Goal: Transaction & Acquisition: Purchase product/service

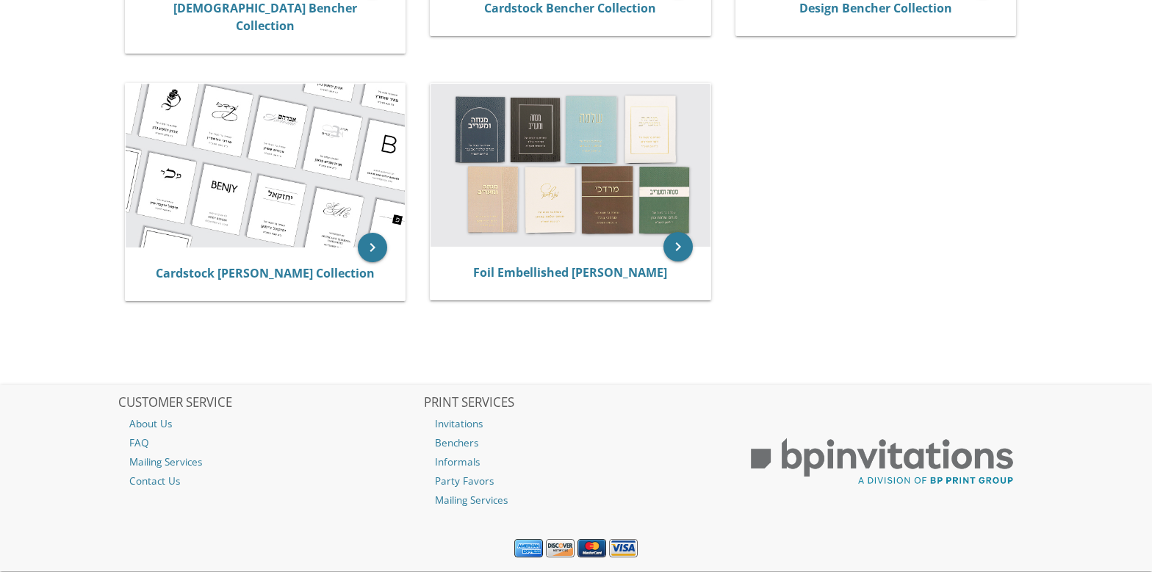
scroll to position [514, 0]
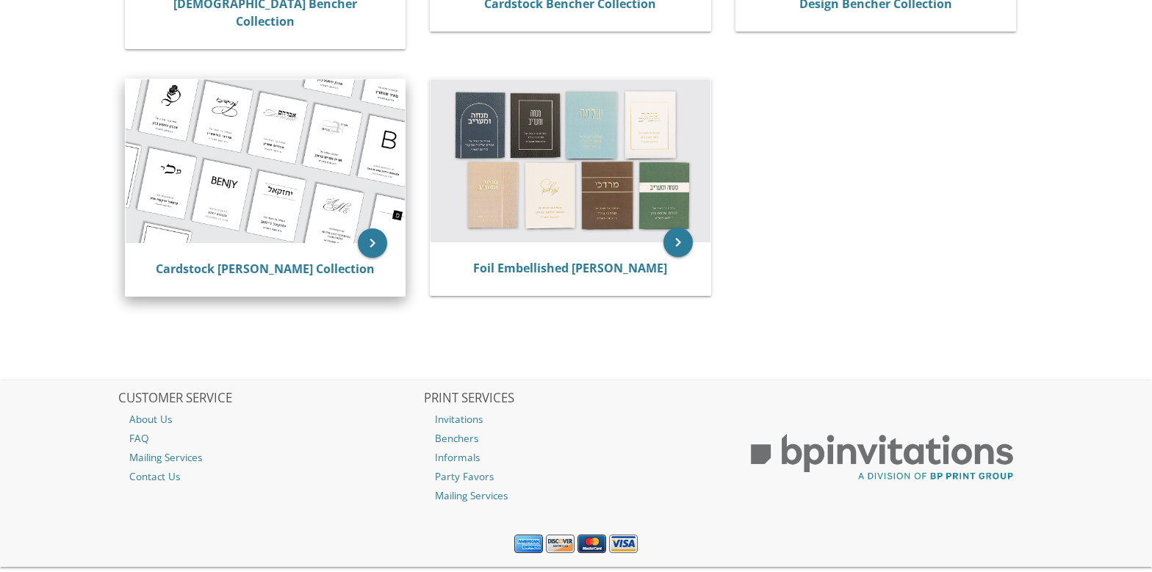
click at [303, 120] on img at bounding box center [266, 161] width 280 height 164
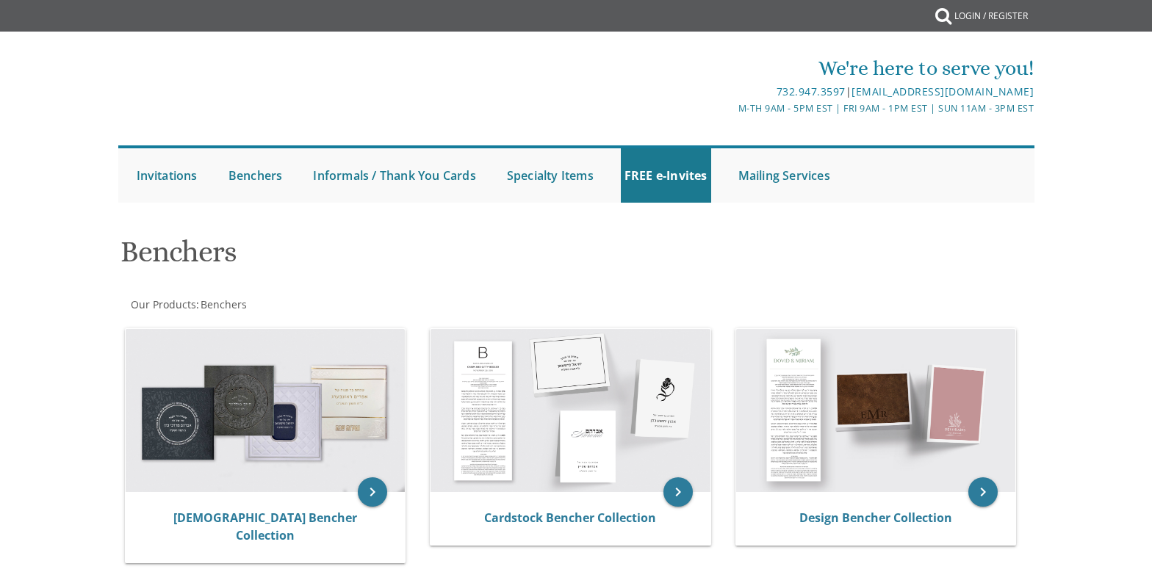
scroll to position [532, 0]
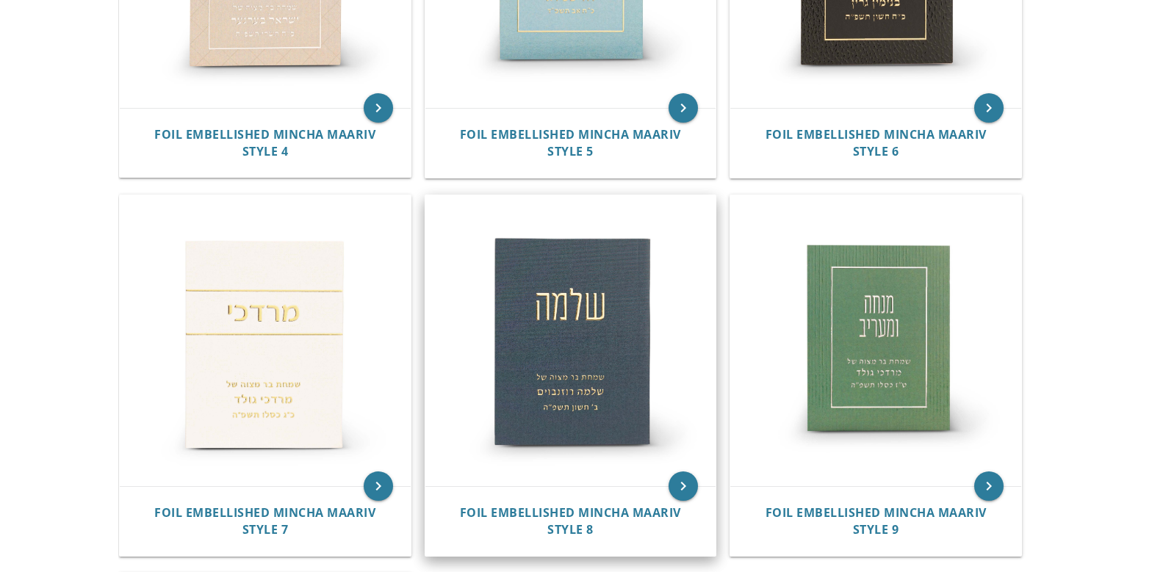
scroll to position [878, 0]
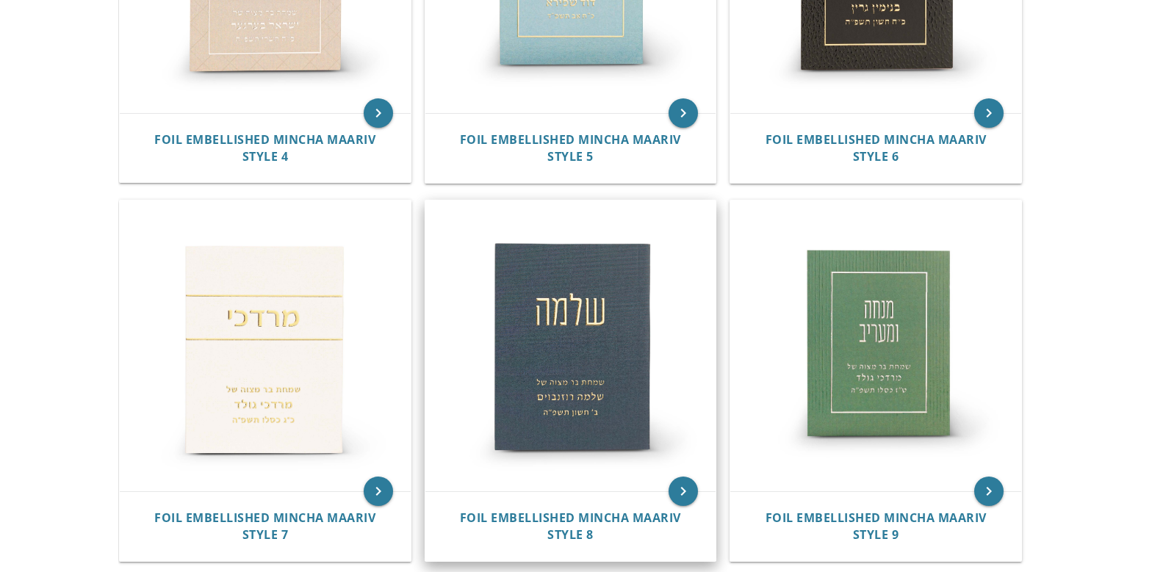
click at [578, 311] on img at bounding box center [570, 346] width 291 height 291
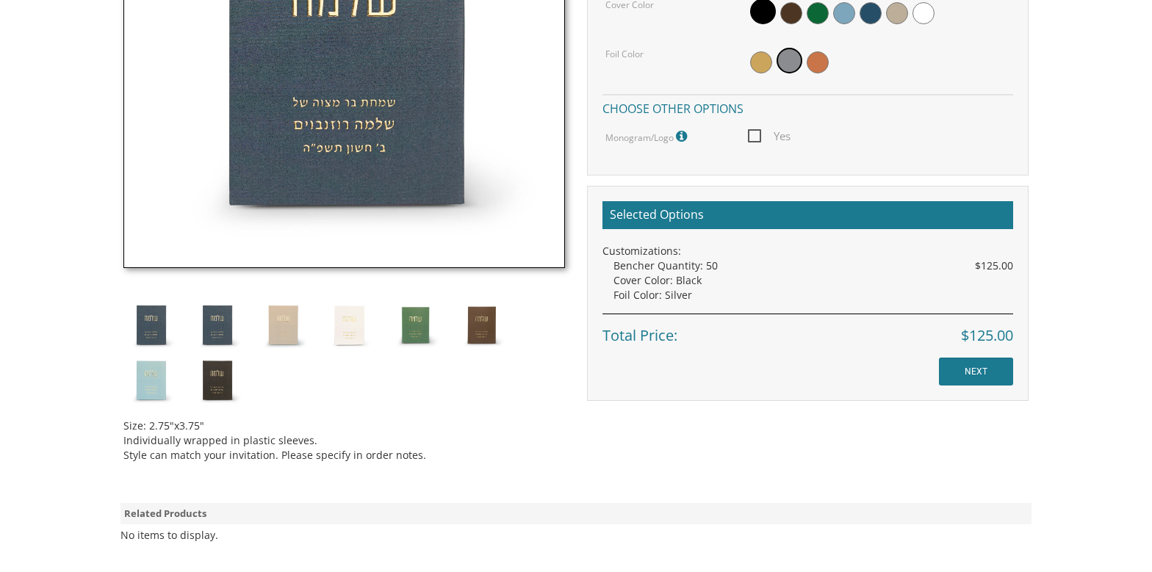
scroll to position [661, 0]
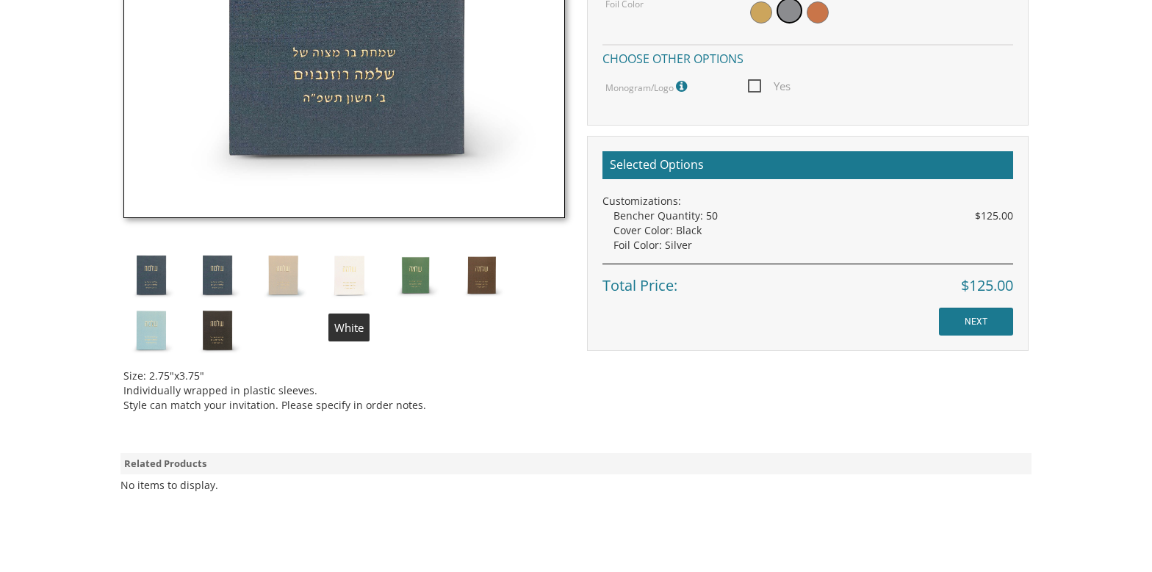
click at [354, 272] on img at bounding box center [349, 275] width 55 height 55
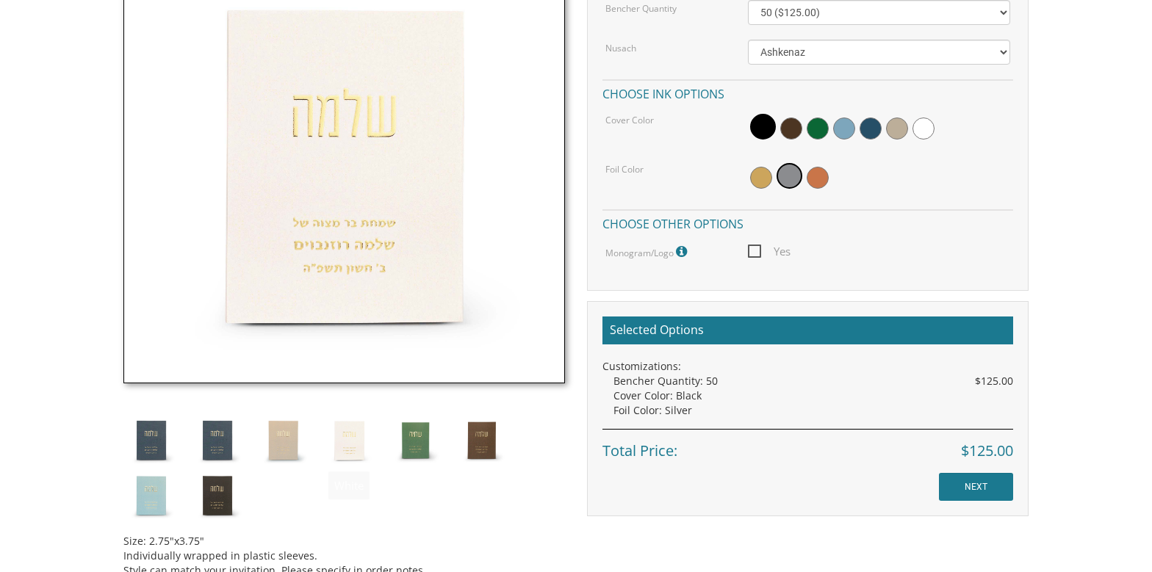
scroll to position [735, 0]
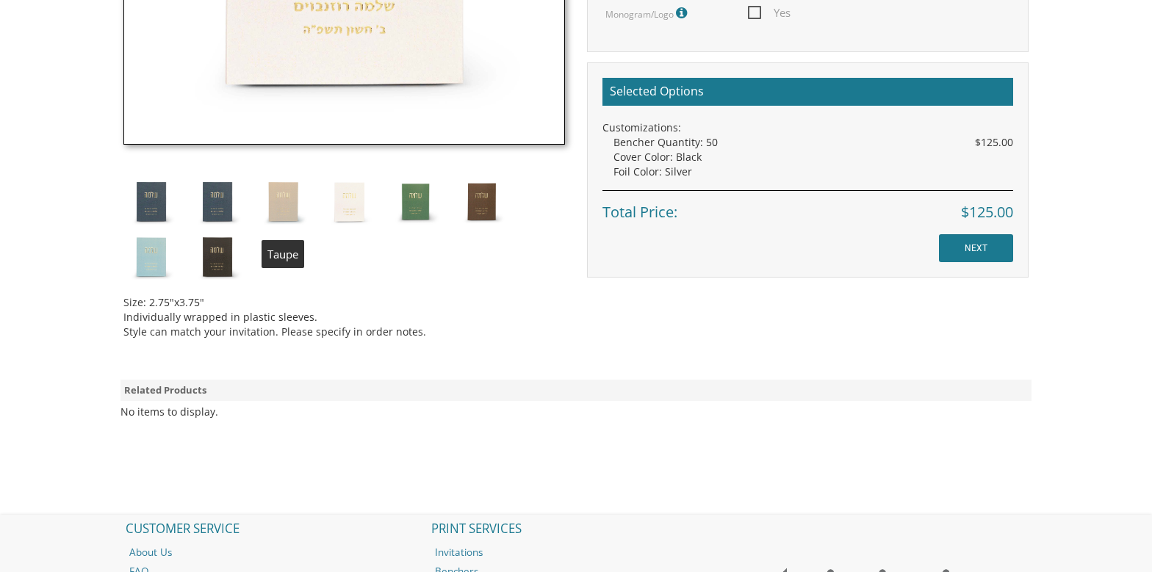
click at [284, 161] on div "Size: 2.75"x3.75" Individually wrapped in plastic sleeves. Style can match your…" at bounding box center [344, 26] width 464 height 647
click at [287, 200] on img at bounding box center [283, 201] width 55 height 55
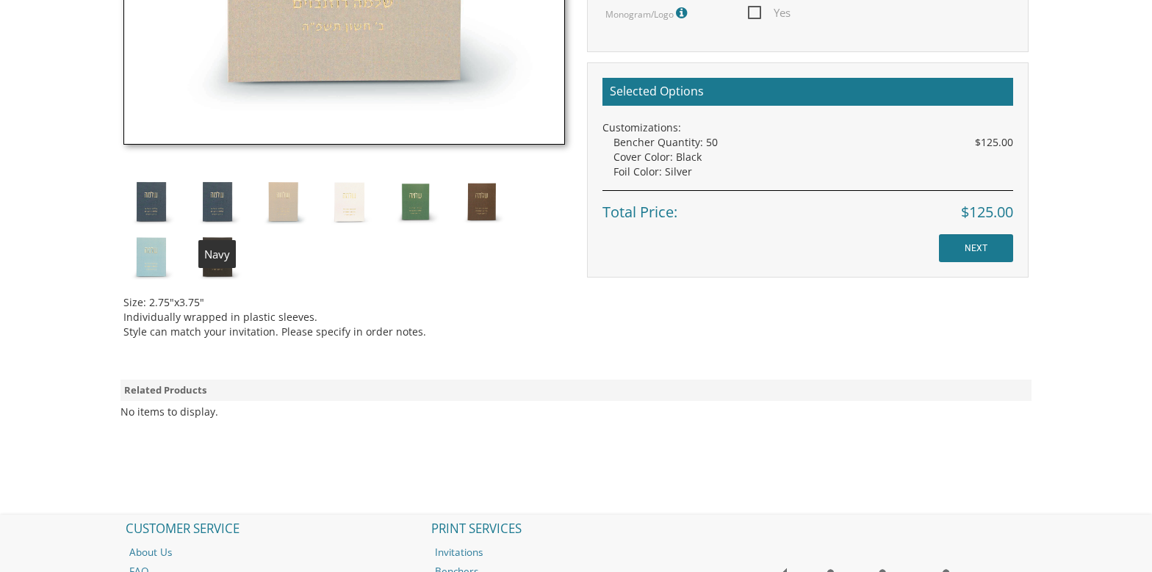
click at [217, 206] on img at bounding box center [217, 201] width 55 height 55
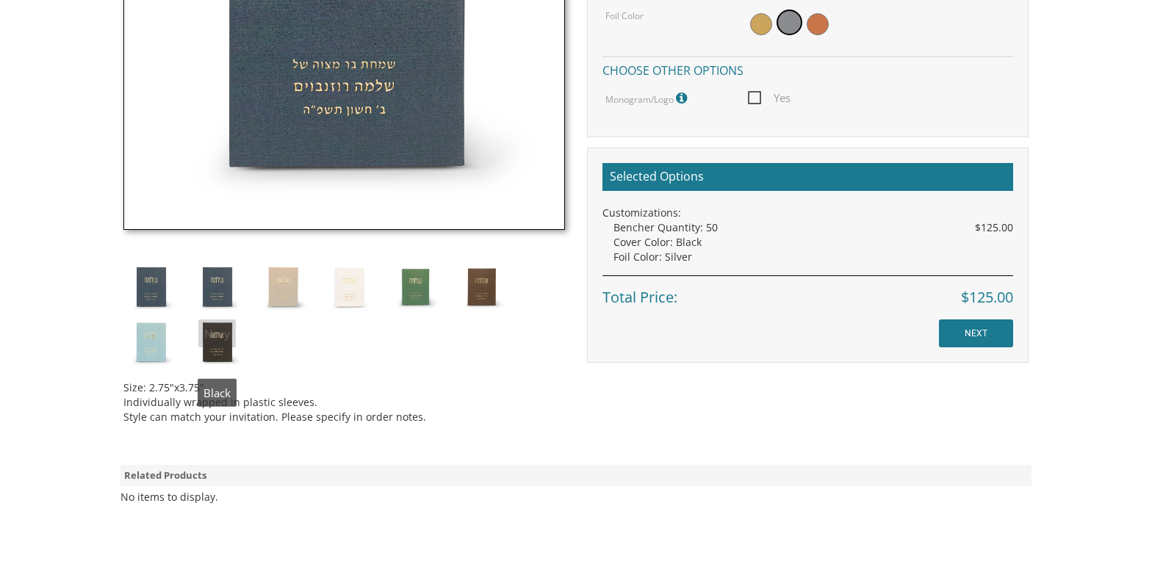
scroll to position [514, 0]
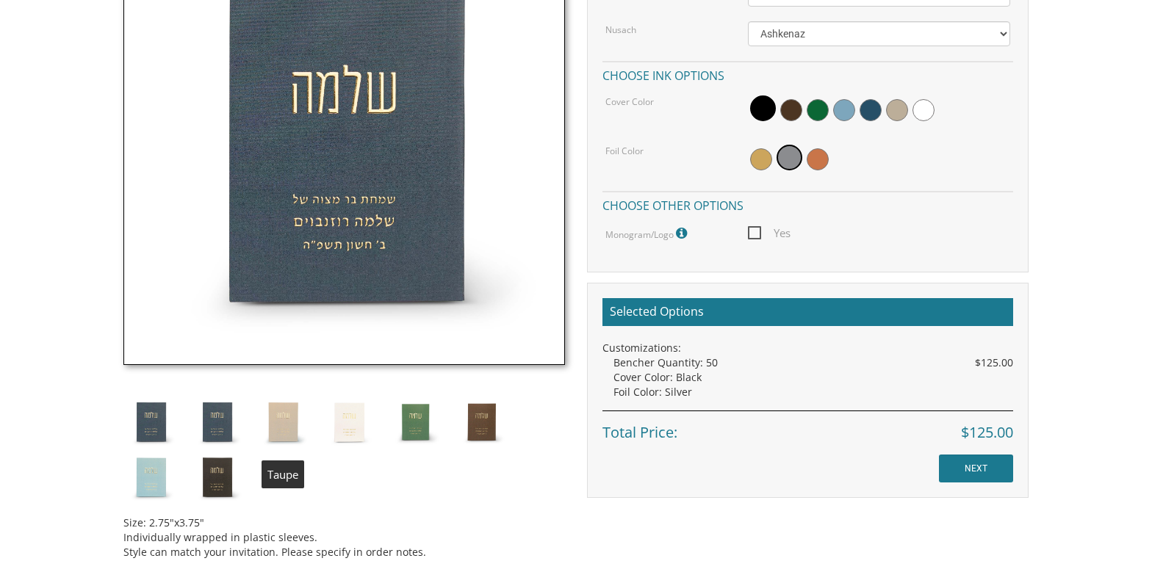
drag, startPoint x: 281, startPoint y: 420, endPoint x: 269, endPoint y: 422, distance: 12.6
click at [281, 420] on img at bounding box center [283, 421] width 55 height 55
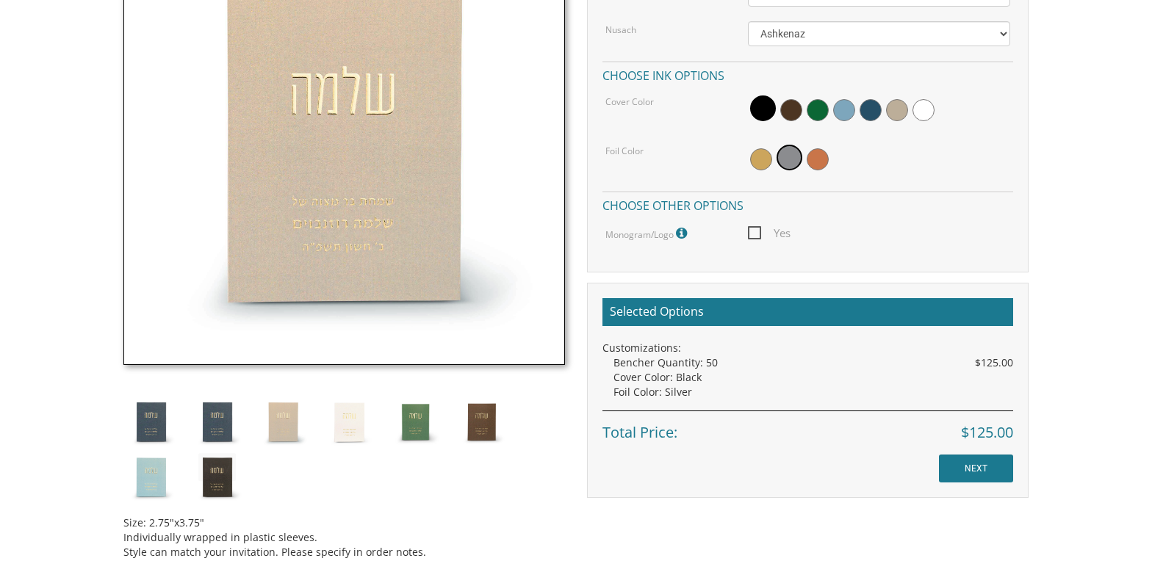
click at [112, 422] on div "Size: 2.75"x3.75" Individually wrapped in plastic sleeves. Style can match your…" at bounding box center [344, 247] width 464 height 647
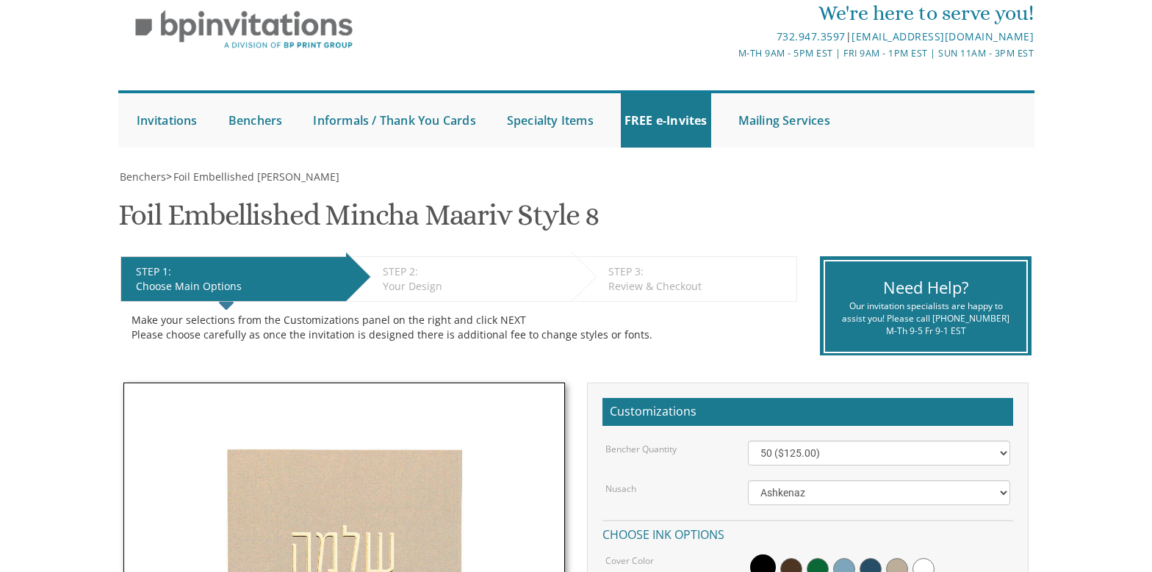
scroll to position [0, 0]
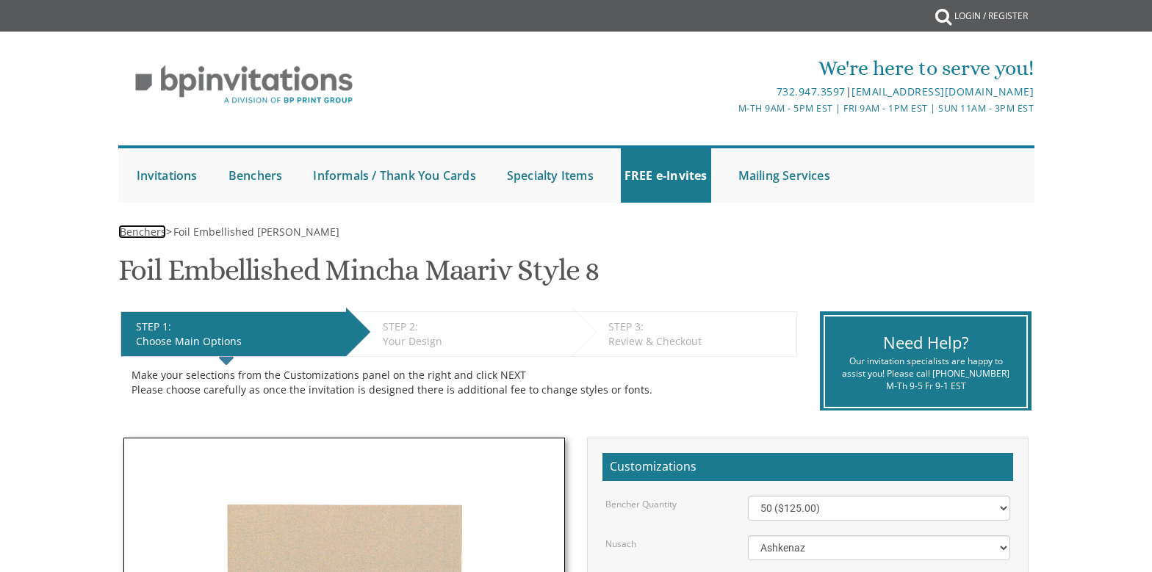
click at [145, 231] on span "Benchers" at bounding box center [143, 232] width 46 height 14
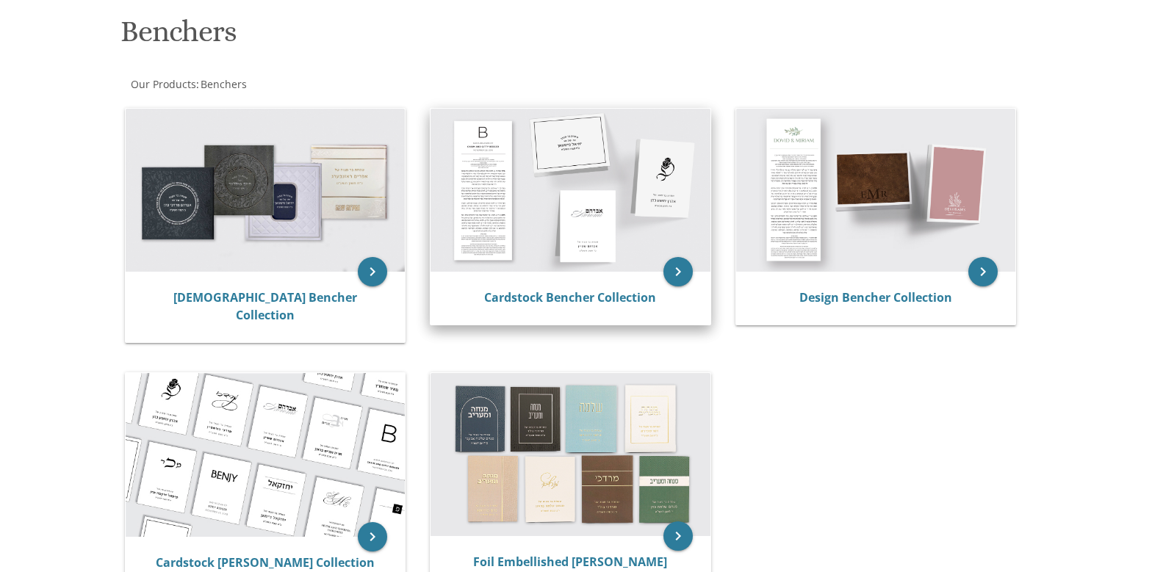
click at [615, 195] on img at bounding box center [570, 190] width 280 height 163
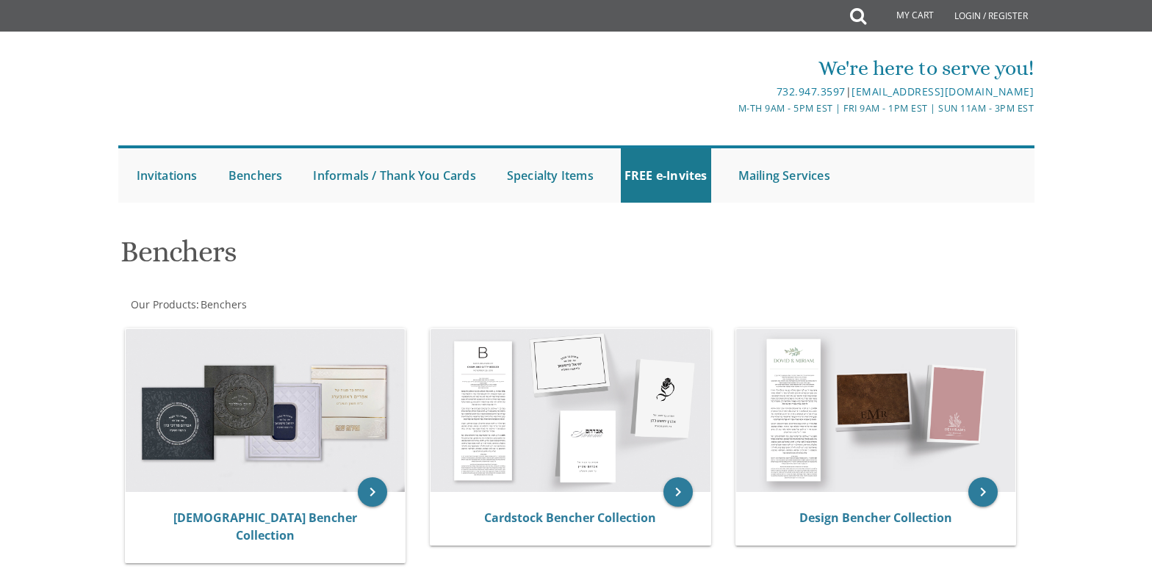
scroll to position [220, 0]
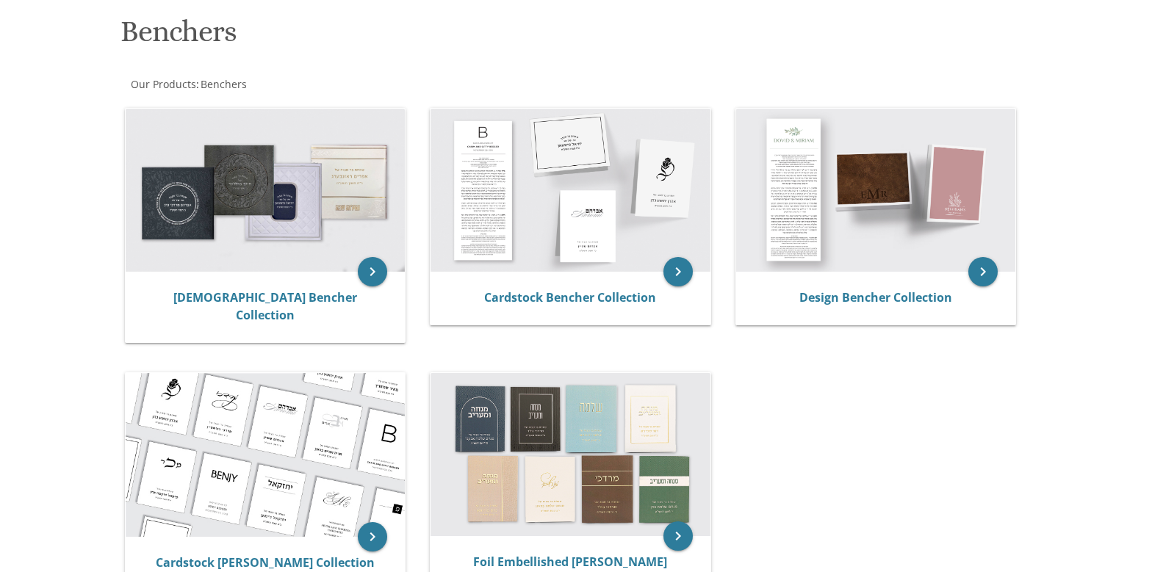
click at [907, 184] on img at bounding box center [876, 190] width 280 height 163
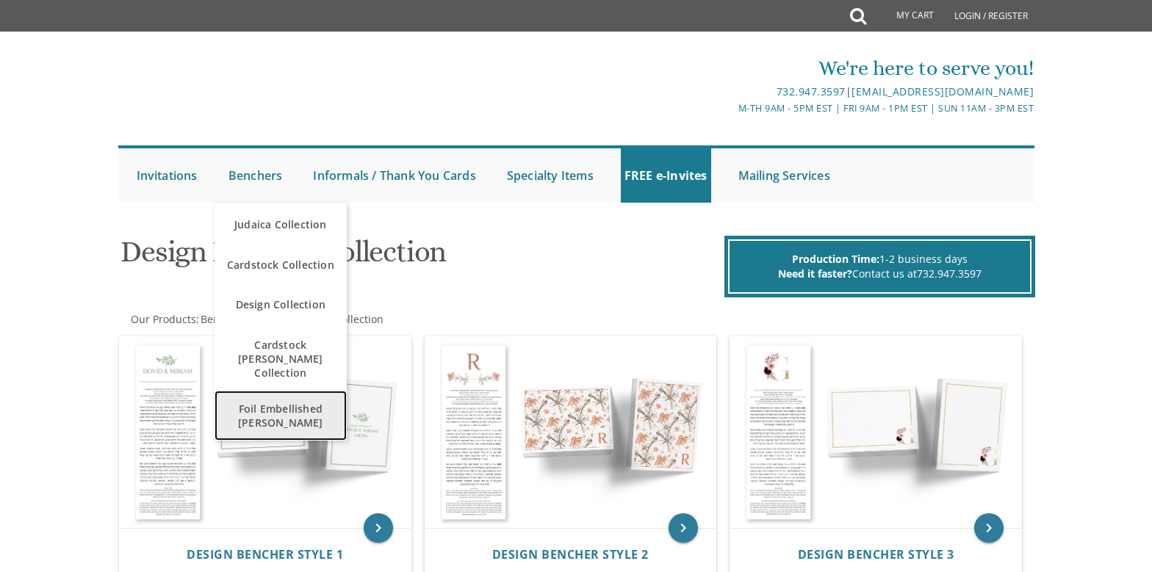
click at [292, 396] on span "Foil Embellished [PERSON_NAME]" at bounding box center [280, 415] width 125 height 43
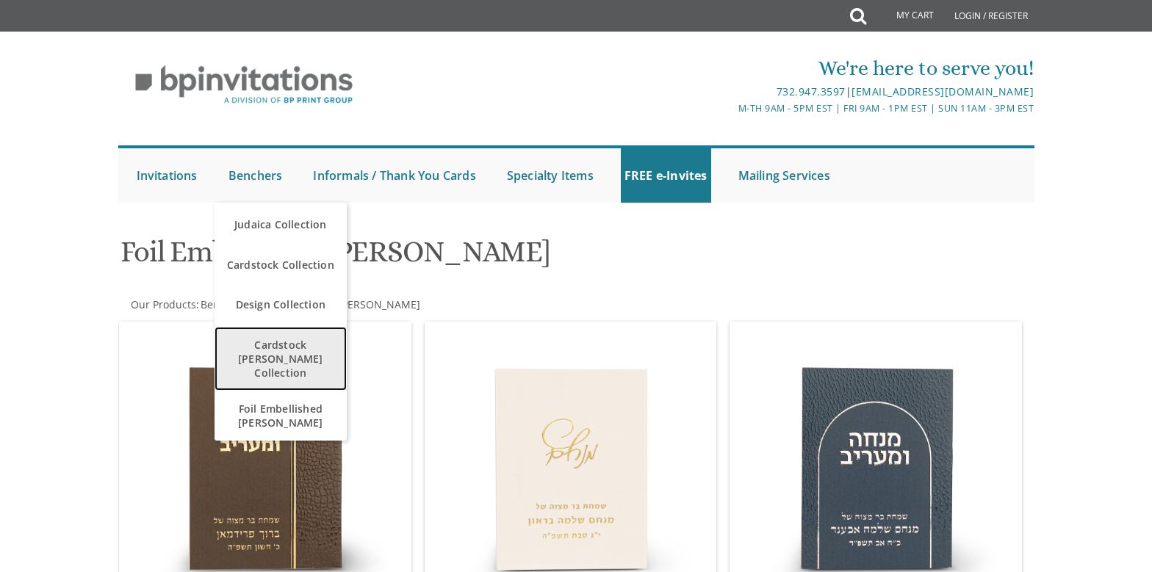
click at [273, 350] on span "Cardstock [PERSON_NAME] Collection" at bounding box center [280, 359] width 125 height 57
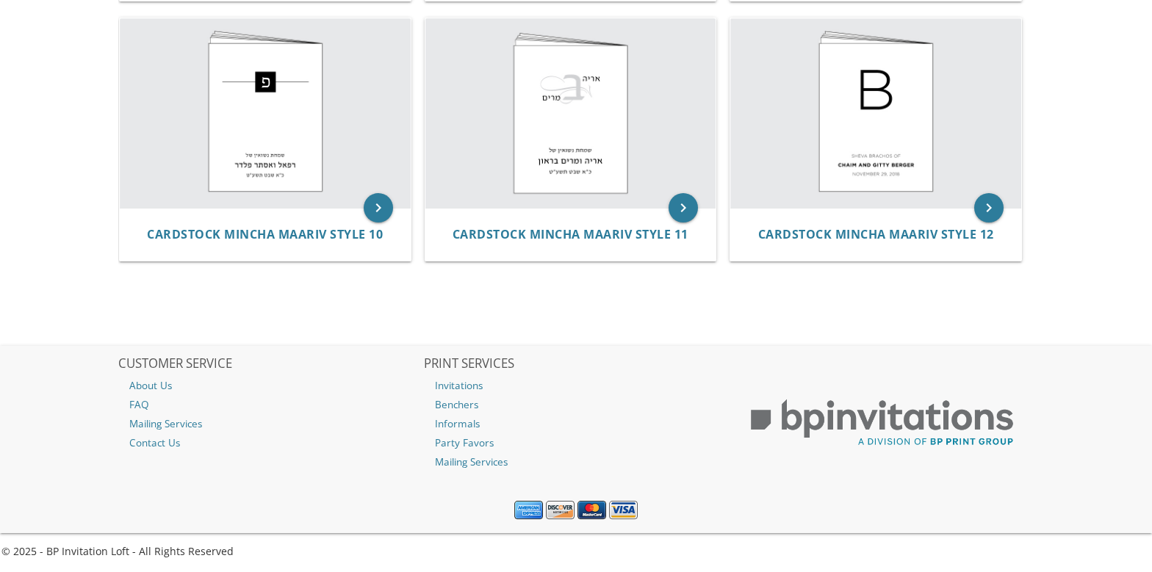
scroll to position [1086, 0]
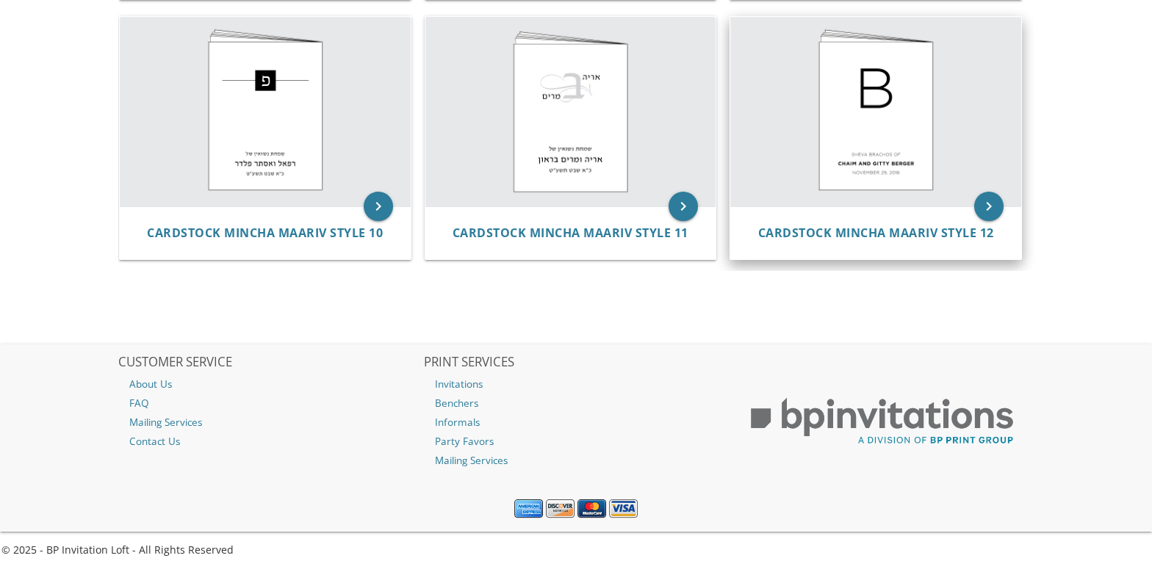
click at [922, 120] on img at bounding box center [875, 112] width 291 height 190
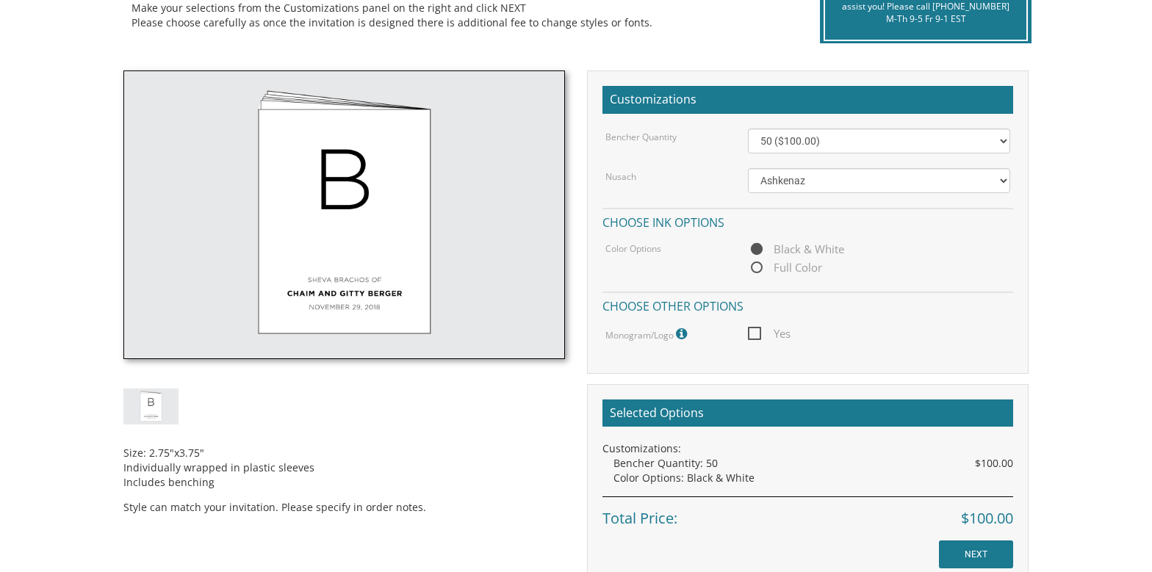
scroll to position [367, 0]
click at [150, 405] on img at bounding box center [150, 407] width 55 height 36
click at [792, 148] on select "50 ($100.00) 60 ($120.00) 70 ($140.00) 80 ($160.00) 90 ($180.00) 100 ($200.00) …" at bounding box center [879, 141] width 263 height 25
click at [807, 140] on select "50 ($100.00) 60 ($120.00) 70 ($140.00) 80 ($160.00) 90 ($180.00) 100 ($200.00) …" at bounding box center [879, 141] width 263 height 25
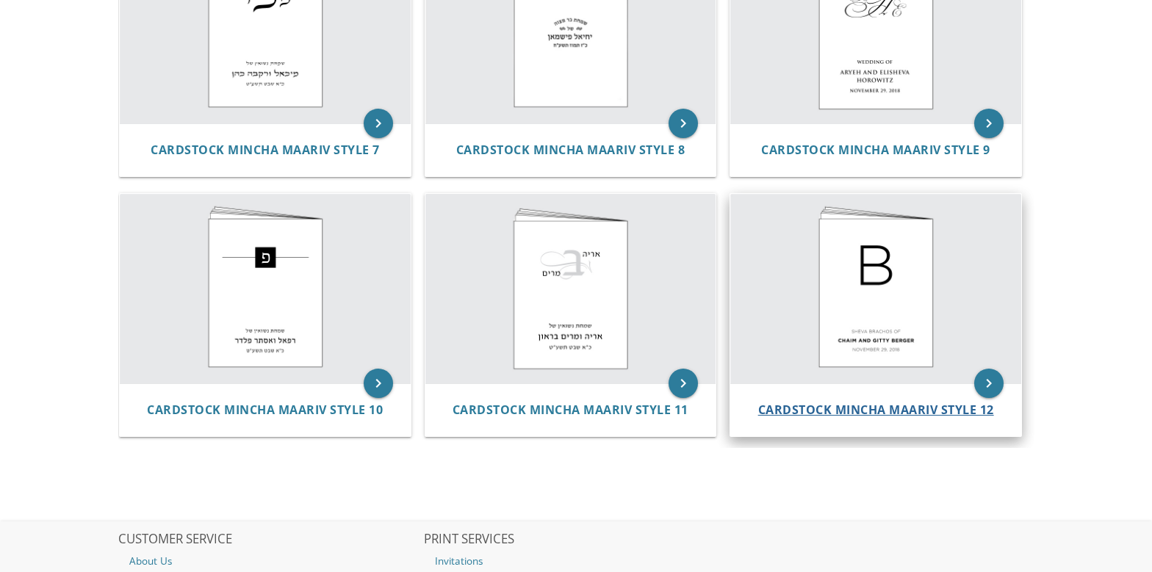
scroll to position [955, 0]
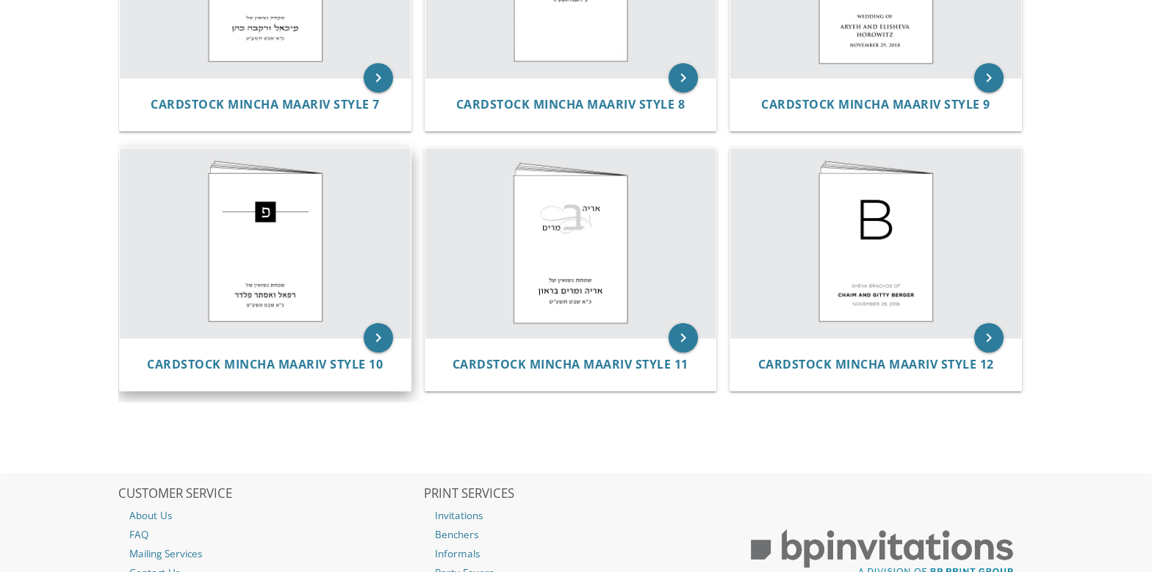
click at [297, 231] on img at bounding box center [265, 243] width 291 height 190
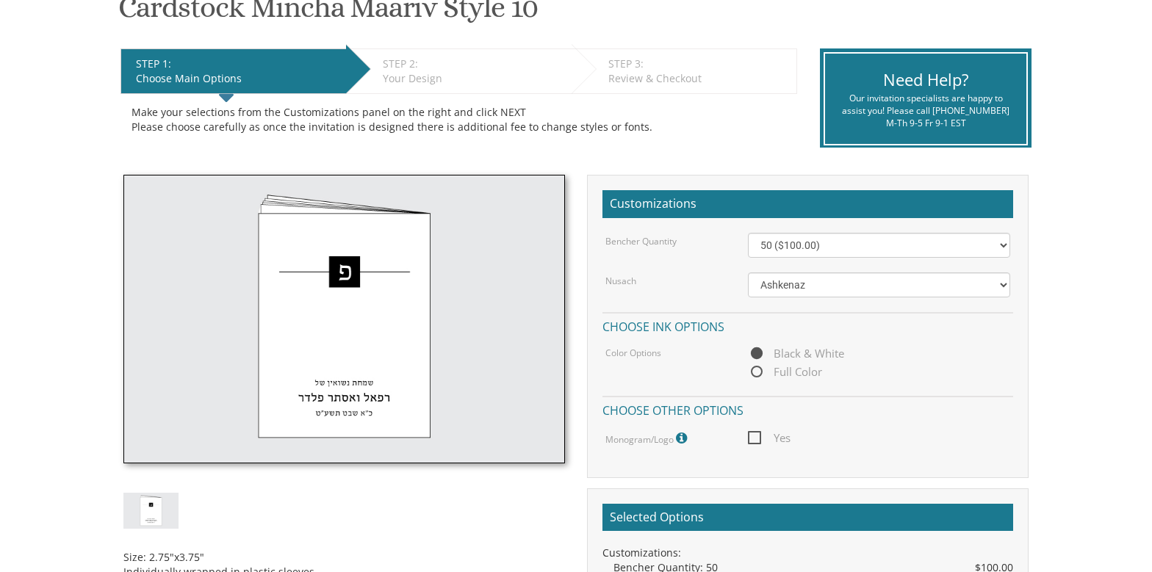
scroll to position [294, 0]
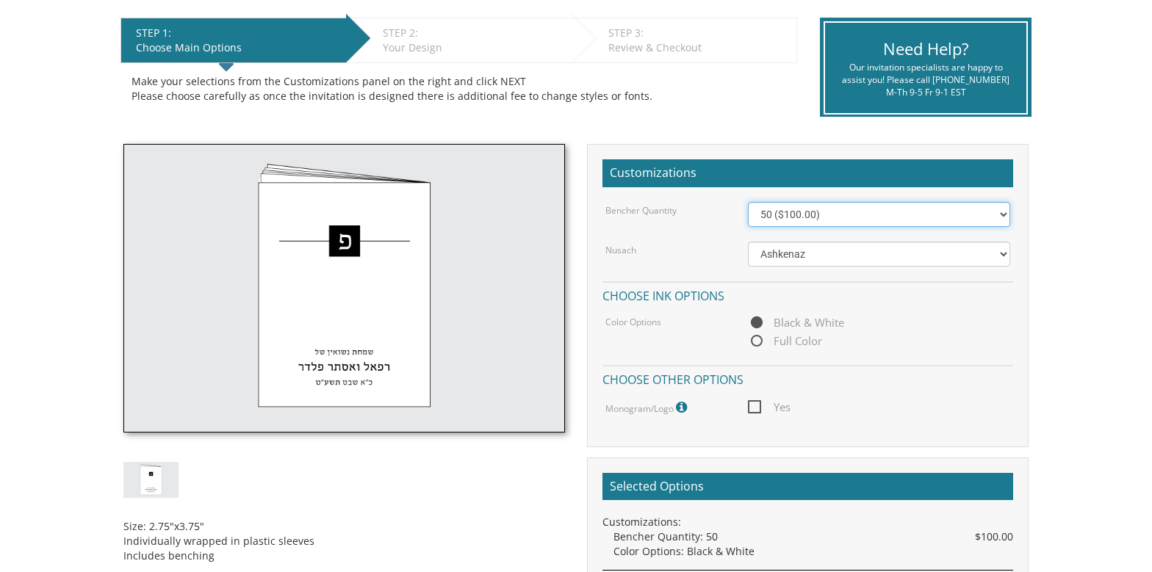
click at [801, 221] on select "50 ($100.00) 60 ($120.00) 70 ($140.00) 80 ($160.00) 90 ($180.00) 100 ($200.00) …" at bounding box center [879, 214] width 263 height 25
click at [804, 219] on select "50 ($100.00) 60 ($120.00) 70 ($140.00) 80 ($160.00) 90 ($180.00) 100 ($200.00) …" at bounding box center [879, 214] width 263 height 25
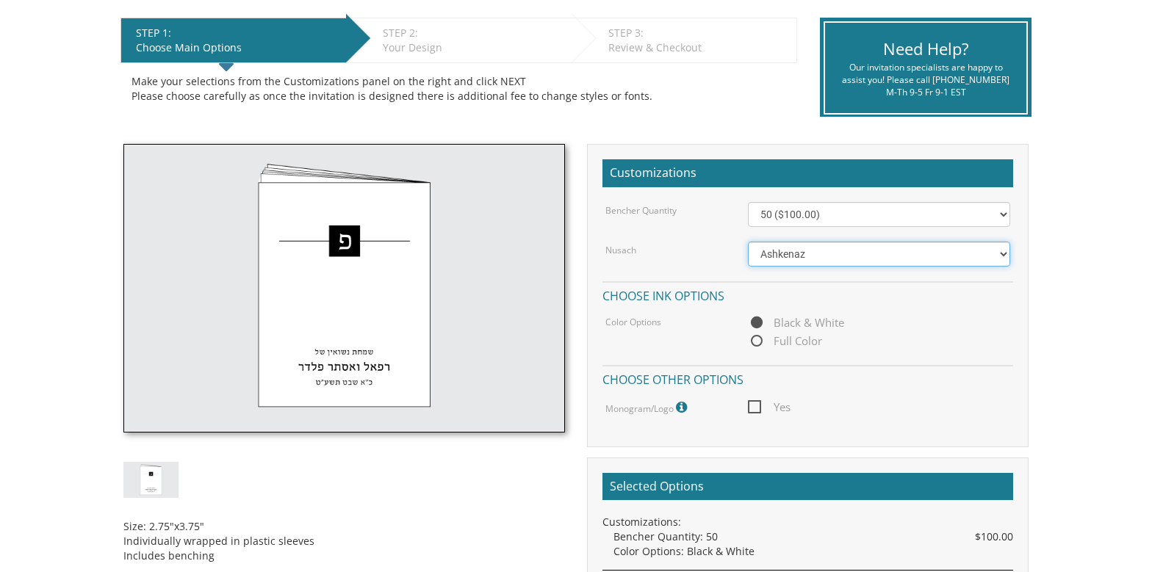
click at [776, 251] on select "Ashkenaz Edut Mizrach Sefard" at bounding box center [879, 254] width 263 height 25
select select "Sefard"
click at [748, 242] on select "Ashkenaz Edut Mizrach Sefard" at bounding box center [879, 254] width 263 height 25
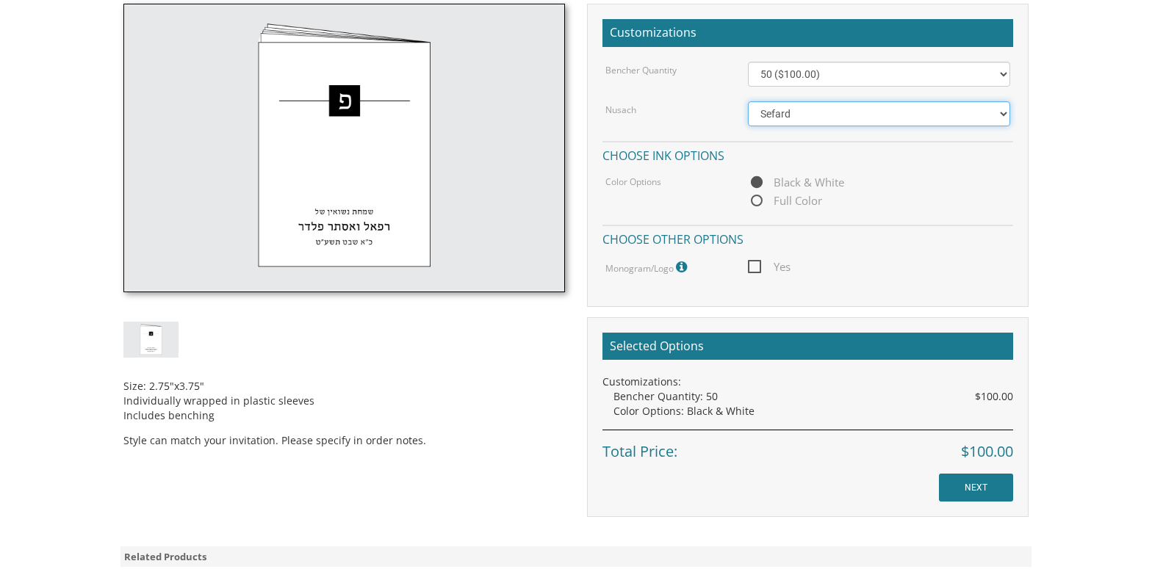
scroll to position [441, 0]
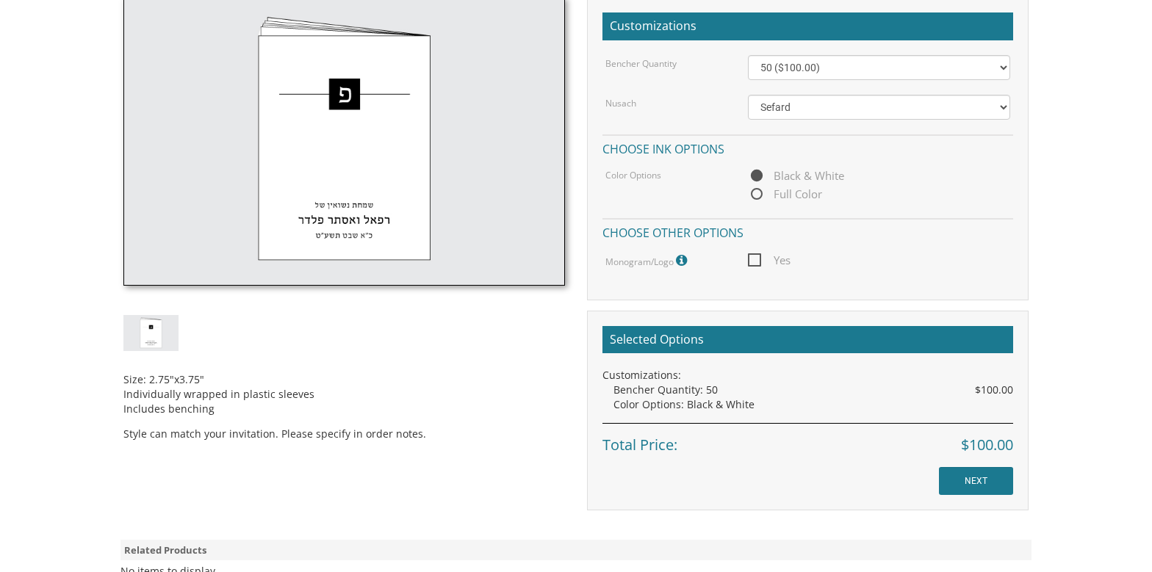
click at [760, 258] on span "Yes" at bounding box center [769, 260] width 43 height 18
click at [757, 258] on input "Yes" at bounding box center [753, 259] width 10 height 10
checkbox input "true"
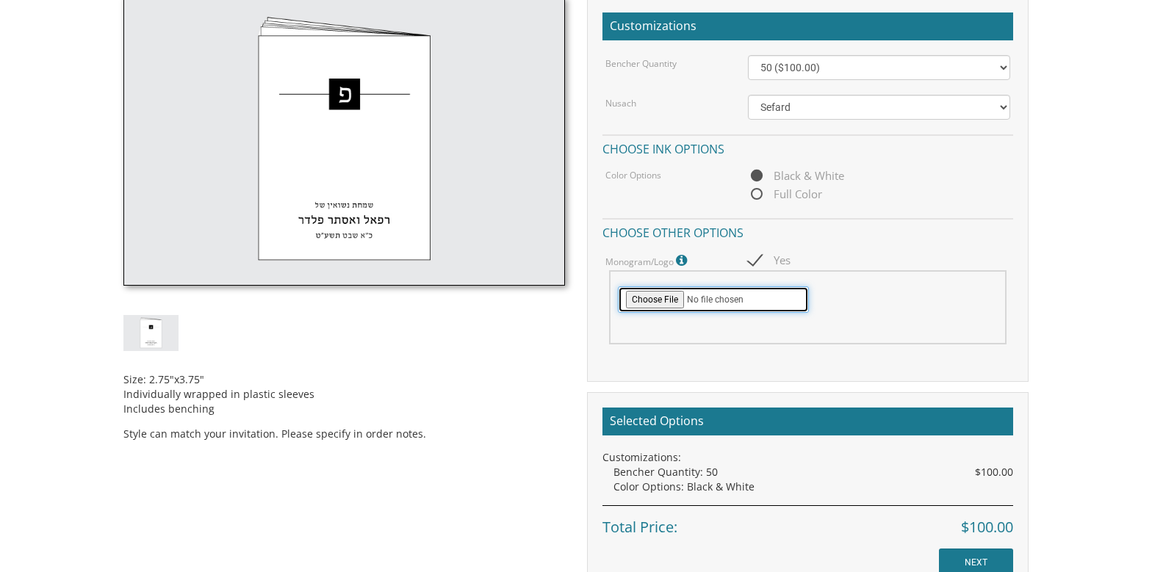
click at [664, 300] on input "file" at bounding box center [713, 299] width 191 height 26
click at [787, 194] on span "Full Color" at bounding box center [785, 194] width 74 height 18
click at [757, 194] on input "Full Color" at bounding box center [753, 195] width 10 height 10
radio input "true"
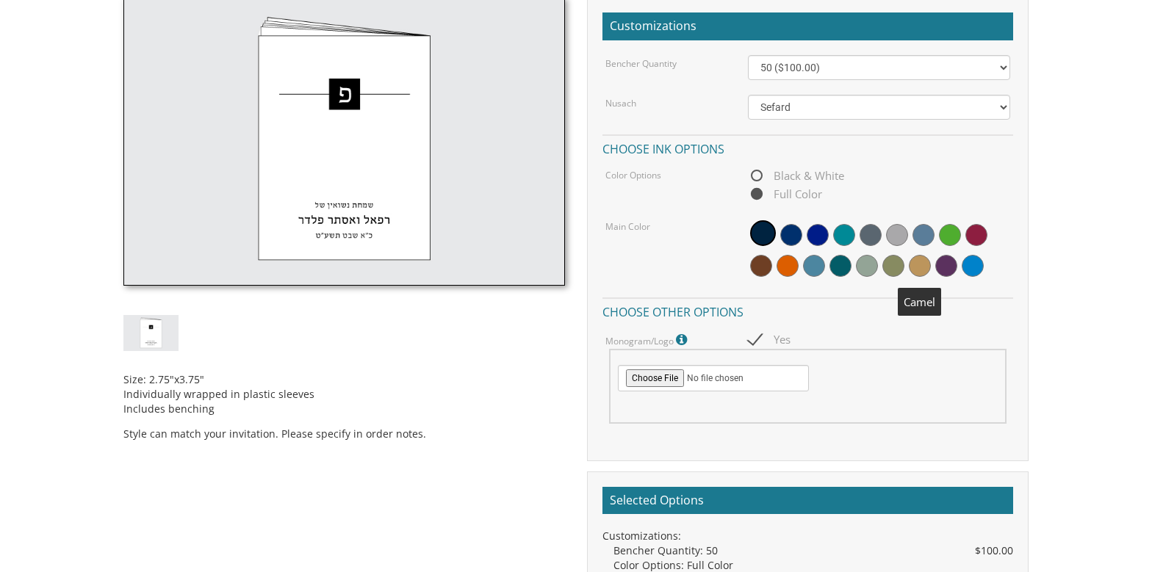
click at [925, 268] on span at bounding box center [920, 266] width 22 height 22
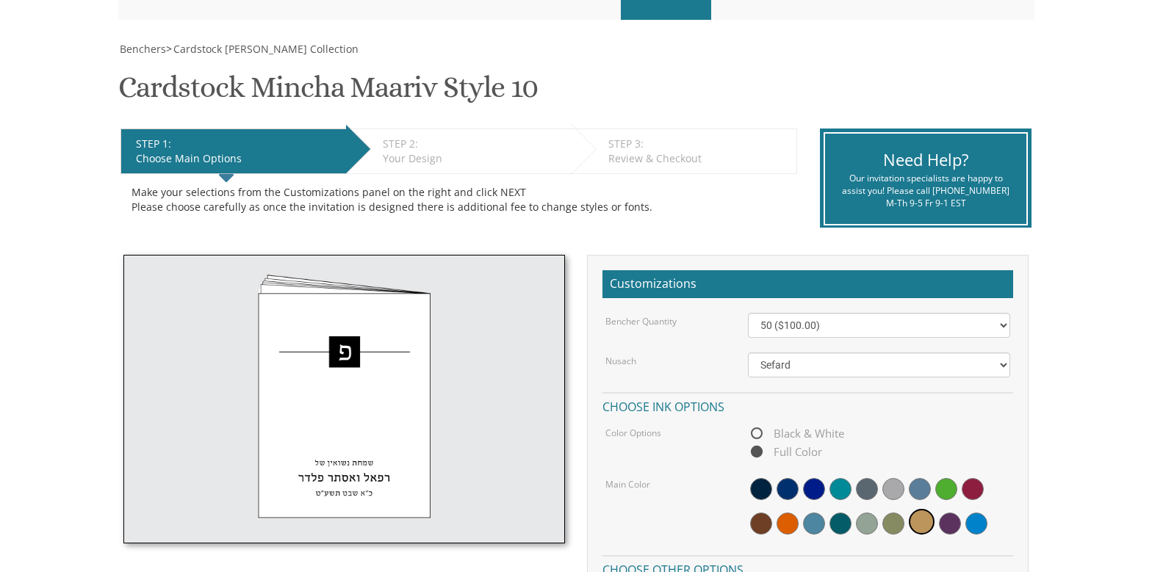
scroll to position [357, 0]
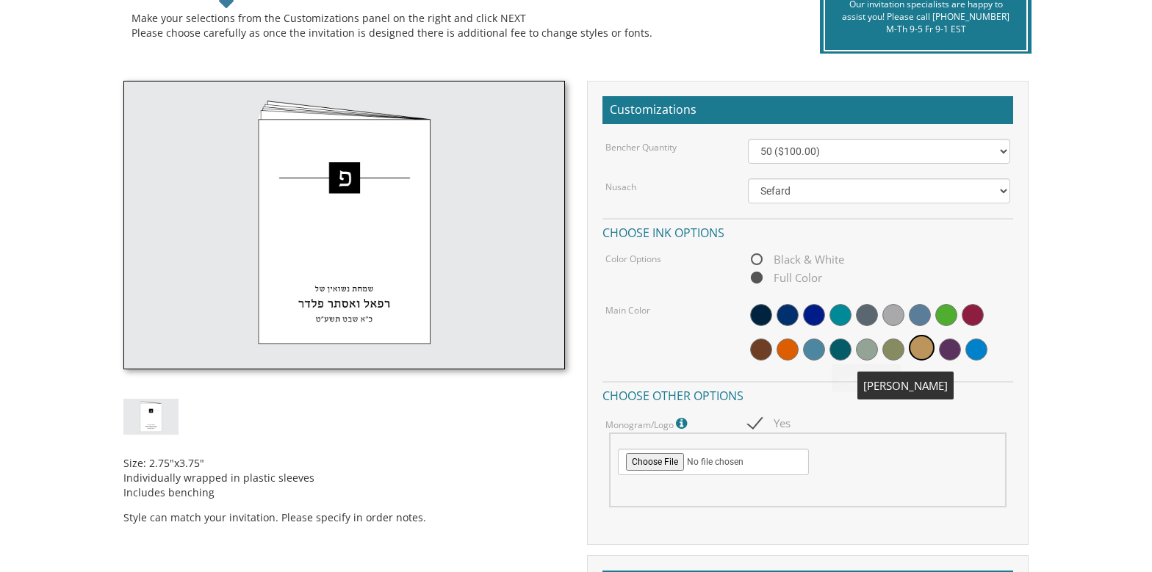
click at [896, 341] on span at bounding box center [893, 350] width 22 height 22
click at [928, 350] on span at bounding box center [923, 350] width 22 height 22
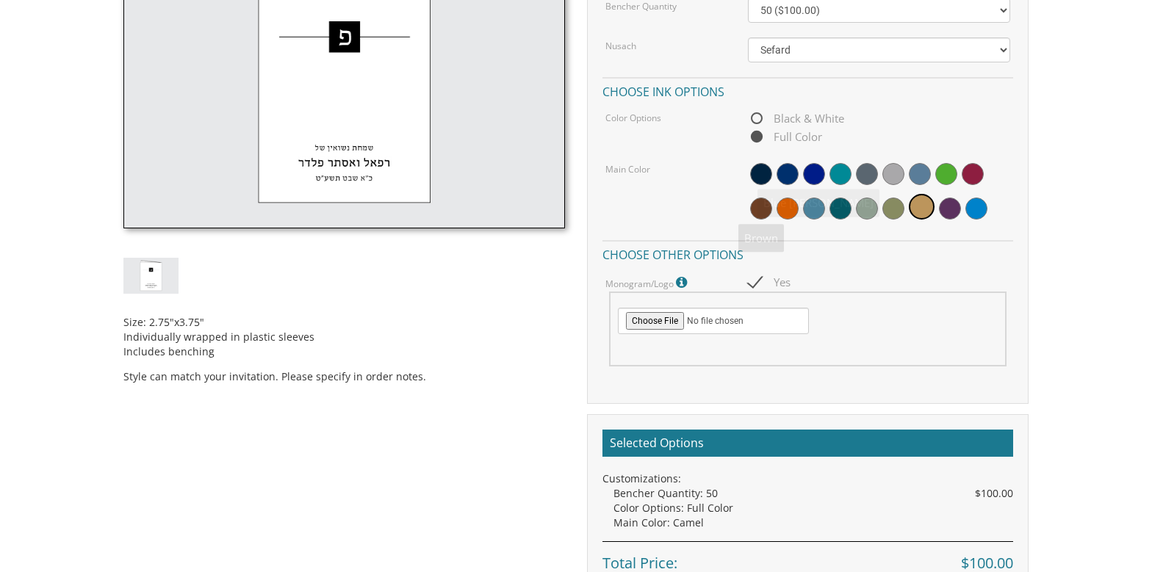
scroll to position [504, 0]
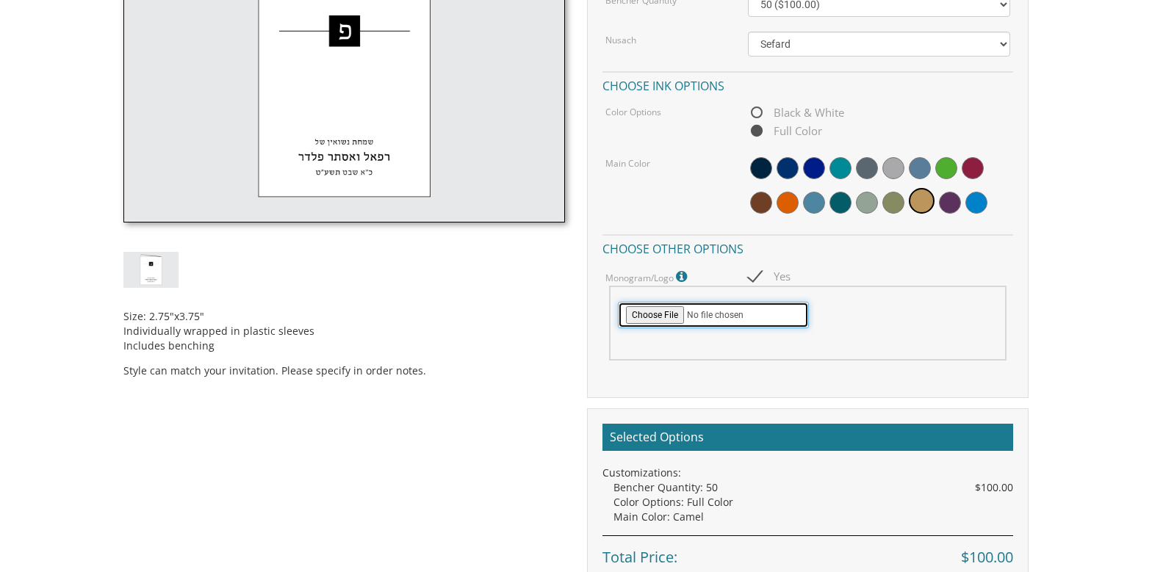
click at [652, 320] on input "file" at bounding box center [713, 315] width 191 height 26
click at [673, 316] on input "file" at bounding box center [713, 315] width 191 height 26
type input "C:\fakepath\logo AC.jpg"
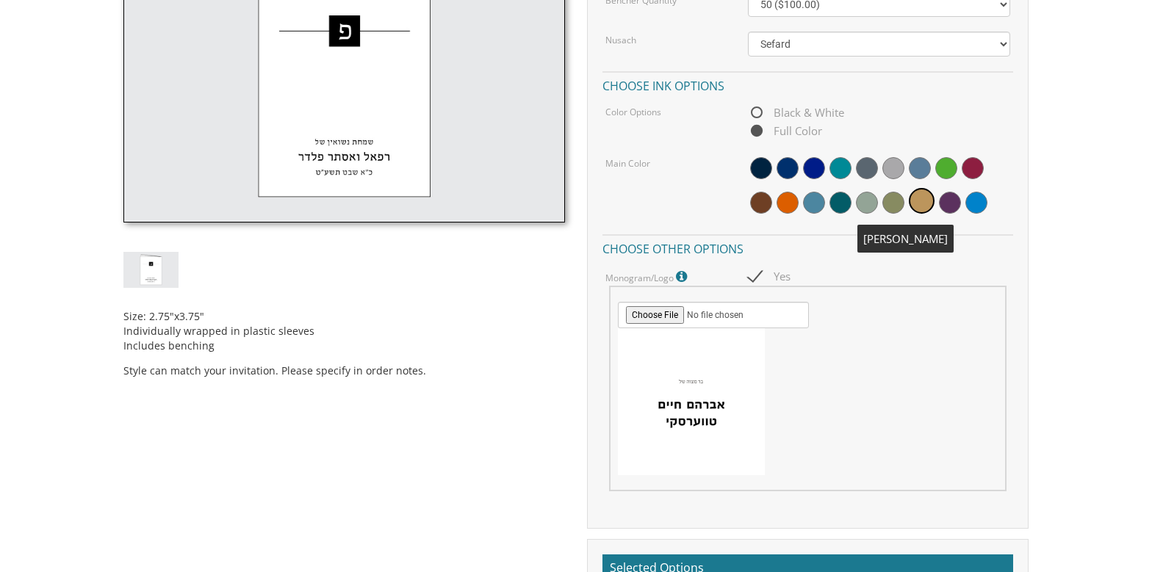
click at [895, 206] on span at bounding box center [893, 203] width 22 height 22
click at [847, 204] on span at bounding box center [840, 203] width 22 height 22
click at [921, 202] on span at bounding box center [923, 203] width 22 height 22
click at [863, 206] on span at bounding box center [867, 203] width 22 height 22
click at [894, 204] on span at bounding box center [897, 203] width 22 height 22
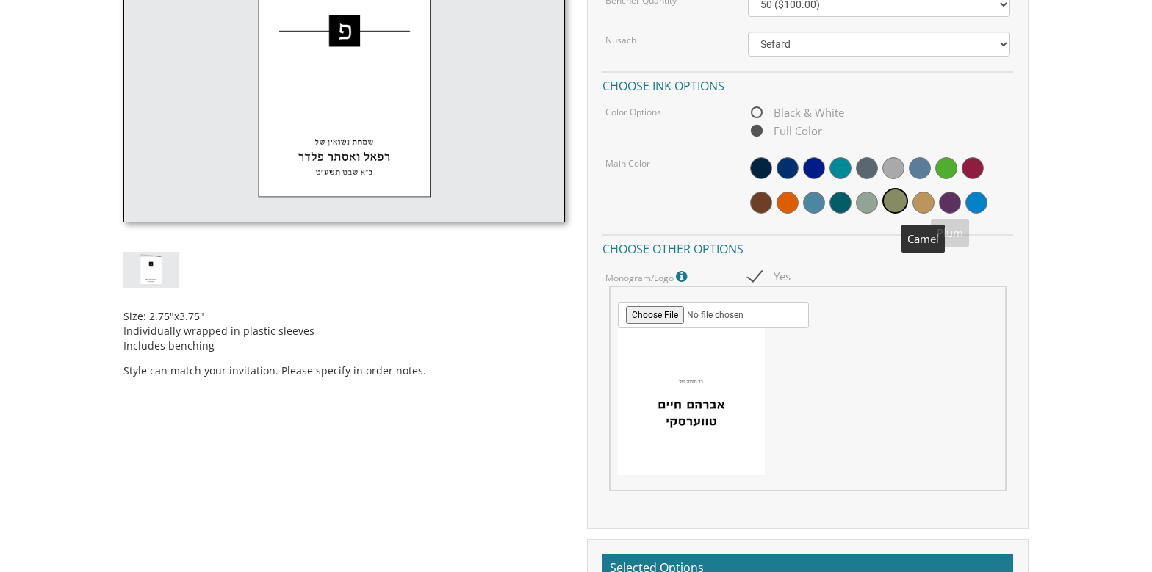
click at [931, 203] on span at bounding box center [923, 203] width 22 height 22
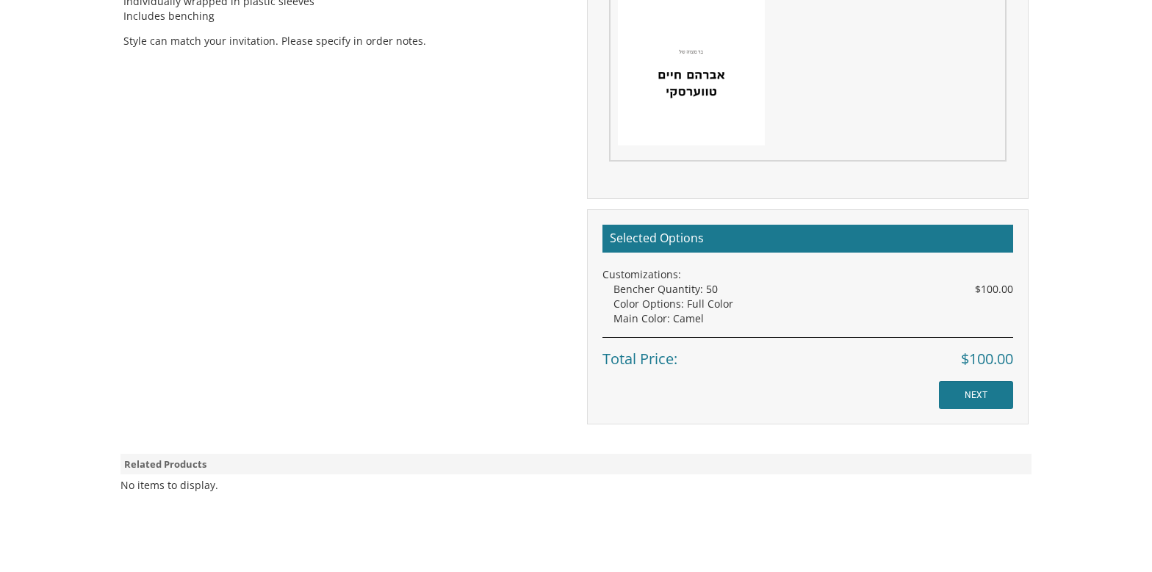
scroll to position [1018, 0]
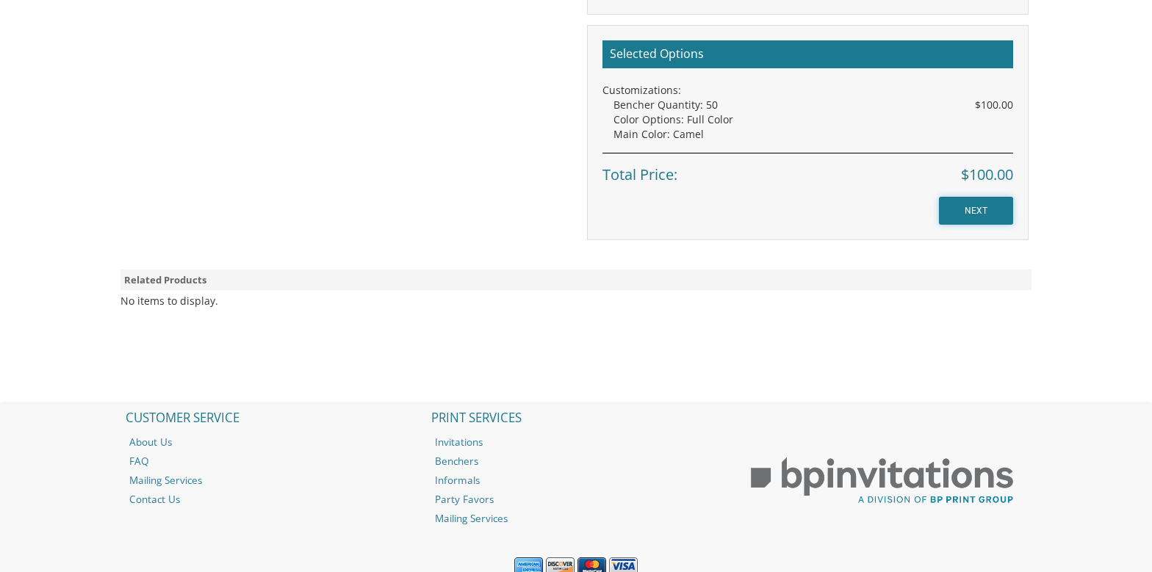
click at [978, 217] on input "NEXT" at bounding box center [976, 211] width 74 height 28
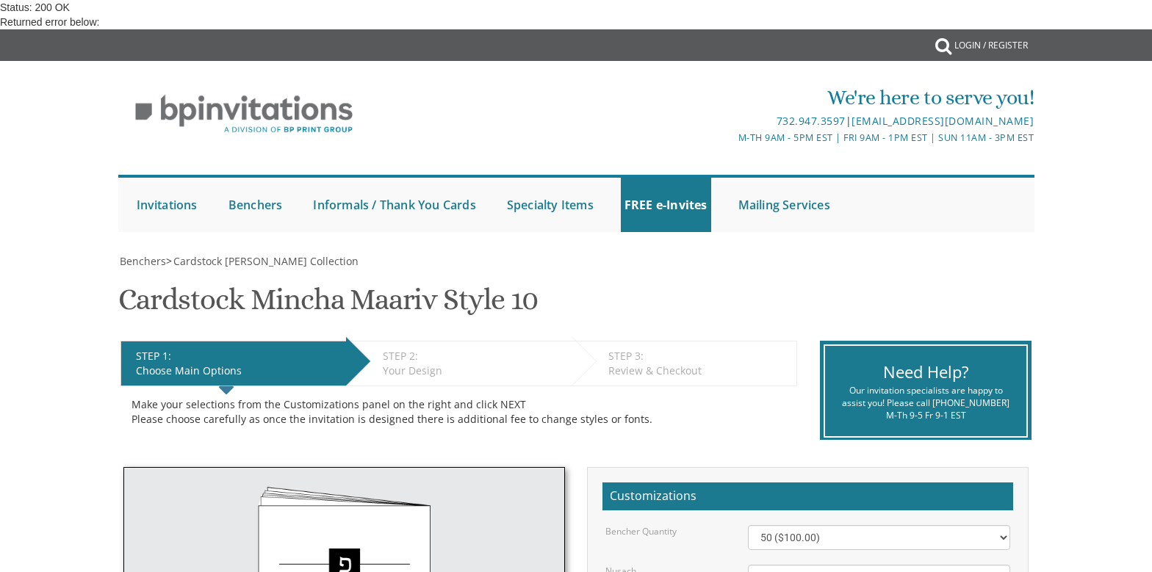
scroll to position [367, 0]
radio input "true"
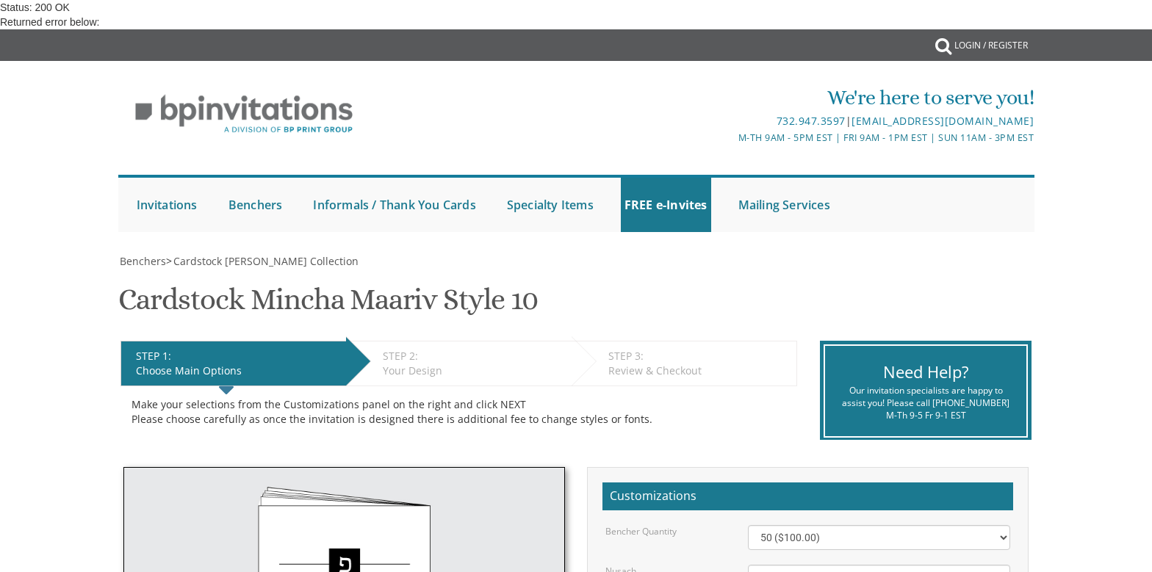
checkbox input "true"
type input "C:\fakepath\logo AC.jpg"
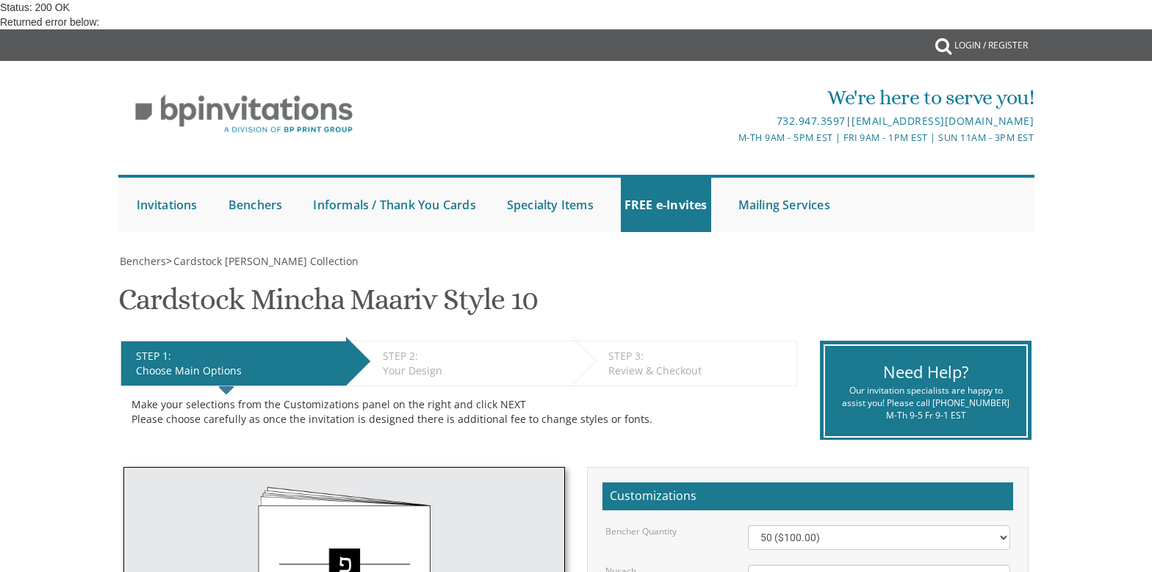
scroll to position [808, 0]
click at [151, 254] on span "Benchers" at bounding box center [143, 261] width 46 height 14
click at [252, 254] on span "Cardstock [PERSON_NAME] Collection" at bounding box center [265, 261] width 185 height 14
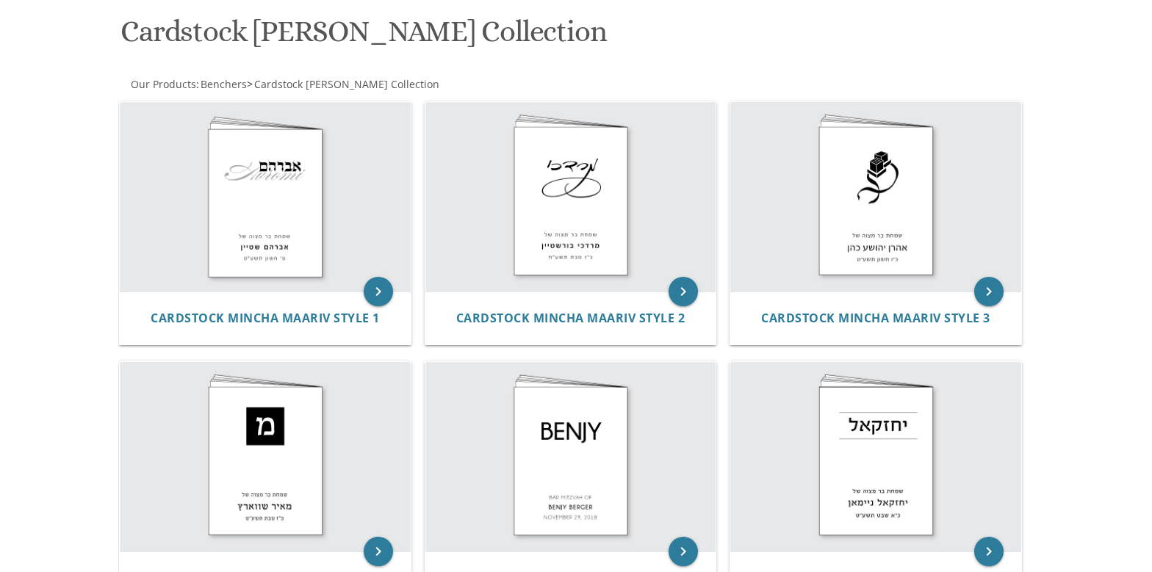
click at [630, 171] on img at bounding box center [570, 197] width 291 height 190
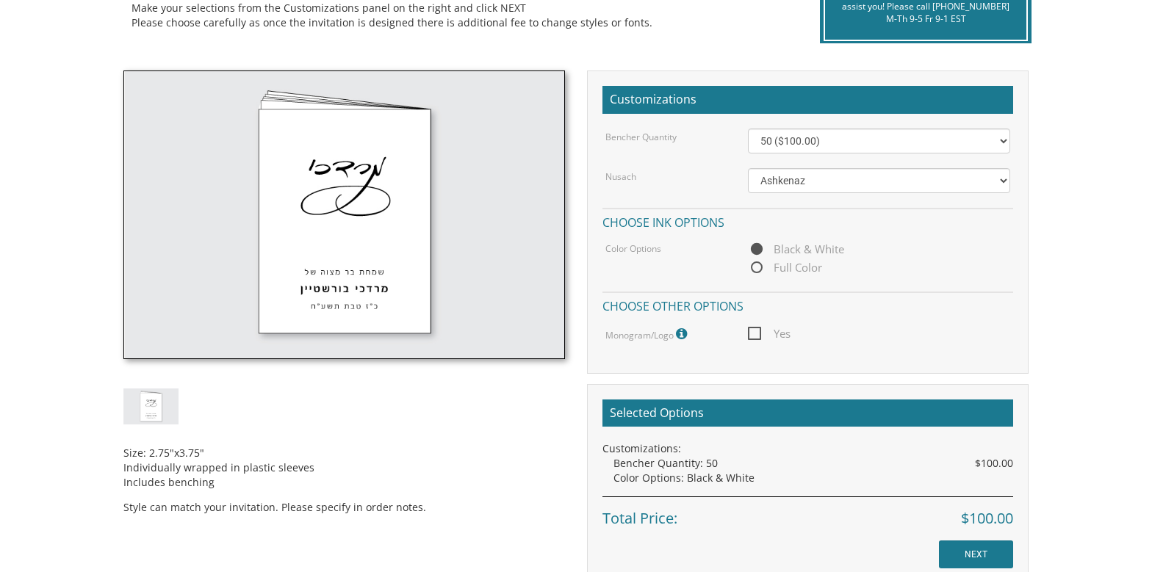
click at [793, 271] on span "Full Color" at bounding box center [785, 268] width 74 height 18
click at [757, 271] on input "Full Color" at bounding box center [753, 269] width 10 height 10
radio input "true"
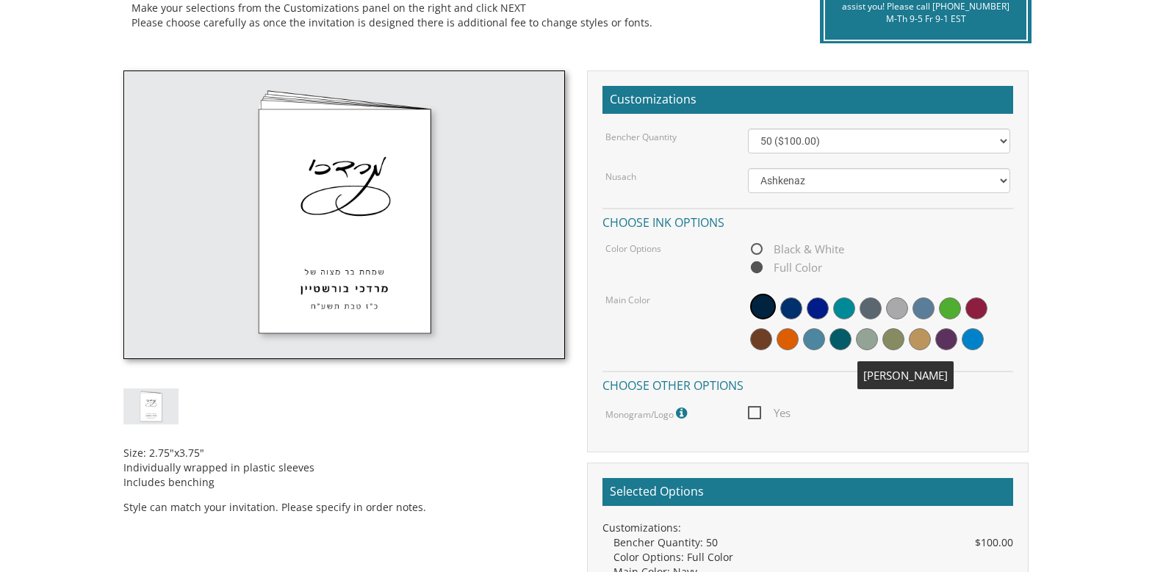
click at [897, 341] on span at bounding box center [893, 339] width 22 height 22
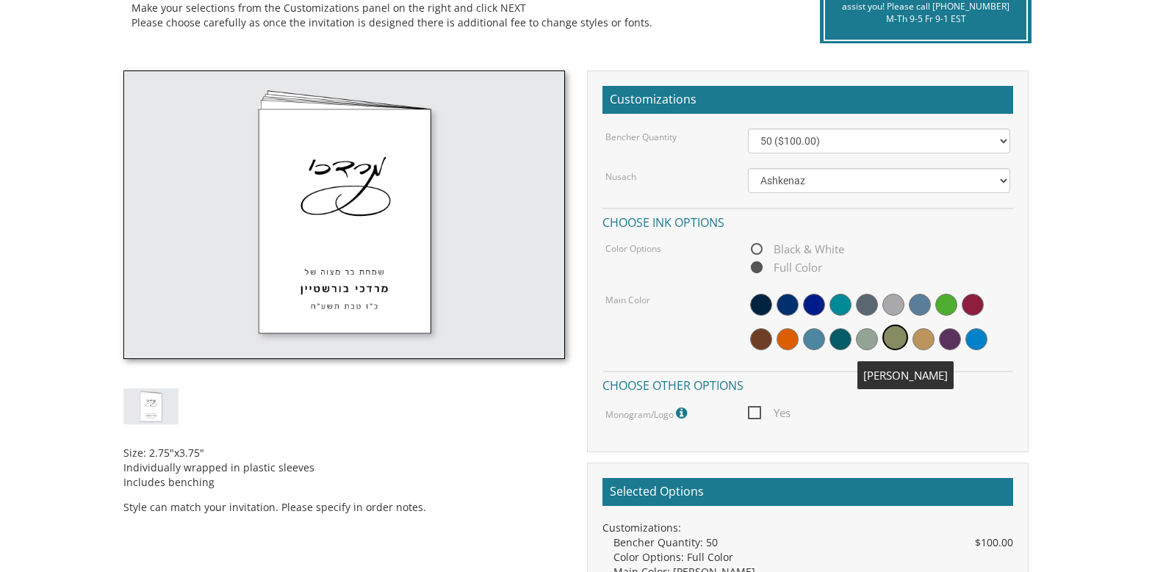
click at [923, 339] on span at bounding box center [923, 339] width 22 height 22
click at [756, 414] on span "Yes" at bounding box center [769, 413] width 43 height 18
click at [756, 414] on input "Yes" at bounding box center [753, 412] width 10 height 10
checkbox input "true"
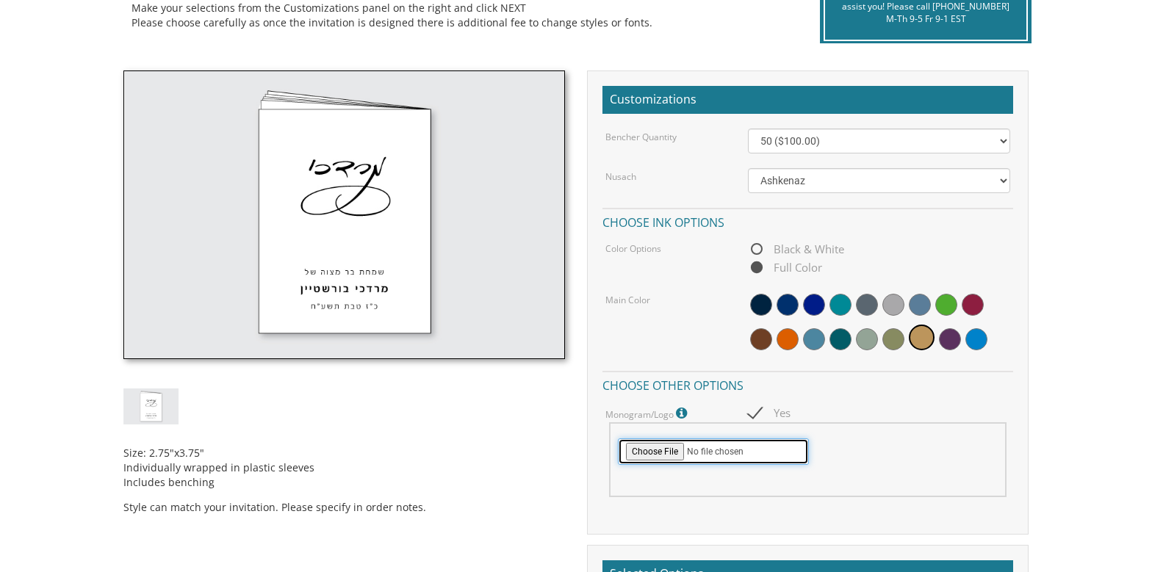
click at [743, 450] on input "file" at bounding box center [713, 452] width 191 height 26
type input "C:\fakepath\logo AC.jpg"
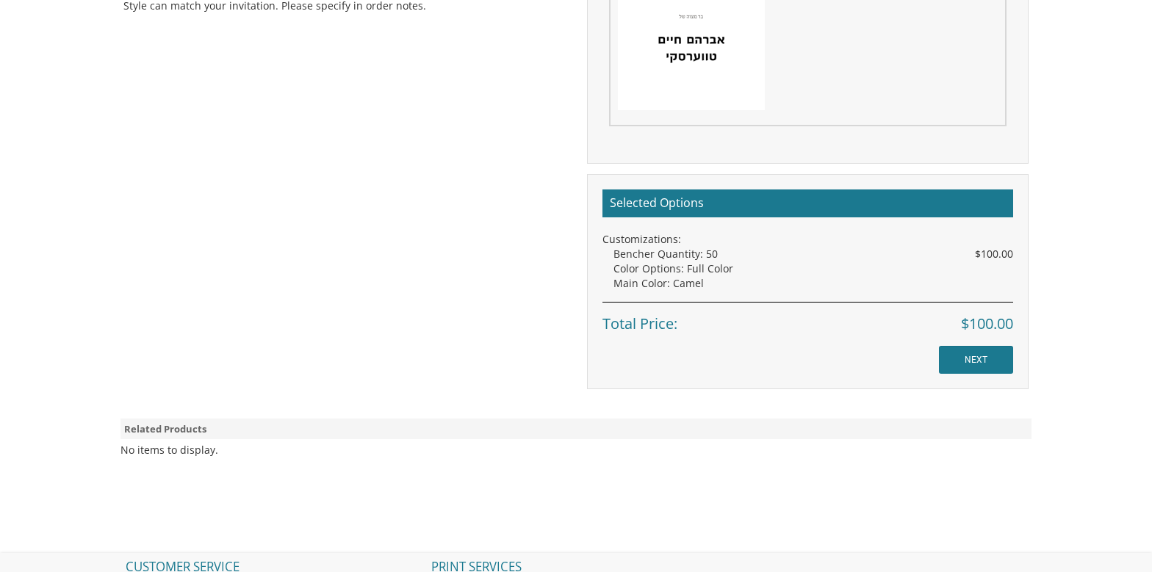
scroll to position [882, 0]
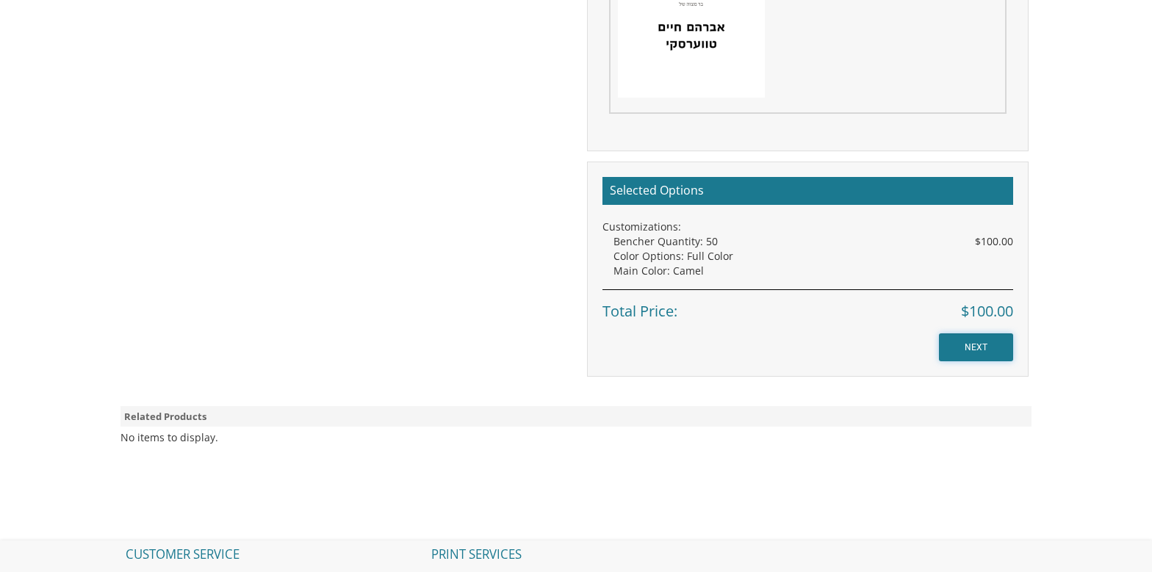
click at [976, 356] on input "NEXT" at bounding box center [976, 348] width 74 height 28
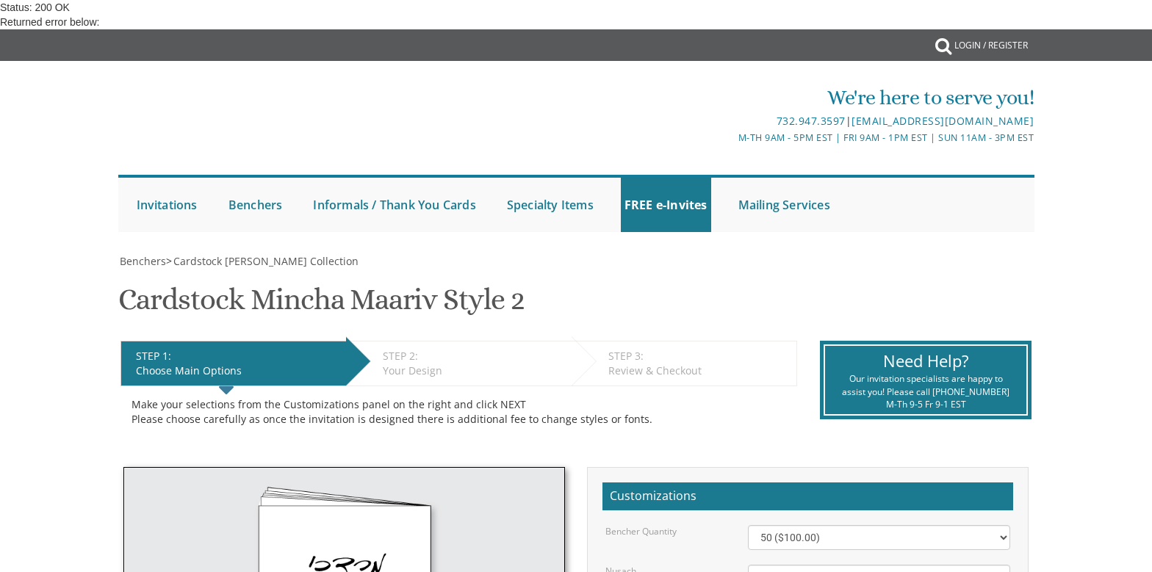
scroll to position [220, 0]
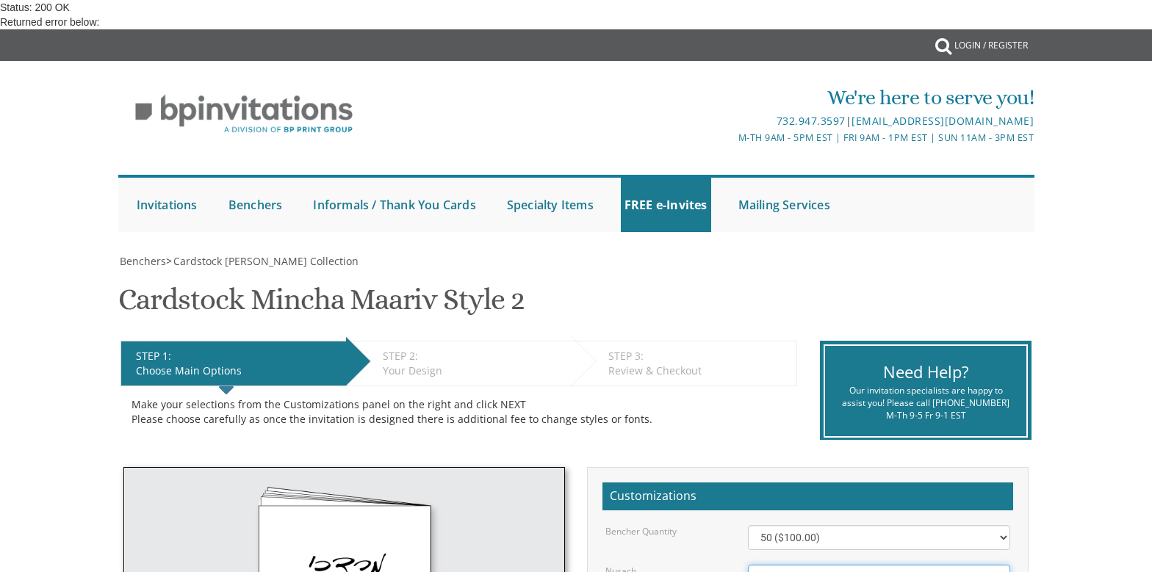
click at [809, 565] on select "Ashkenaz [PERSON_NAME]" at bounding box center [879, 577] width 263 height 25
select select "Sefard"
click at [748, 565] on select "Ashkenaz [PERSON_NAME]" at bounding box center [879, 577] width 263 height 25
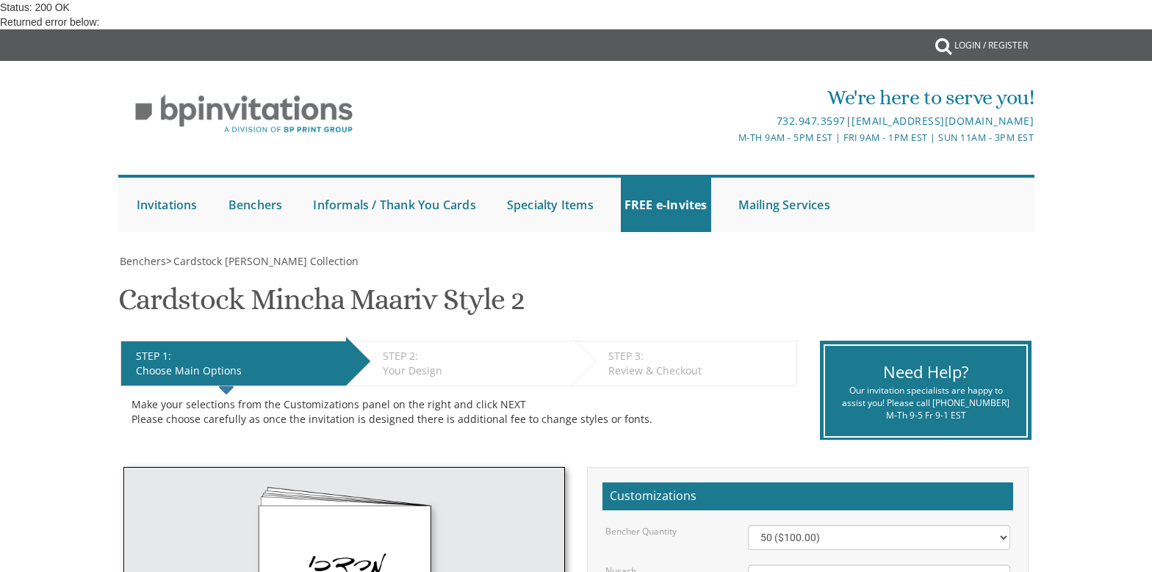
radio input "true"
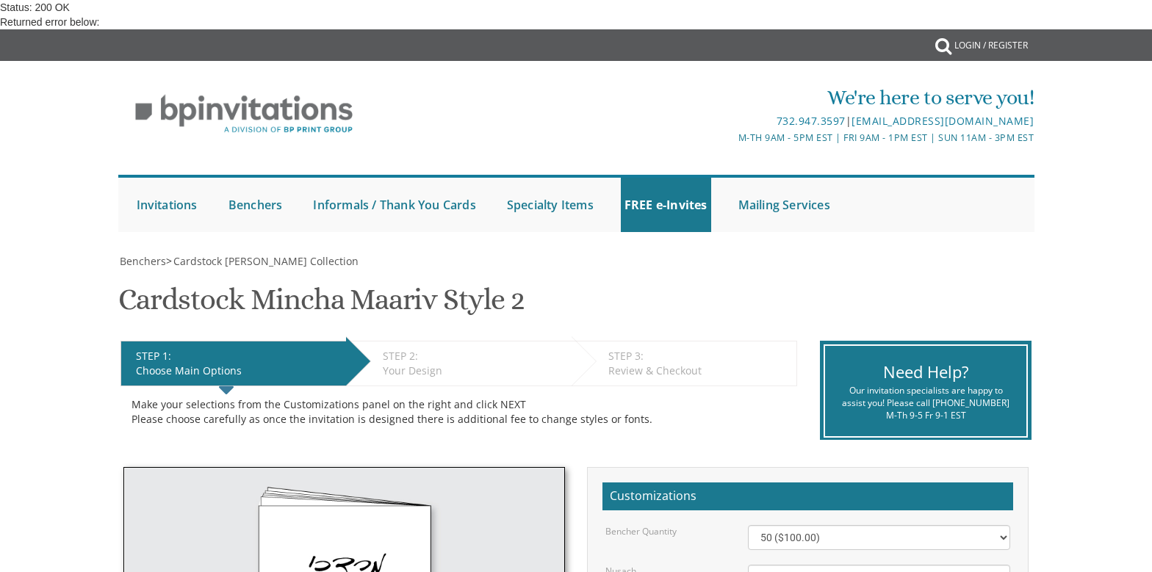
checkbox input "true"
type input "C:\fakepath\logo AC.jpg"
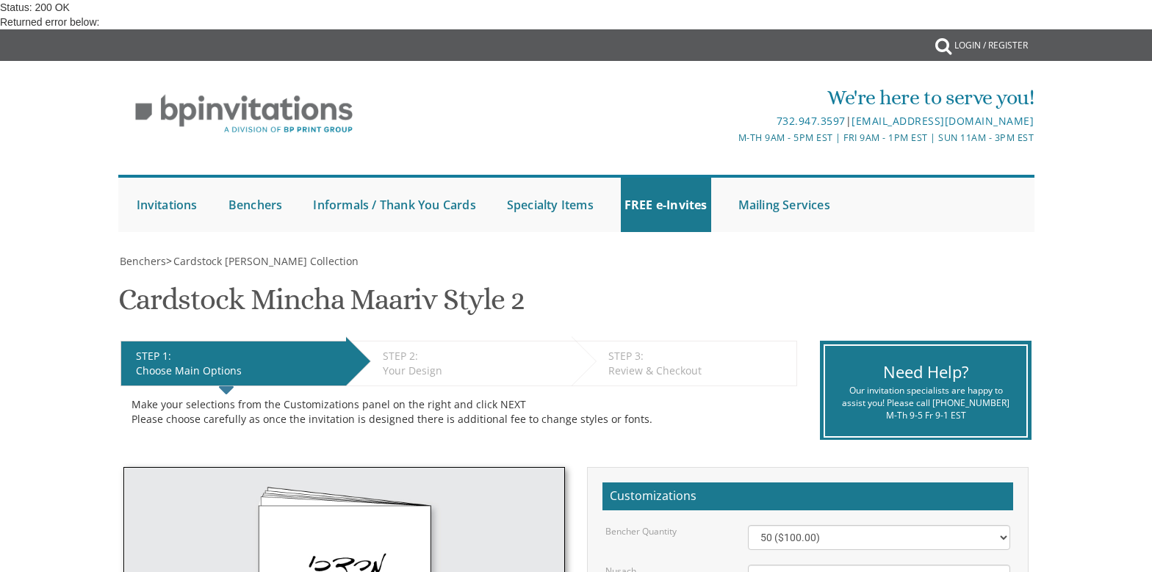
scroll to position [808, 0]
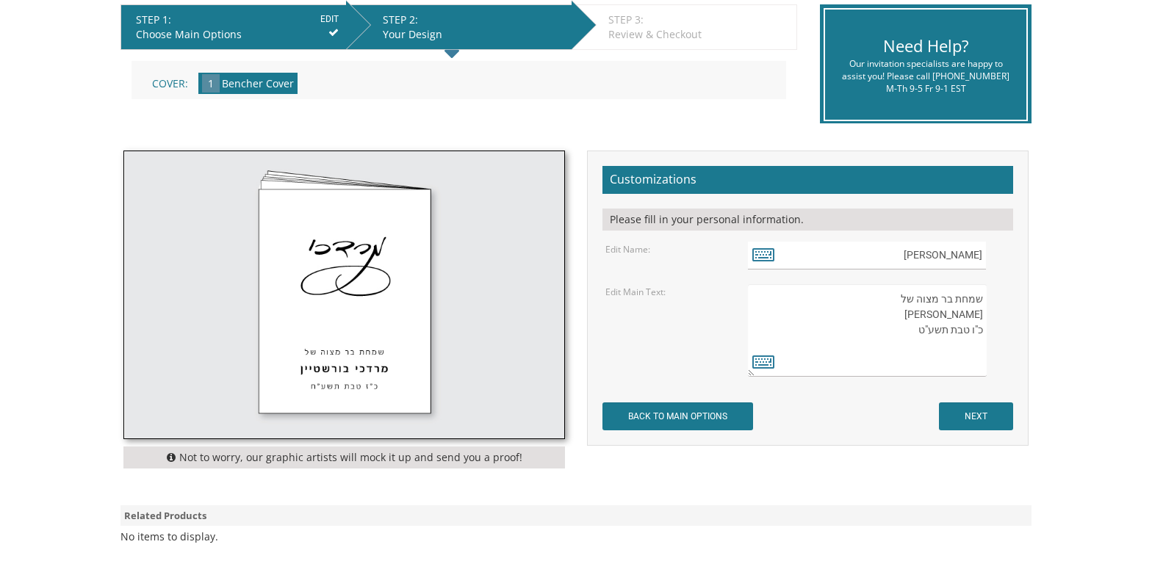
scroll to position [234, 0]
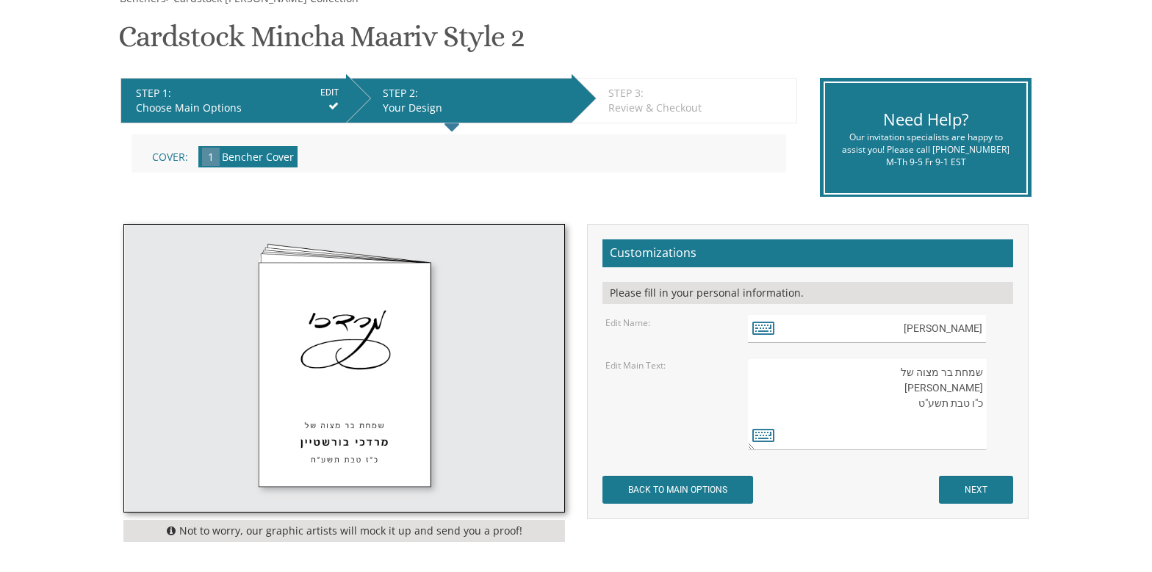
drag, startPoint x: 884, startPoint y: 367, endPoint x: 1051, endPoint y: 451, distance: 187.6
click at [1051, 451] on body "My Cart {{shoppingcart.totalQuantityDisplay}} Total: {{shoppingcart.subtotal}} …" at bounding box center [576, 352] width 1152 height 1173
type textarea "שמחת בר מצוה של"
click at [956, 339] on input "מרדכי" at bounding box center [867, 329] width 239 height 29
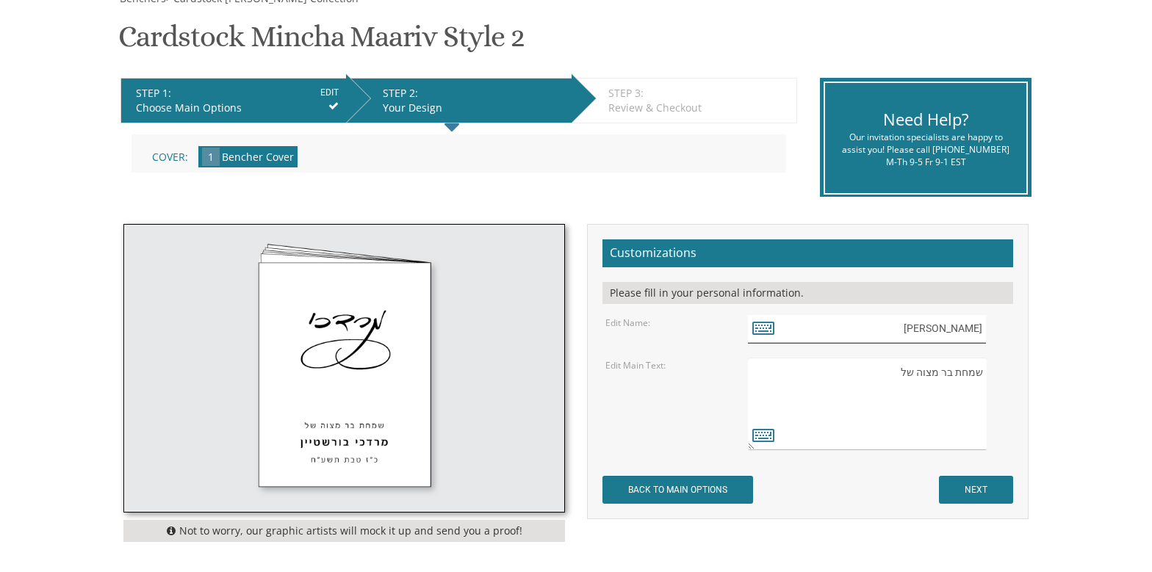
click at [956, 339] on input "מרדכי" at bounding box center [867, 329] width 239 height 29
click at [956, 381] on textarea "שמחת בר מצוה של מרדכי בורשטיין כ"ו טבת תשע"ט" at bounding box center [867, 404] width 239 height 93
click at [987, 491] on input "NEXT" at bounding box center [976, 490] width 74 height 28
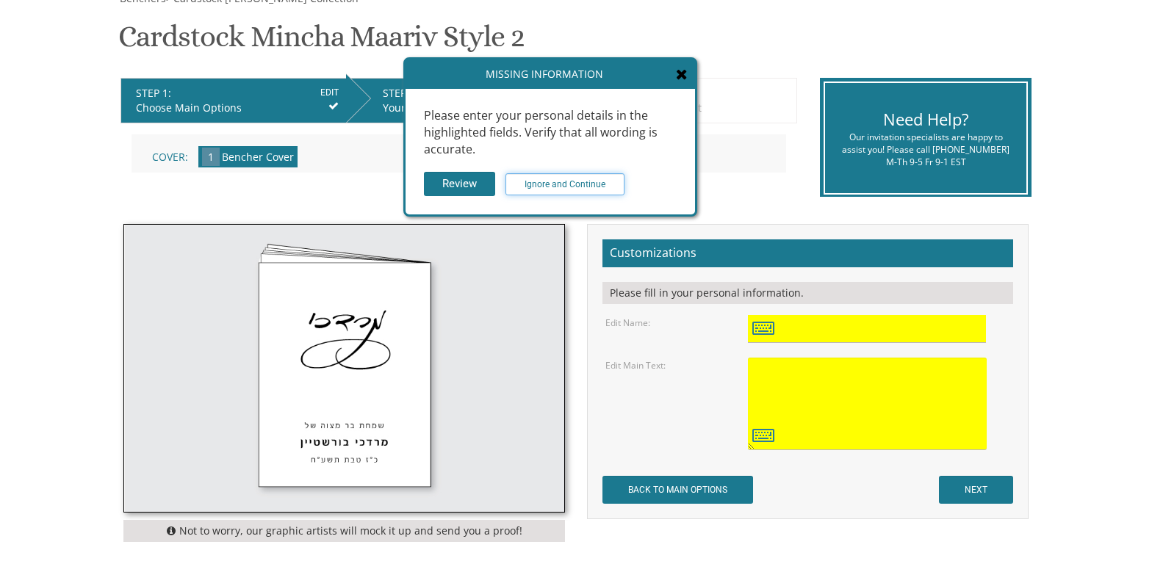
click at [533, 184] on input "Ignore and Continue" at bounding box center [564, 184] width 119 height 22
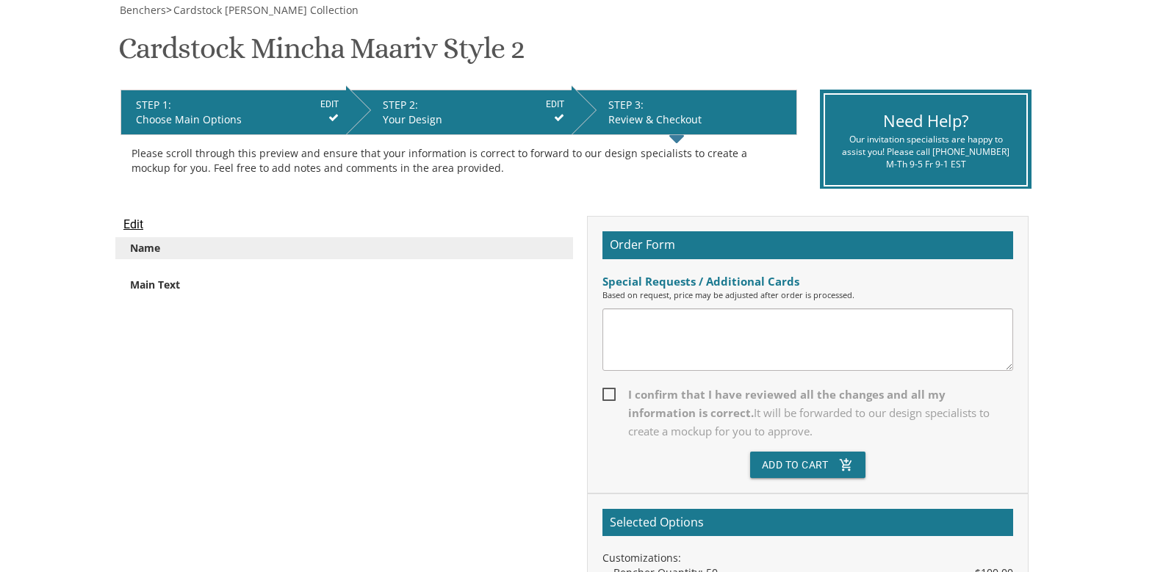
scroll to position [294, 0]
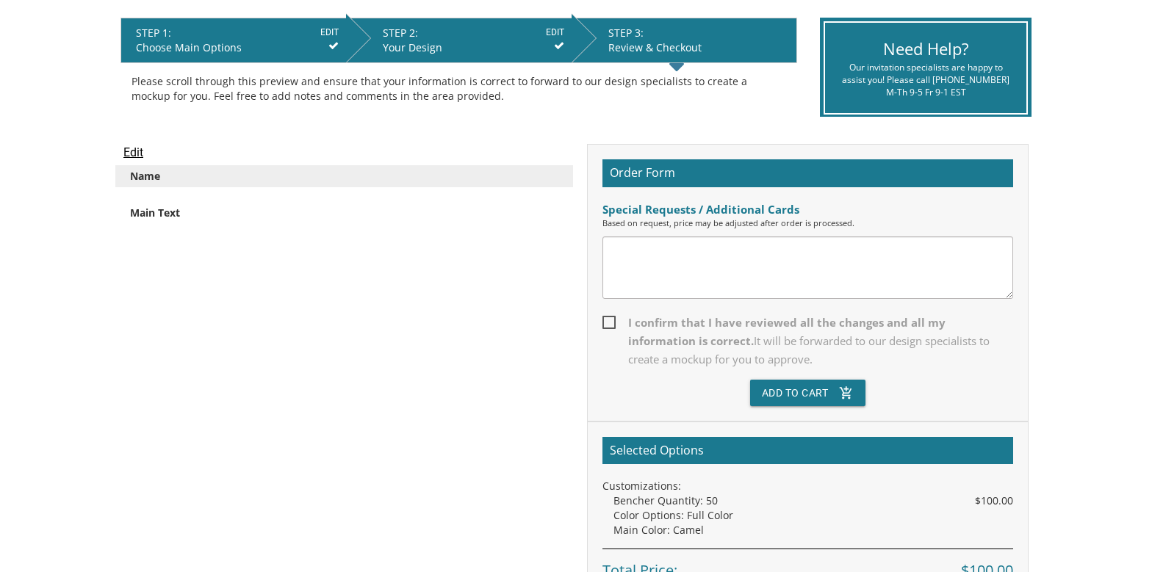
click at [658, 263] on textarea at bounding box center [807, 268] width 411 height 62
type textarea "l"
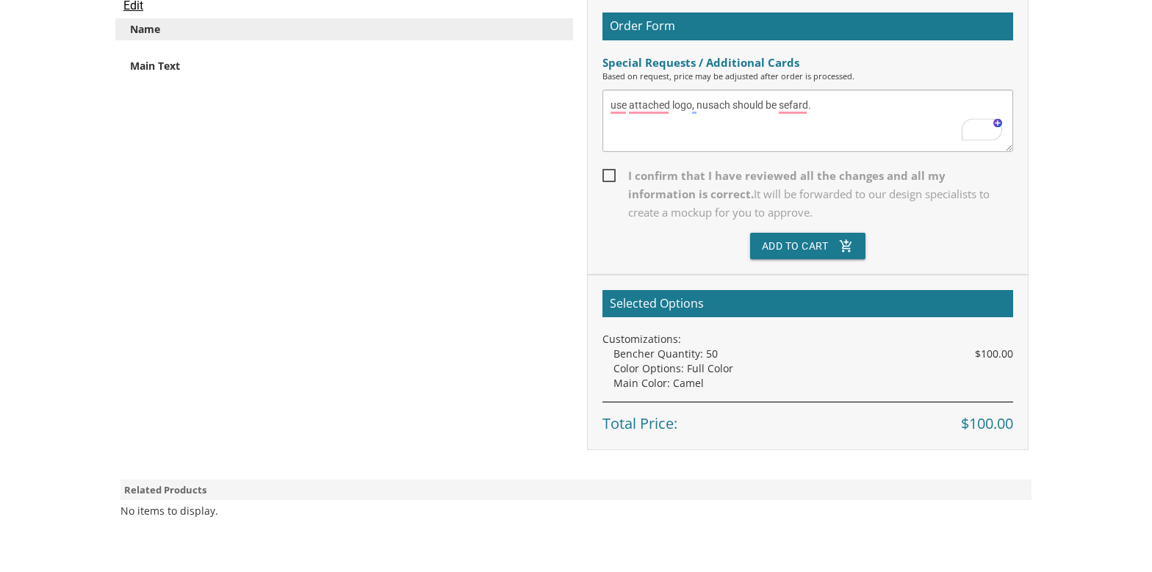
type textarea "use attached logo, nusach should be sefard."
click at [605, 173] on span "I confirm that I have reviewed all the changes and all my information is correc…" at bounding box center [807, 194] width 411 height 55
click at [605, 173] on input "I confirm that I have reviewed all the changes and all my information is correc…" at bounding box center [607, 175] width 10 height 10
checkbox input "true"
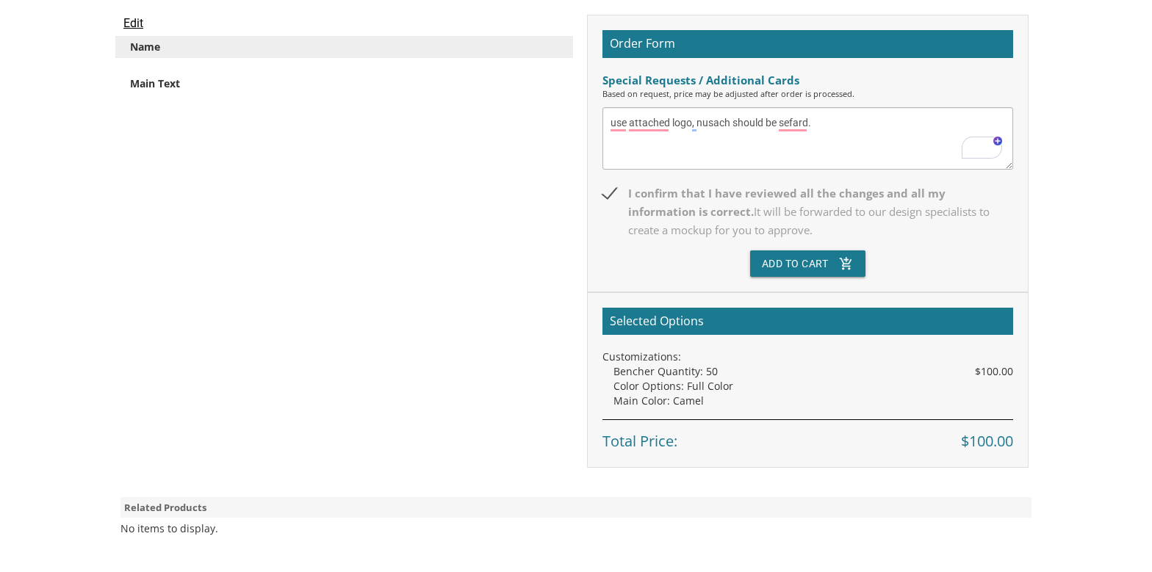
scroll to position [0, 0]
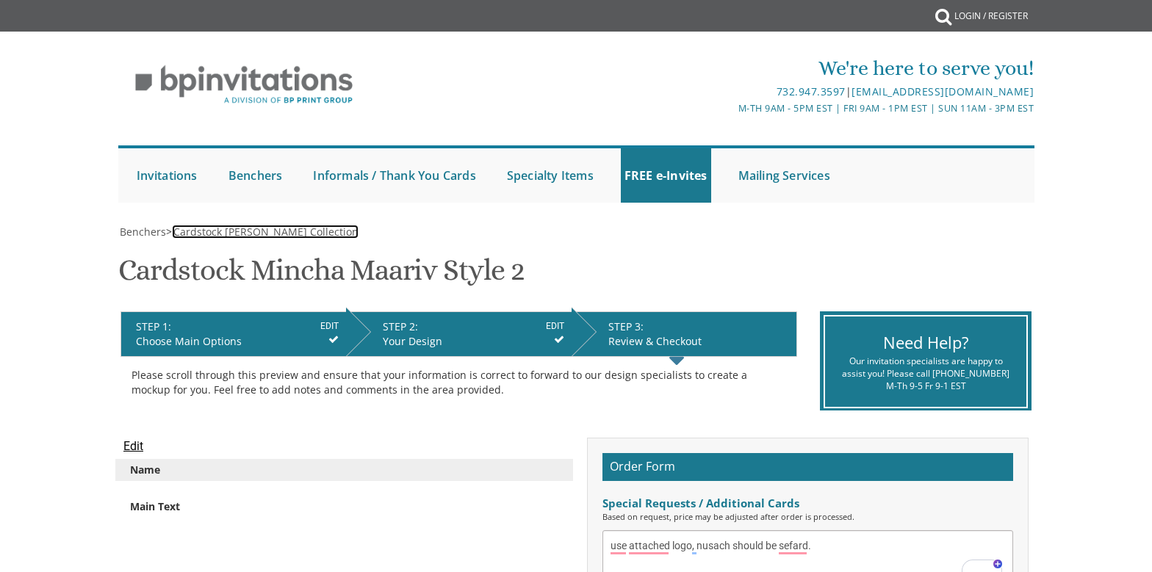
click at [245, 233] on span "Cardstock [PERSON_NAME] Collection" at bounding box center [265, 232] width 185 height 14
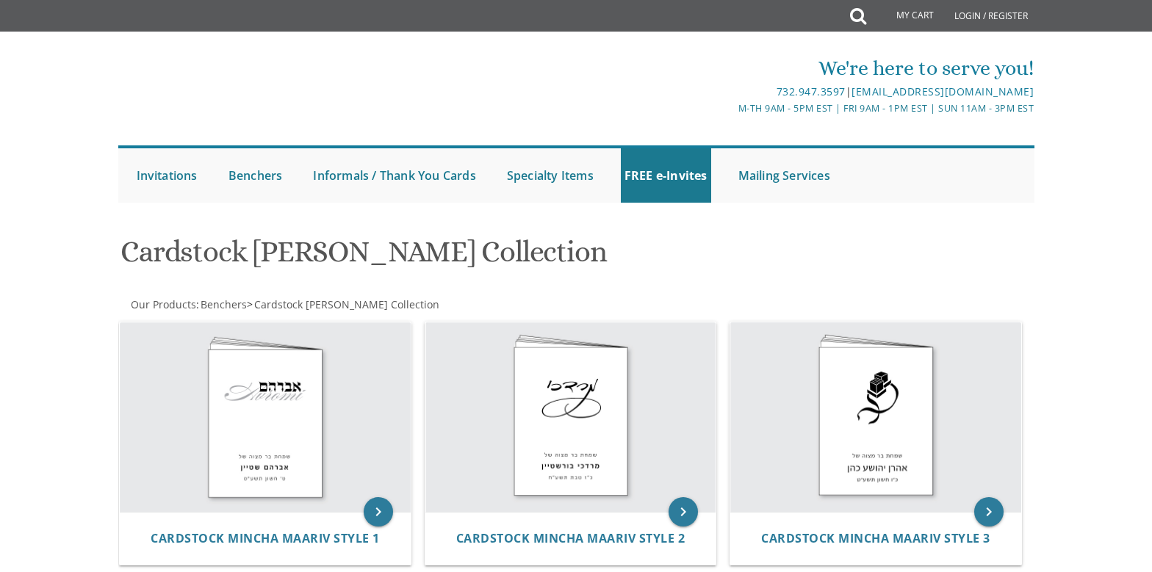
click at [497, 392] on img at bounding box center [570, 417] width 291 height 190
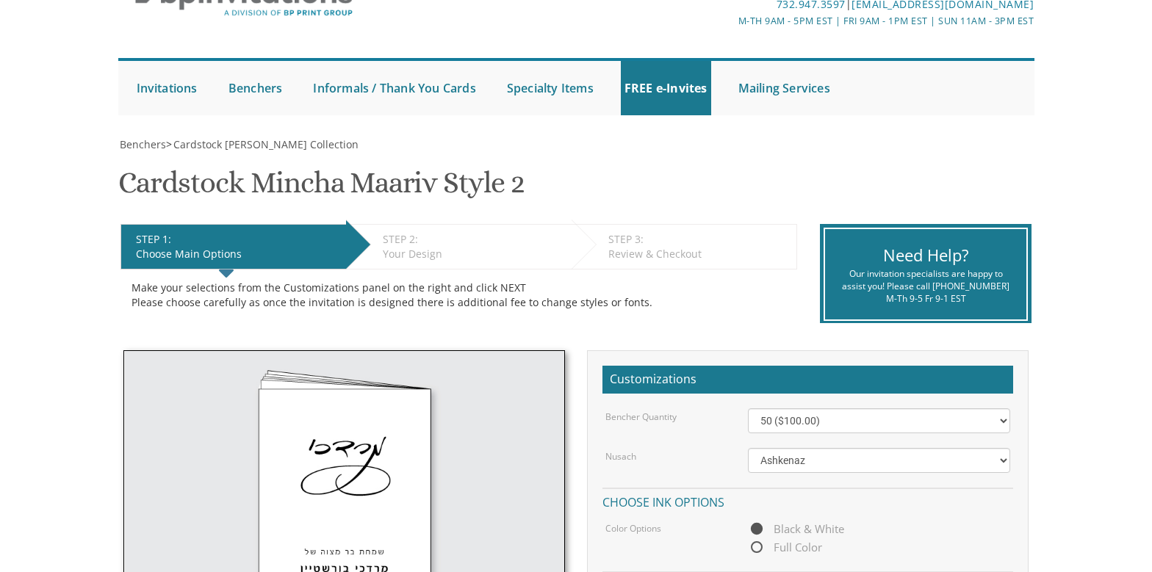
scroll to position [220, 0]
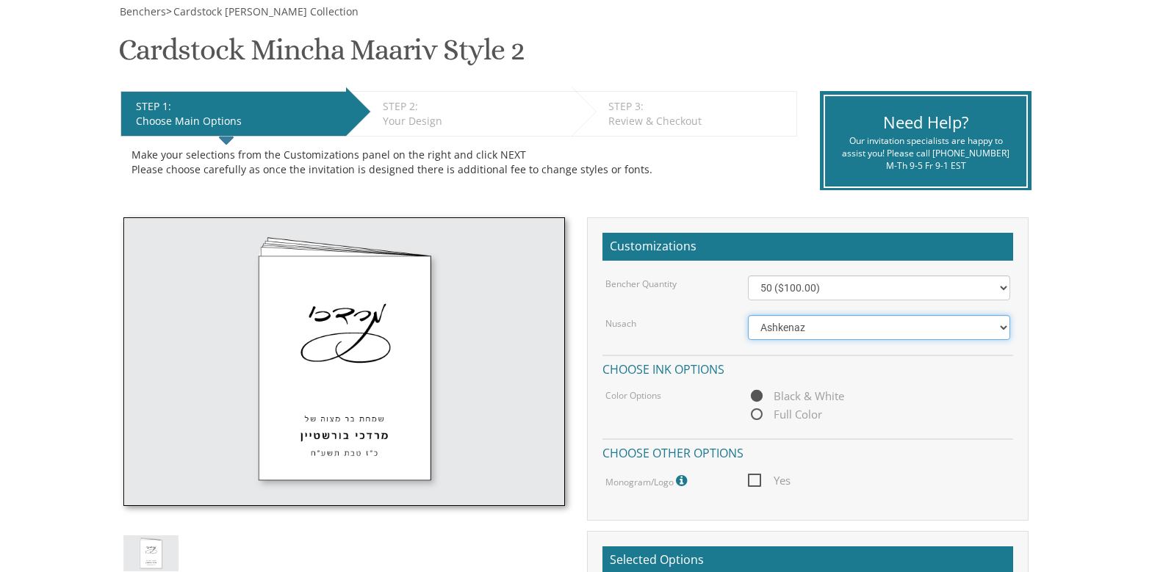
drag, startPoint x: 810, startPoint y: 323, endPoint x: 806, endPoint y: 331, distance: 9.2
click at [810, 323] on select "Ashkenaz Edut Mizrach Sefard" at bounding box center [879, 327] width 263 height 25
select select "Sefard"
click at [748, 315] on select "Ashkenaz Edut Mizrach Sefard" at bounding box center [879, 327] width 263 height 25
click at [771, 408] on span "Full Color" at bounding box center [785, 415] width 74 height 18
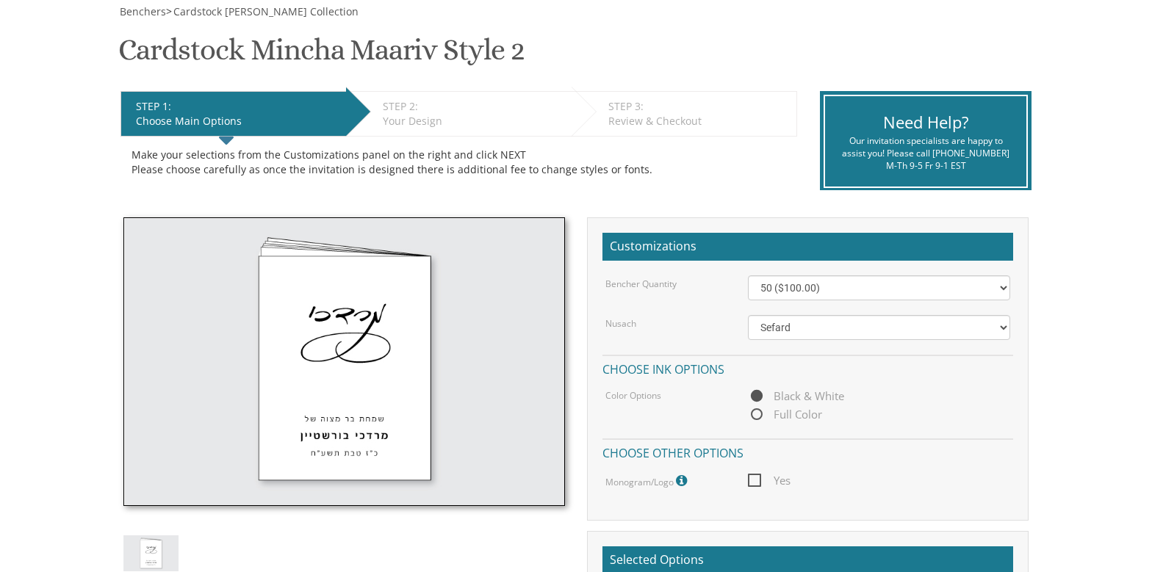
click at [757, 411] on input "Full Color" at bounding box center [753, 416] width 10 height 10
radio input "true"
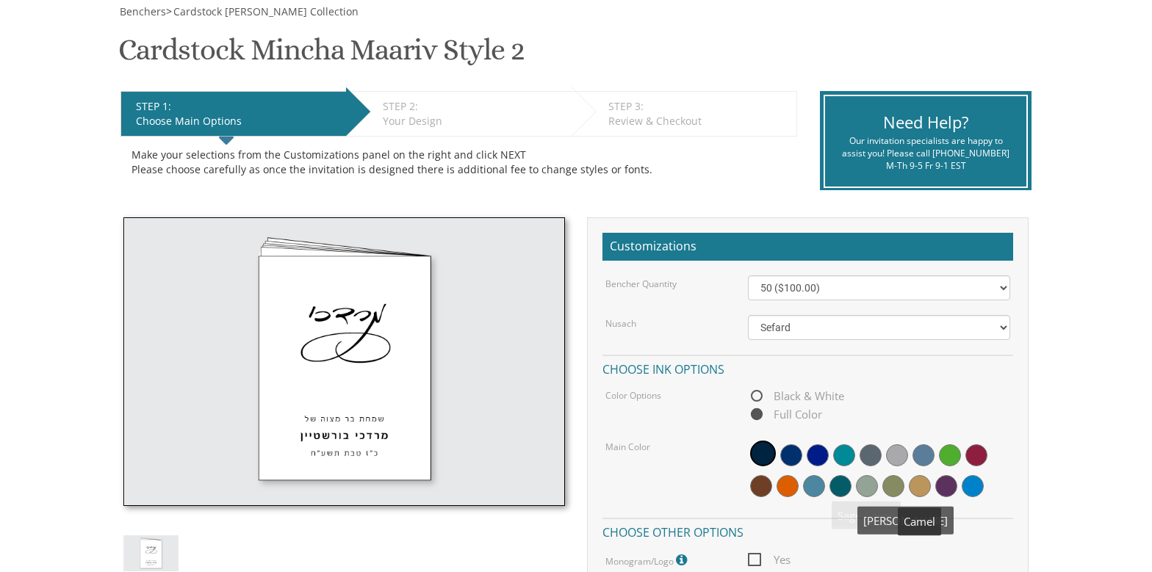
click at [917, 482] on span at bounding box center [920, 486] width 22 height 22
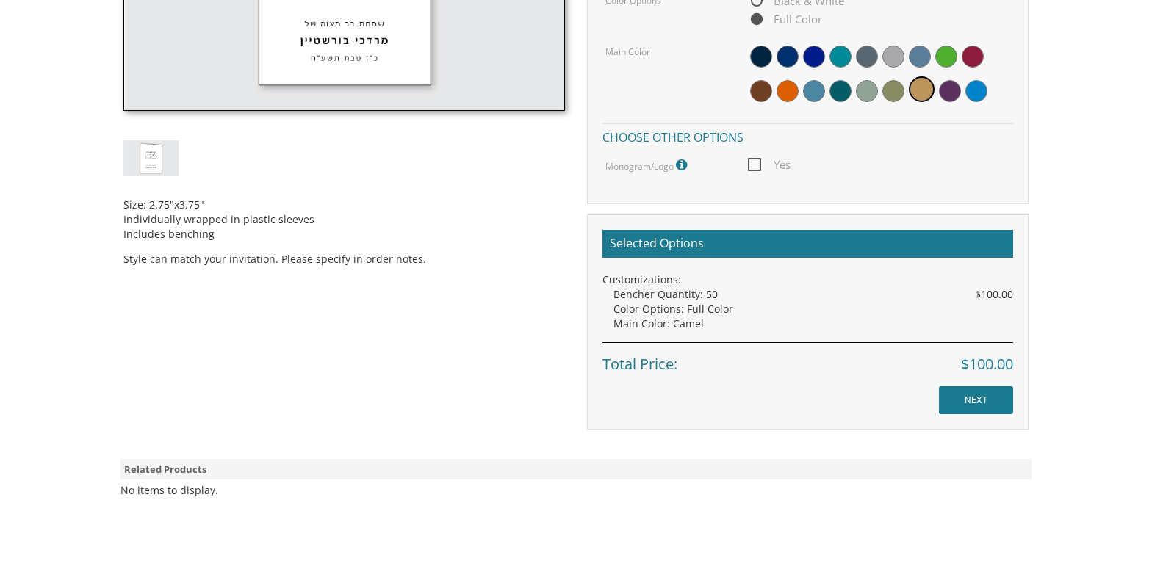
scroll to position [661, 0]
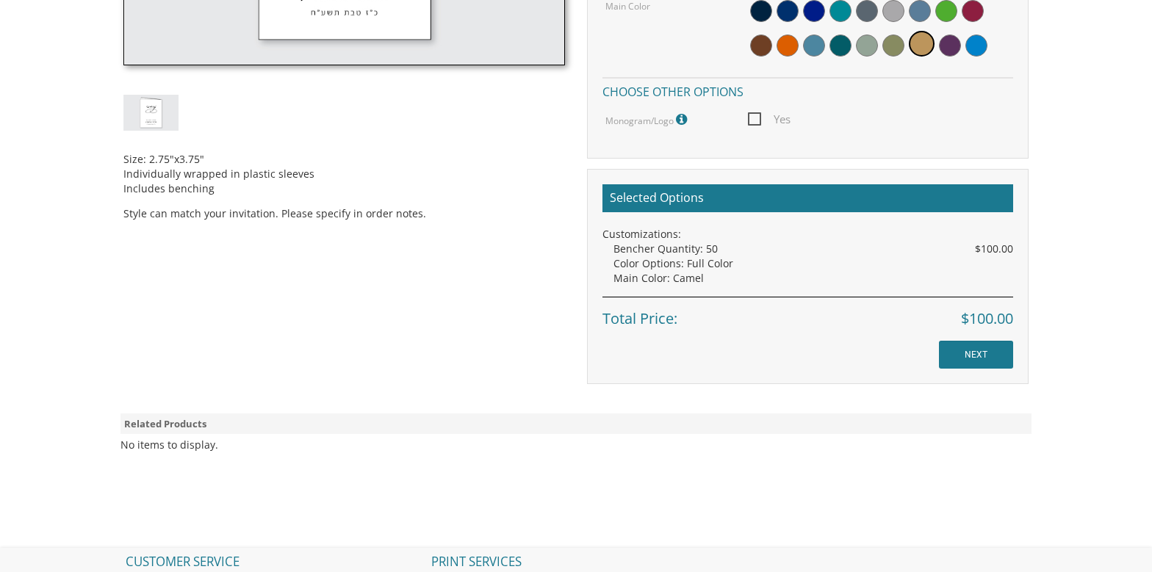
click at [758, 118] on span "Yes" at bounding box center [769, 119] width 43 height 18
click at [757, 118] on input "Yes" at bounding box center [753, 118] width 10 height 10
checkbox input "true"
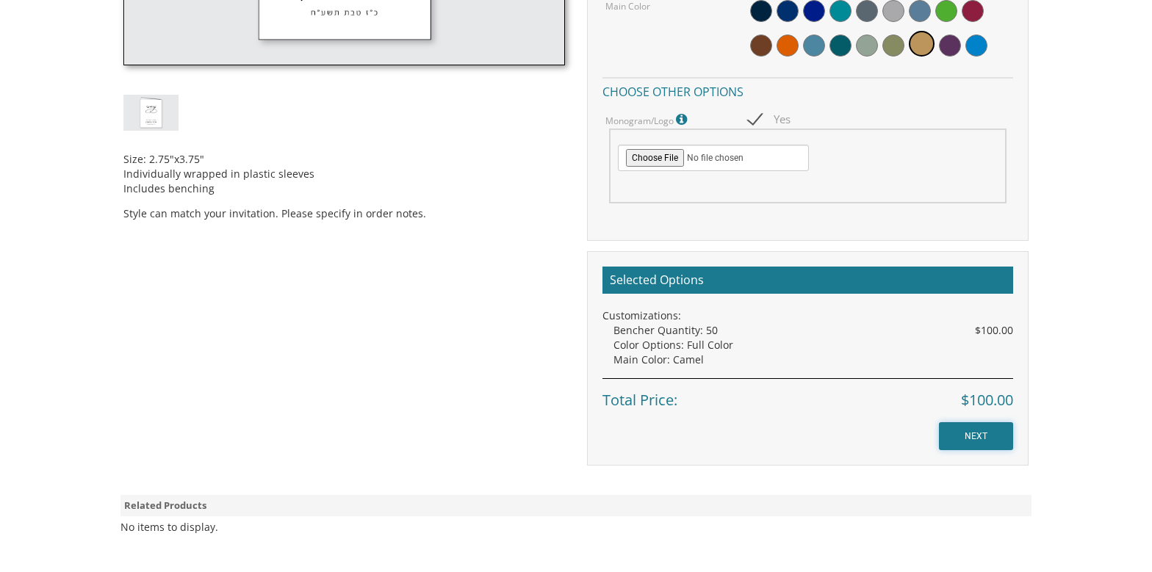
click at [956, 437] on input "NEXT" at bounding box center [976, 436] width 74 height 28
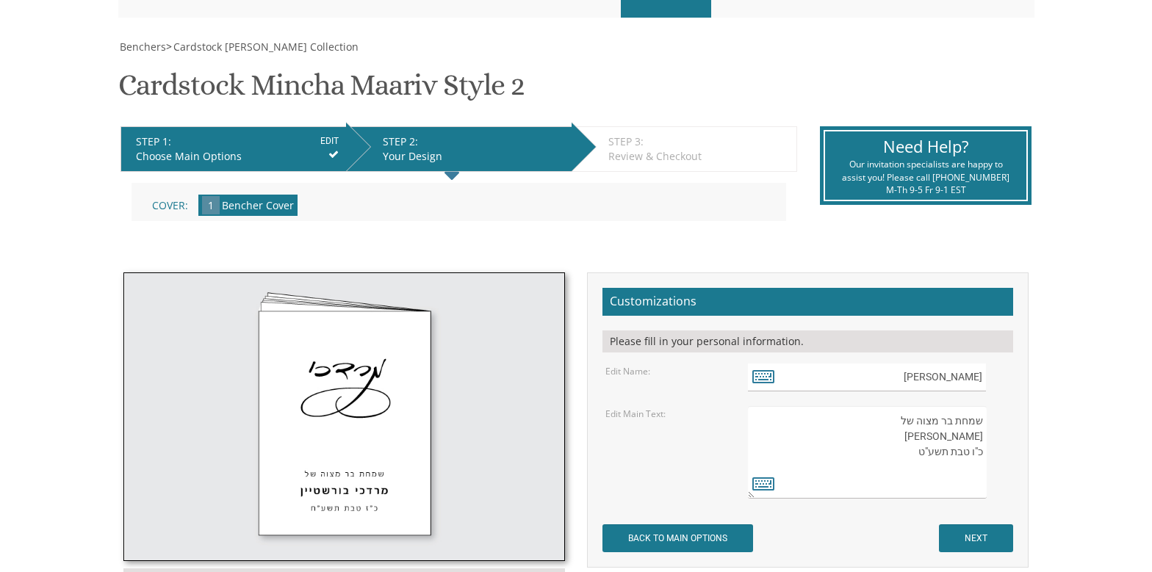
scroll to position [220, 0]
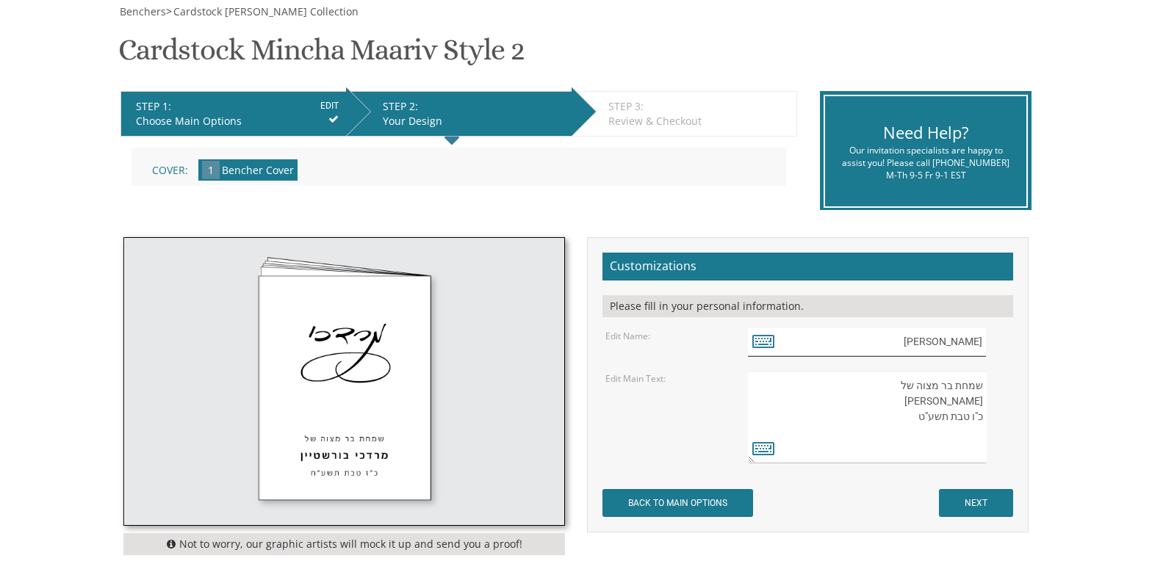
click at [971, 343] on input "[PERSON_NAME]" at bounding box center [867, 342] width 239 height 29
click at [971, 343] on input "מרדכי" at bounding box center [867, 342] width 239 height 29
drag, startPoint x: 1056, startPoint y: 354, endPoint x: 1050, endPoint y: 362, distance: 10.0
click at [1053, 358] on body "My Cart {{shoppingcart.totalQuantityDisplay}} Total: {{shoppingcart.subtotal}} …" at bounding box center [576, 366] width 1152 height 1173
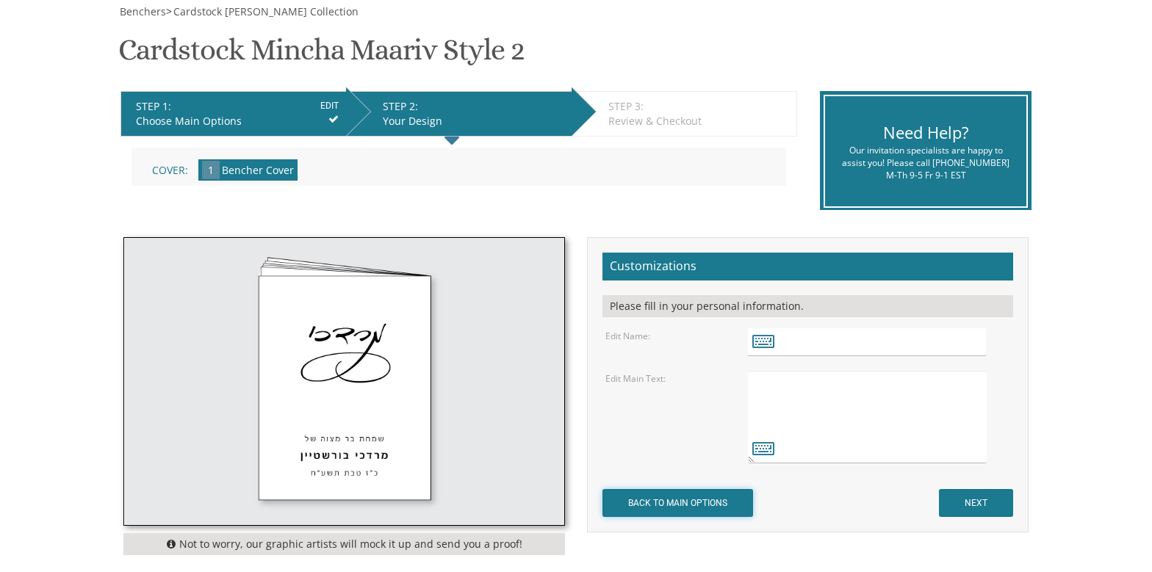
click at [722, 505] on input "BACK TO MAIN OPTIONS" at bounding box center [677, 503] width 151 height 28
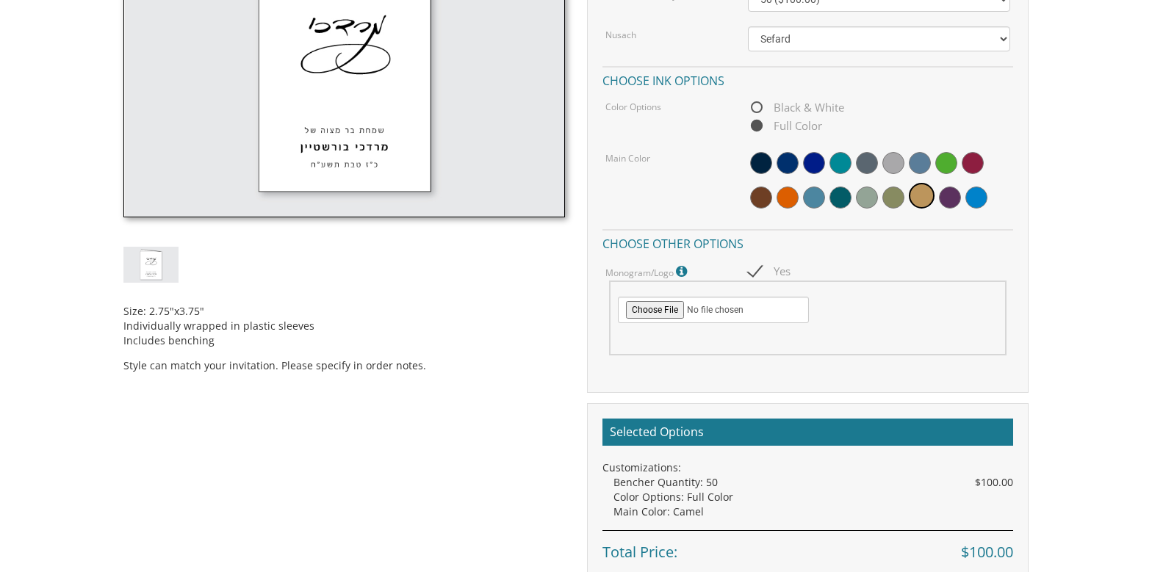
scroll to position [514, 0]
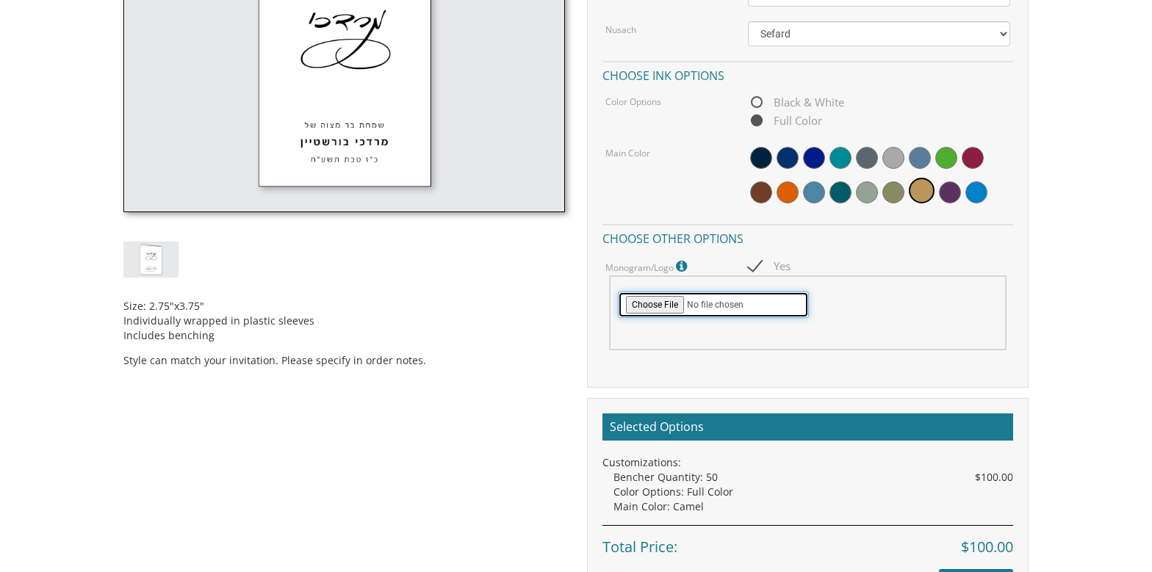
click at [670, 300] on input "file" at bounding box center [713, 305] width 191 height 26
type input "C:\fakepath\logo AC.jpg"
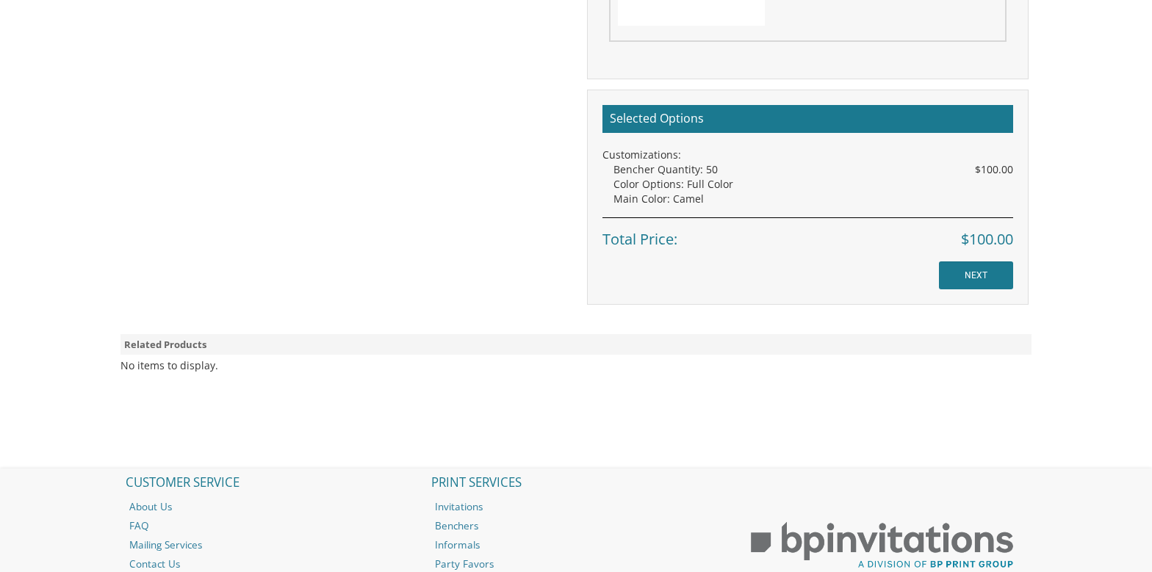
scroll to position [955, 0]
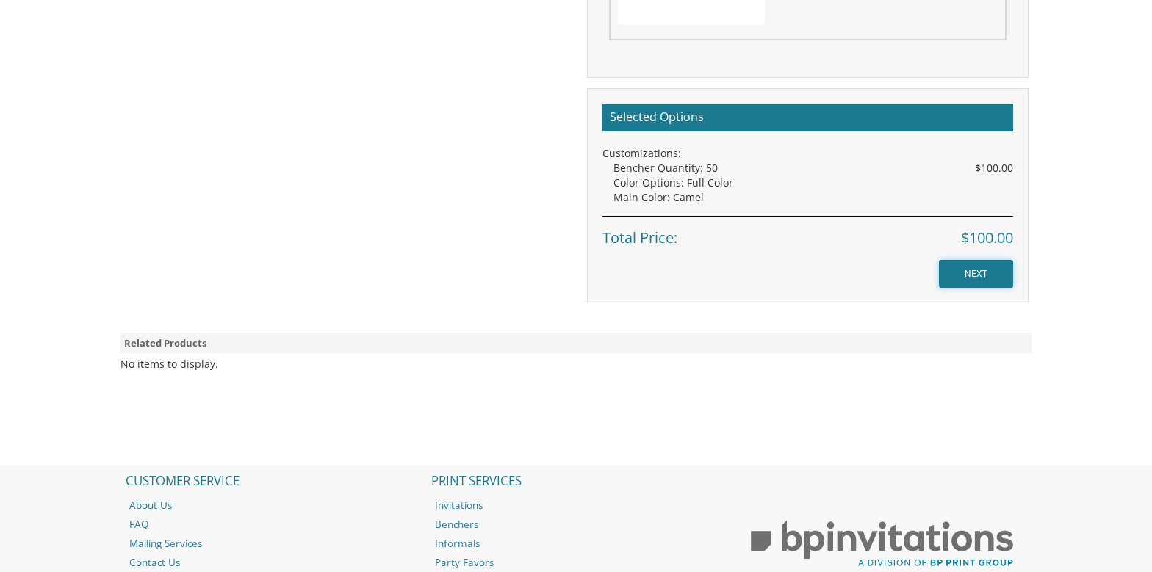
click at [984, 272] on input "NEXT" at bounding box center [976, 274] width 74 height 28
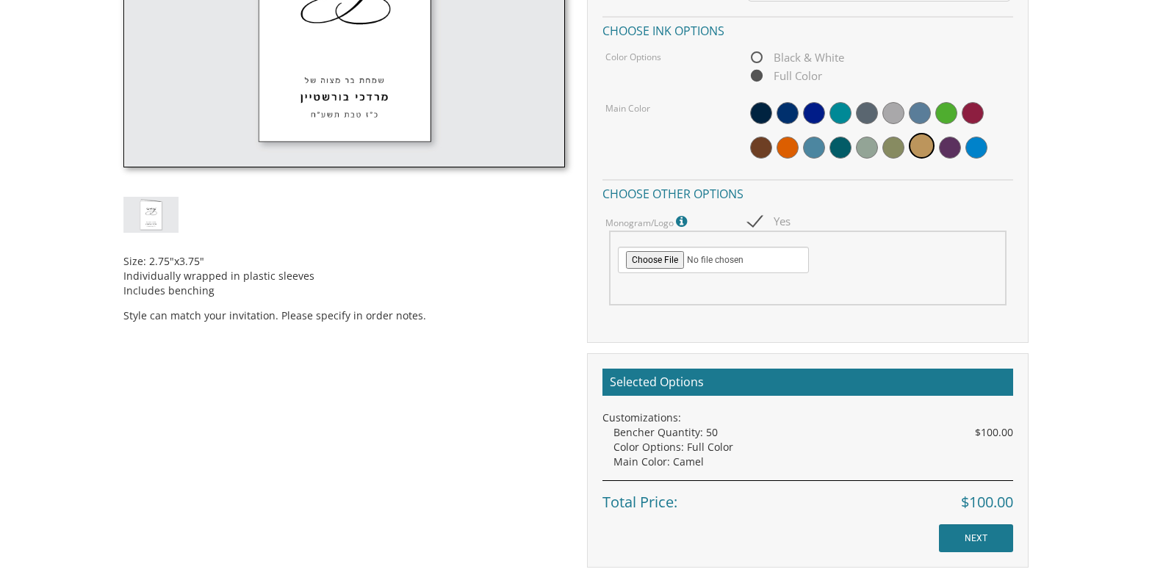
scroll to position [504, 0]
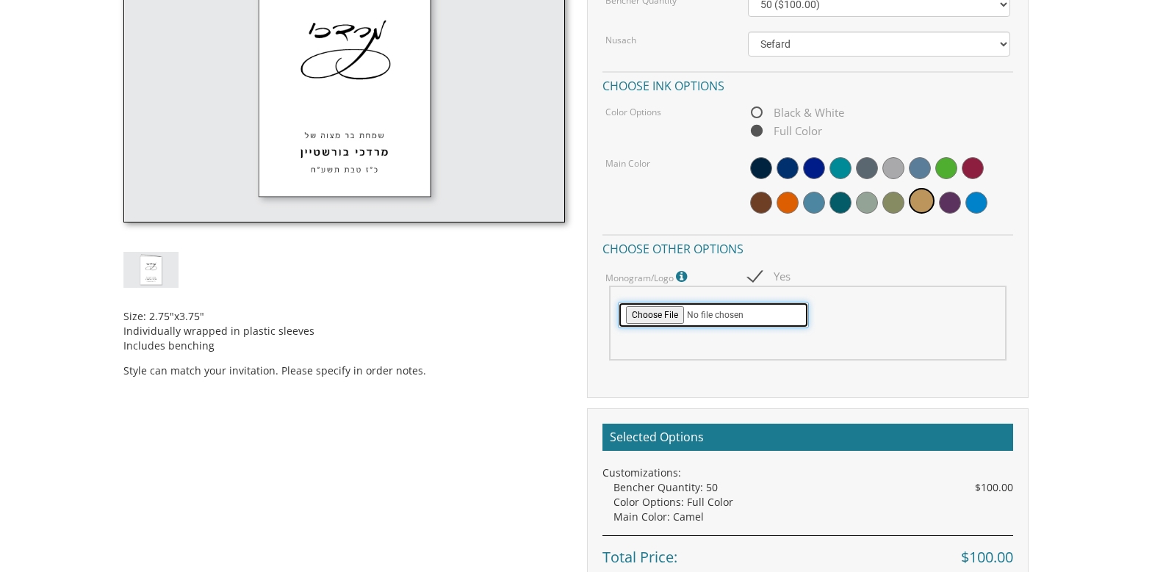
click at [708, 317] on input "file" at bounding box center [713, 315] width 191 height 26
click at [1023, 383] on div "Customizations Bencher Quantity 50 ($100.00) 60 ($120.00) 70 ($140.00) 80 ($160…" at bounding box center [807, 166] width 441 height 464
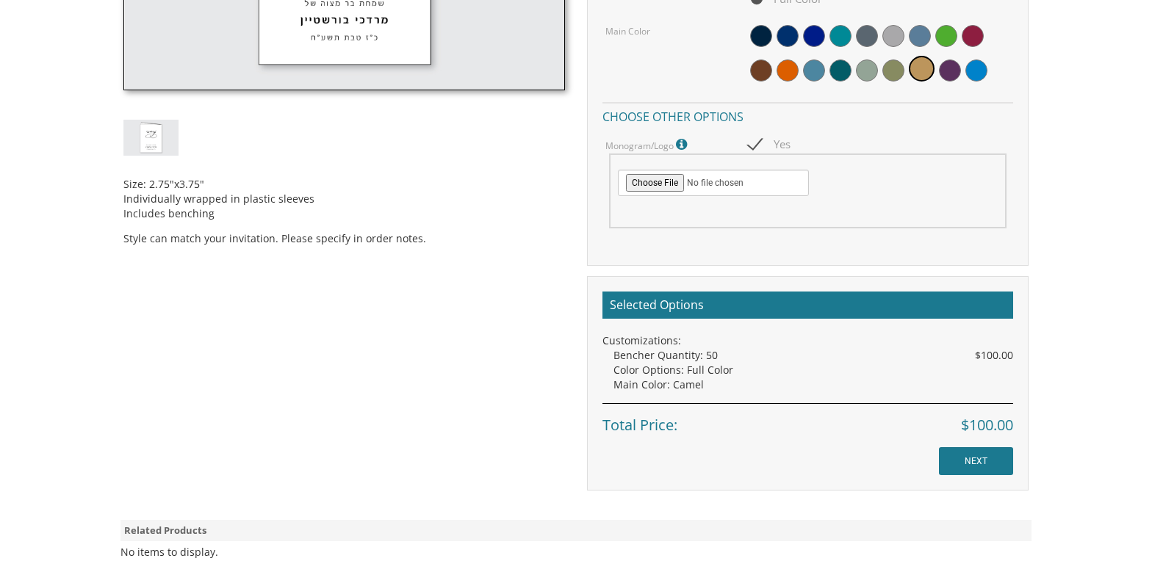
scroll to position [651, 0]
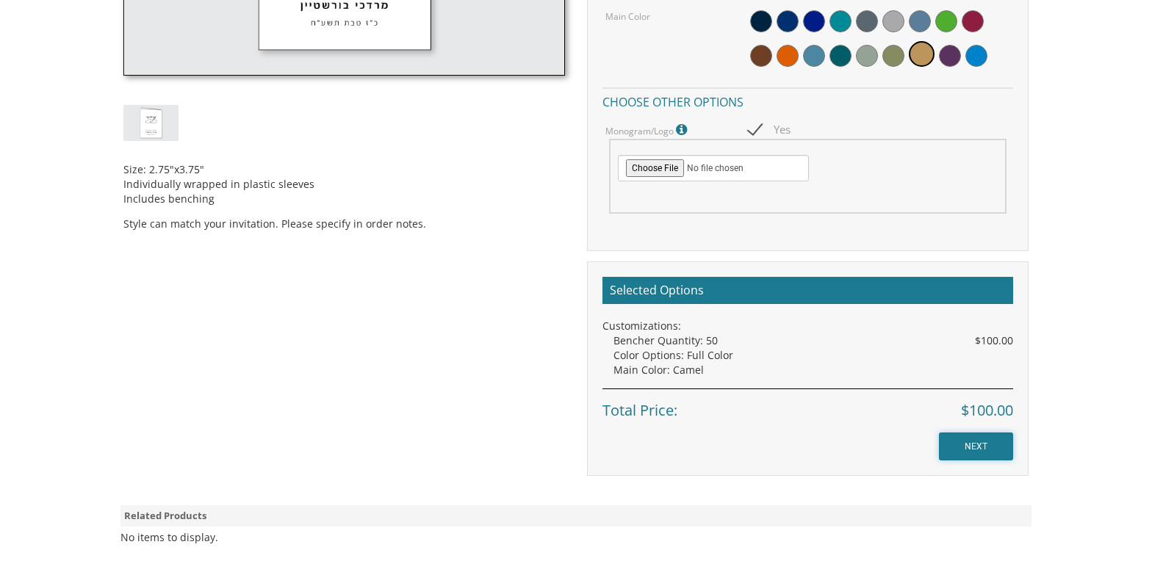
click at [981, 451] on input "NEXT" at bounding box center [976, 447] width 74 height 28
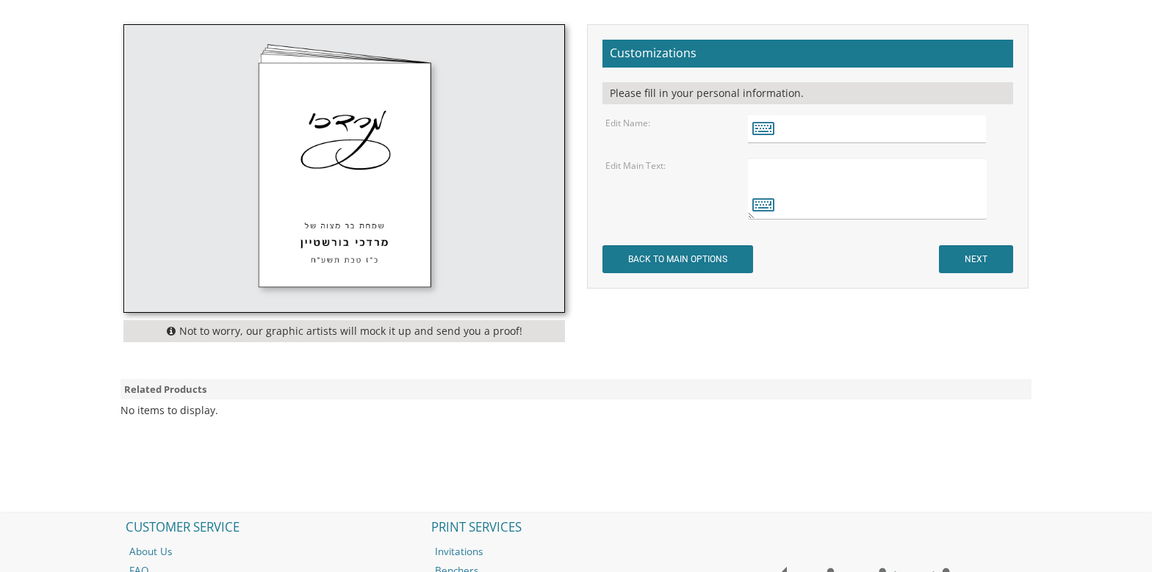
scroll to position [441, 0]
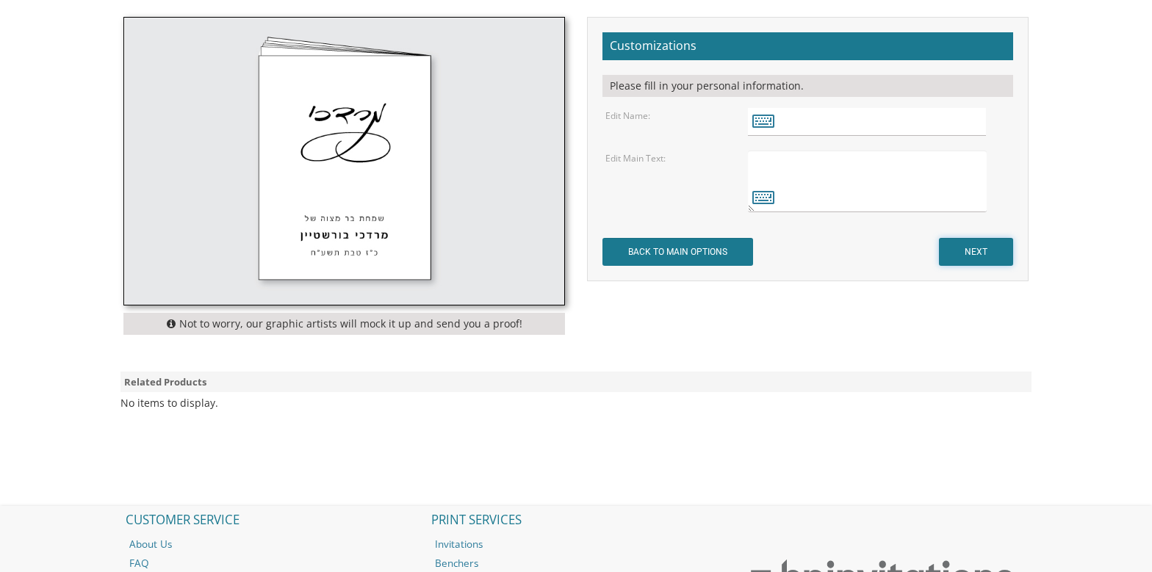
click at [968, 254] on input "NEXT" at bounding box center [976, 252] width 74 height 28
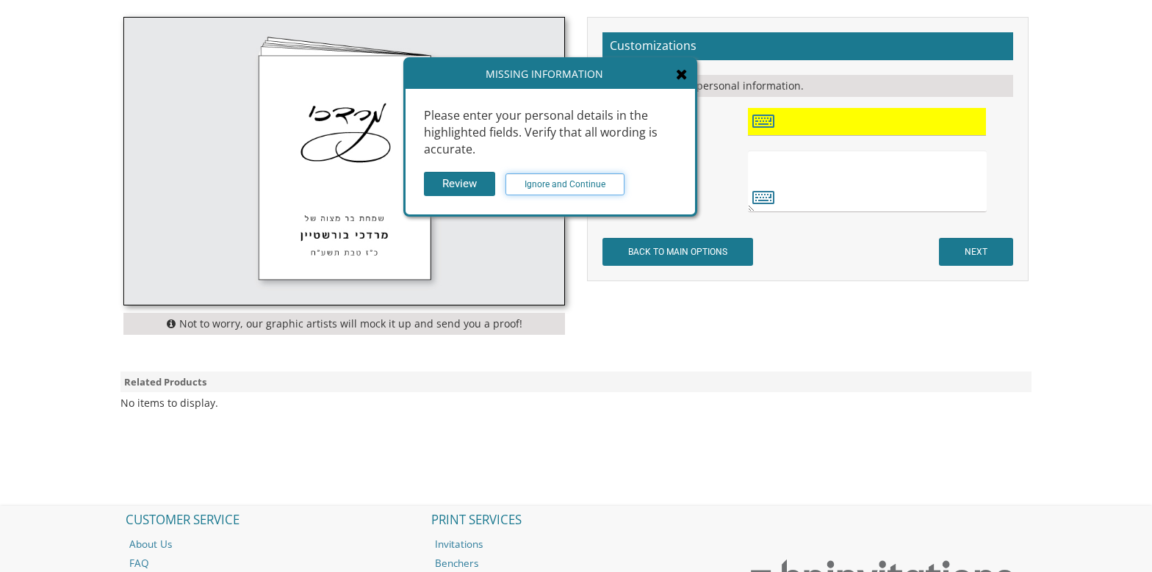
click at [553, 176] on input "Ignore and Continue" at bounding box center [564, 184] width 119 height 22
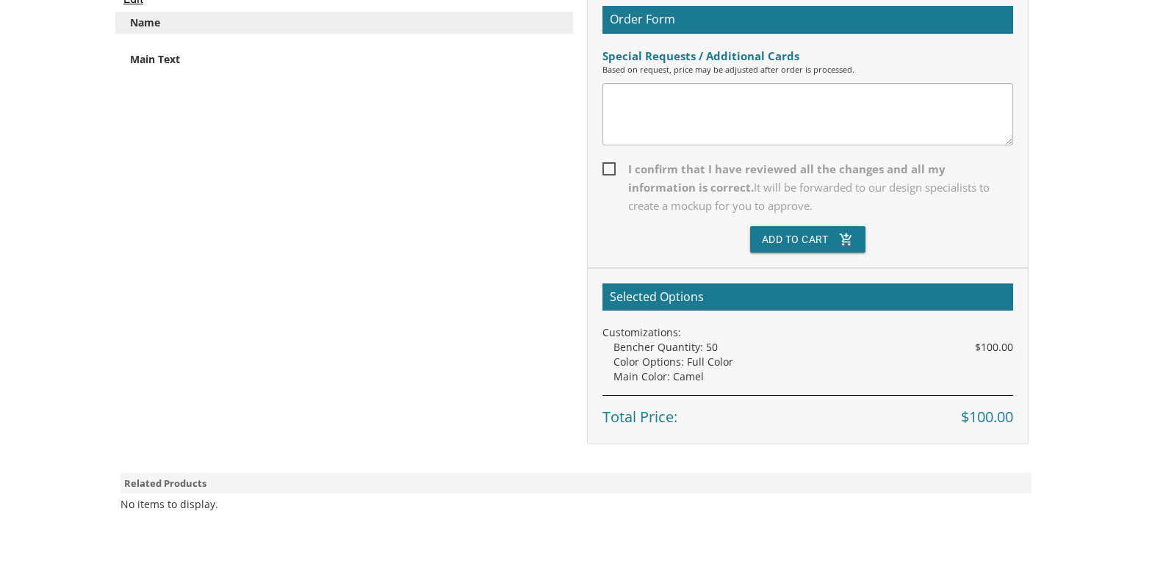
scroll to position [294, 0]
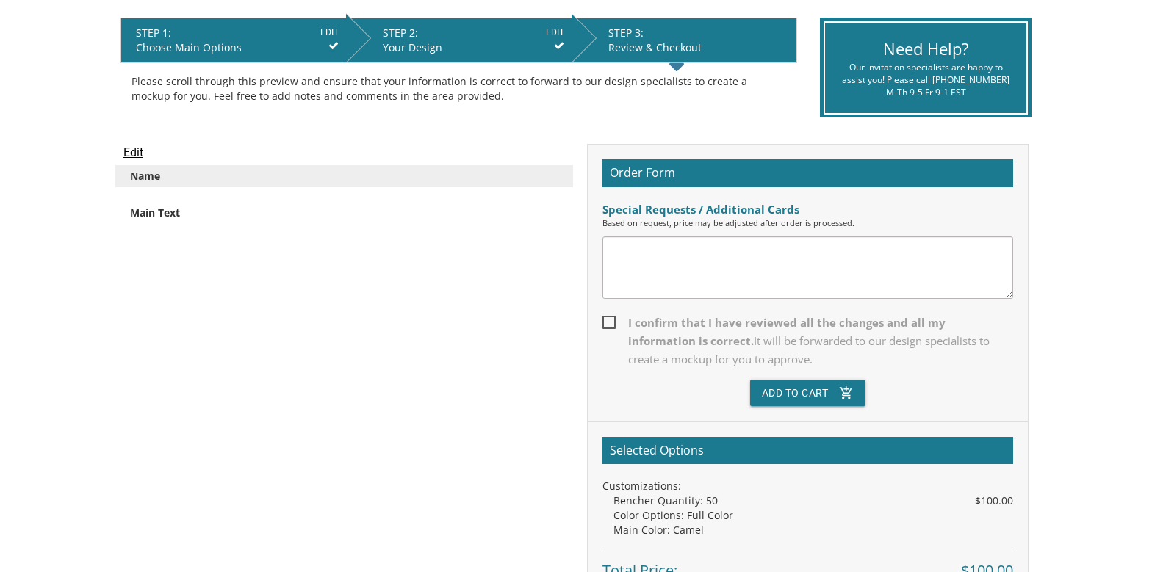
click at [730, 248] on textarea at bounding box center [807, 268] width 411 height 62
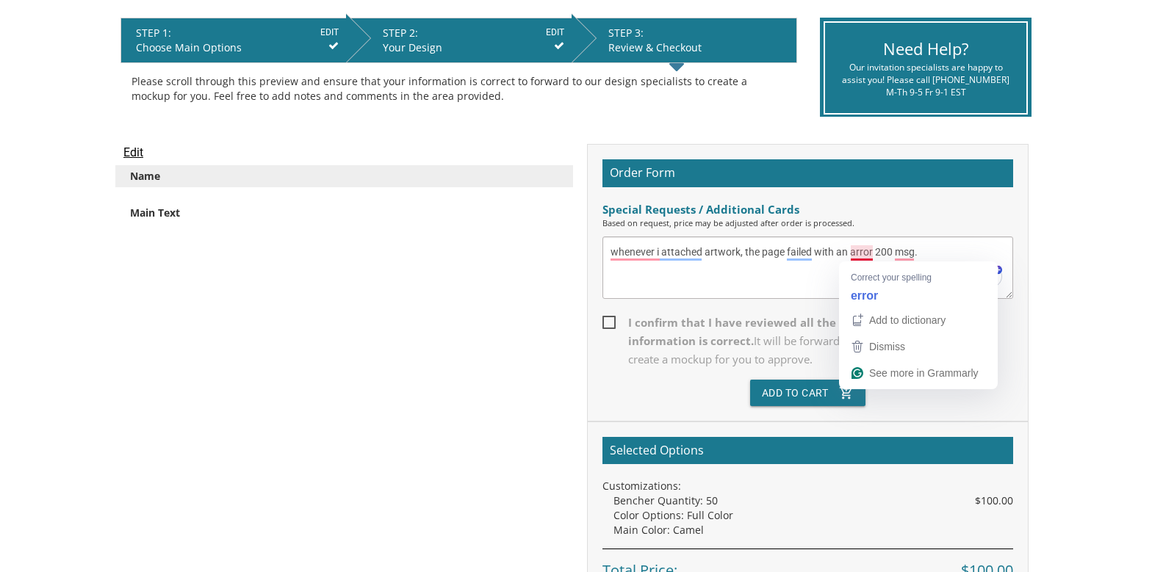
click at [854, 254] on textarea "whenever i attached artwork, the page failed with an arror 200 msg." at bounding box center [807, 268] width 411 height 62
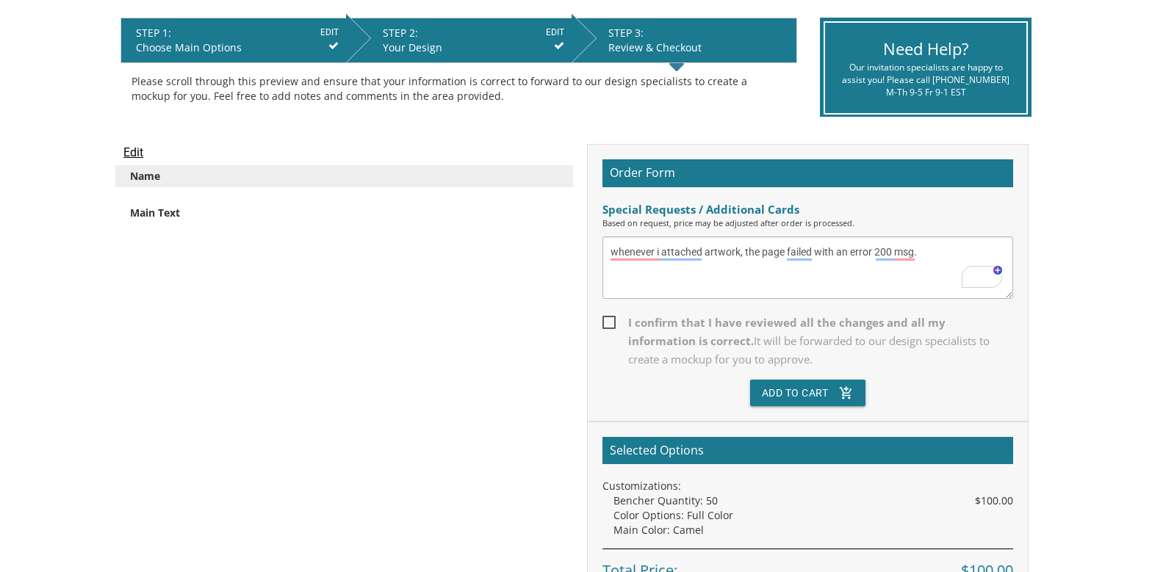
click at [951, 246] on textarea "whenever i attached artwork, the page failed with an error 200 msg." at bounding box center [807, 268] width 411 height 62
click at [666, 270] on textarea "whenever i attached artwork, the page failed with an error 200 msg. please use …" at bounding box center [807, 268] width 411 height 62
click at [664, 270] on textarea "whenever i attached artwork, the page failed with an error 200 msg. please use …" at bounding box center [807, 268] width 411 height 62
type textarea "whenever i attached artwork, the page failed with an error 200 msg. please use …"
click at [709, 314] on span "I confirm that I have reviewed all the changes and all my information is correc…" at bounding box center [807, 341] width 411 height 55
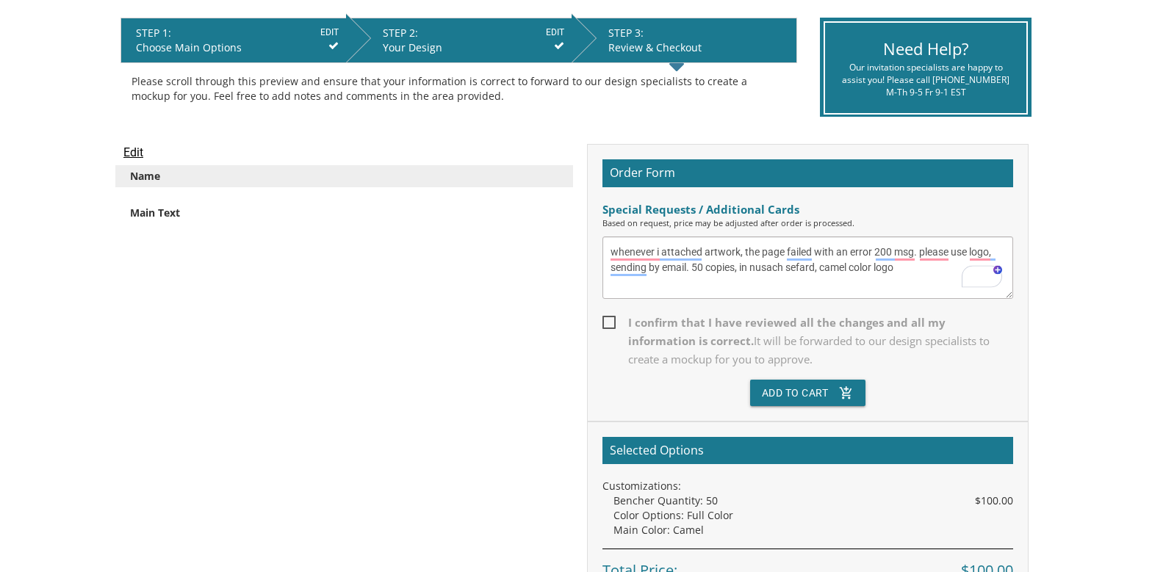
click at [612, 317] on input "I confirm that I have reviewed all the changes and all my information is correc…" at bounding box center [607, 322] width 10 height 10
checkbox input "true"
click at [765, 387] on button "Add To Cart add_shopping_cart" at bounding box center [808, 393] width 116 height 26
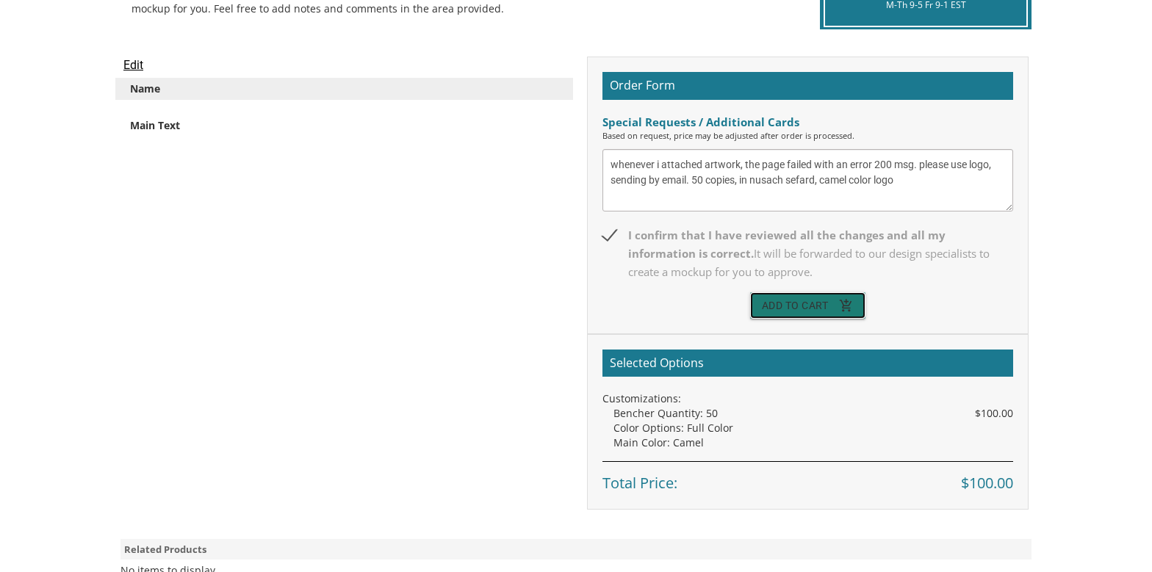
scroll to position [588, 0]
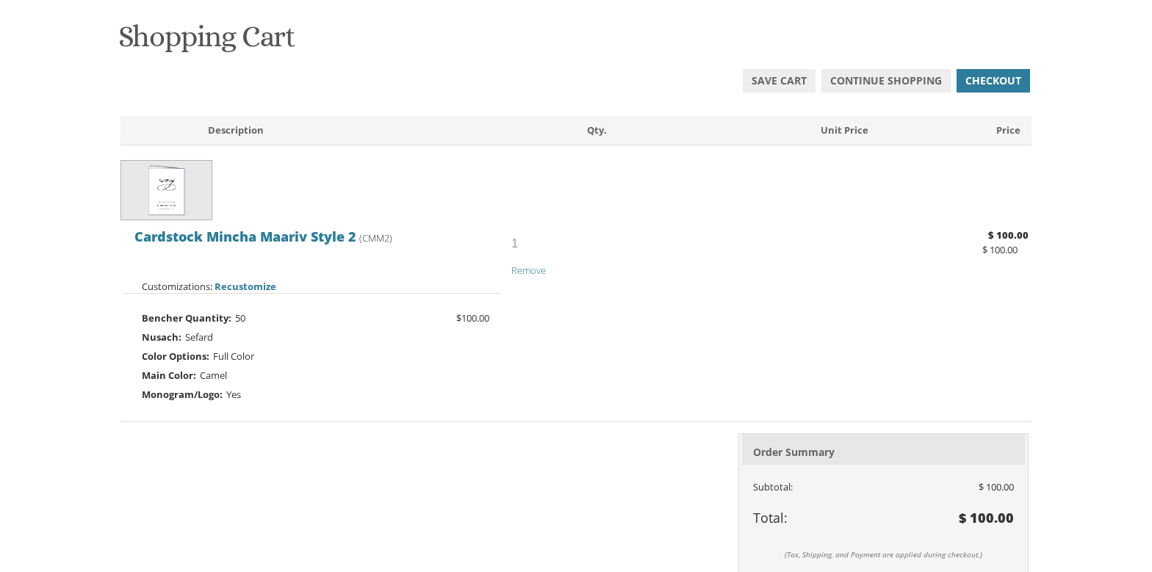
scroll to position [294, 0]
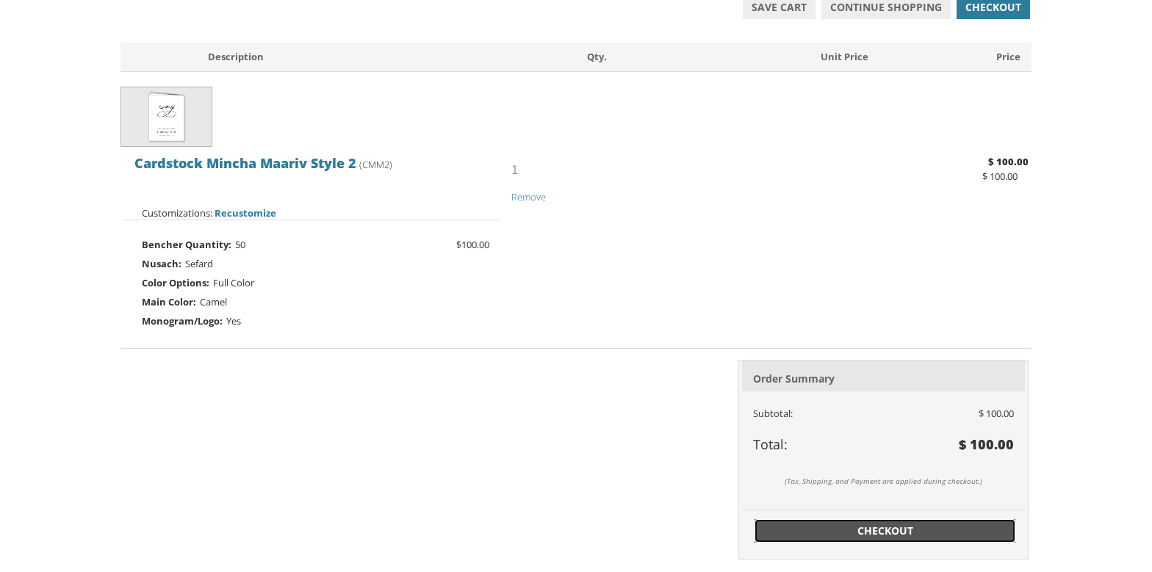
click at [813, 524] on span "Checkout" at bounding box center [885, 531] width 244 height 15
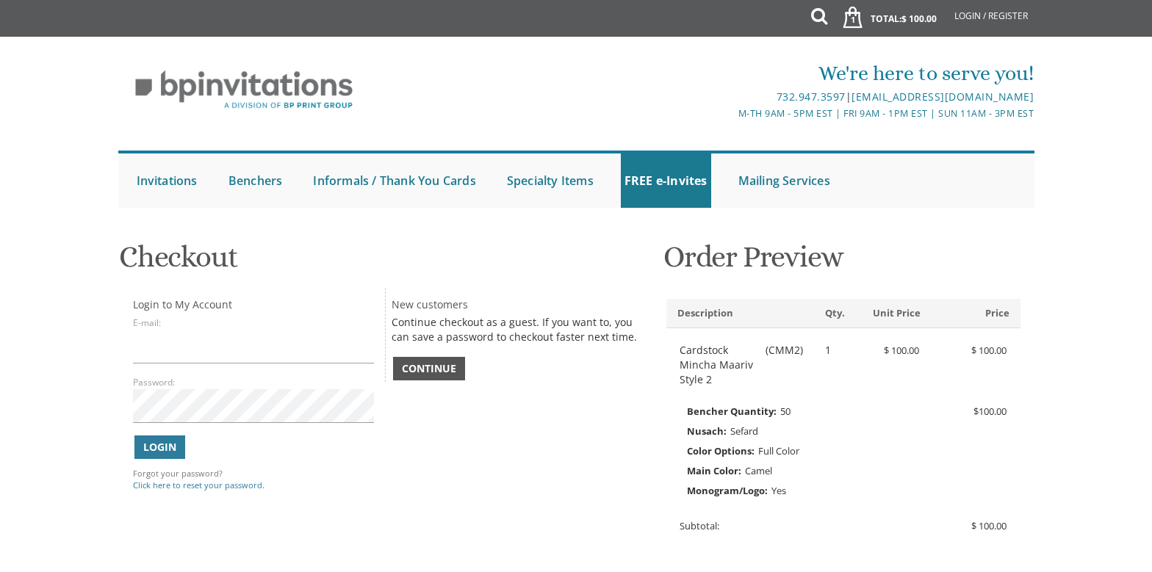
click at [453, 369] on span "Continue" at bounding box center [429, 368] width 54 height 15
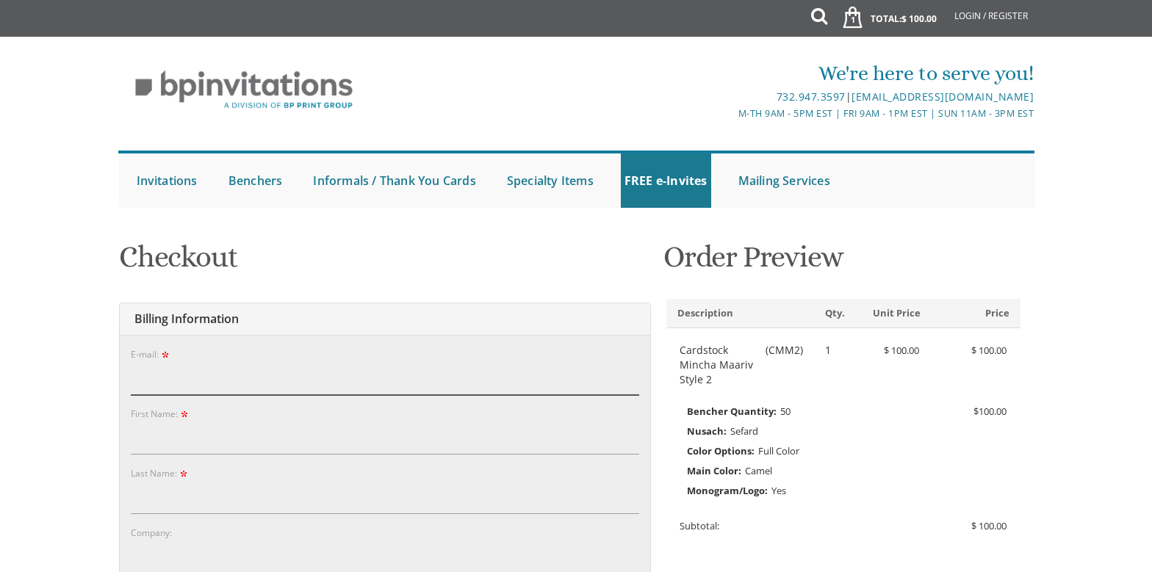
click at [146, 379] on input "E-mail:" at bounding box center [385, 378] width 508 height 34
type input "avigail1124@gmail.com"
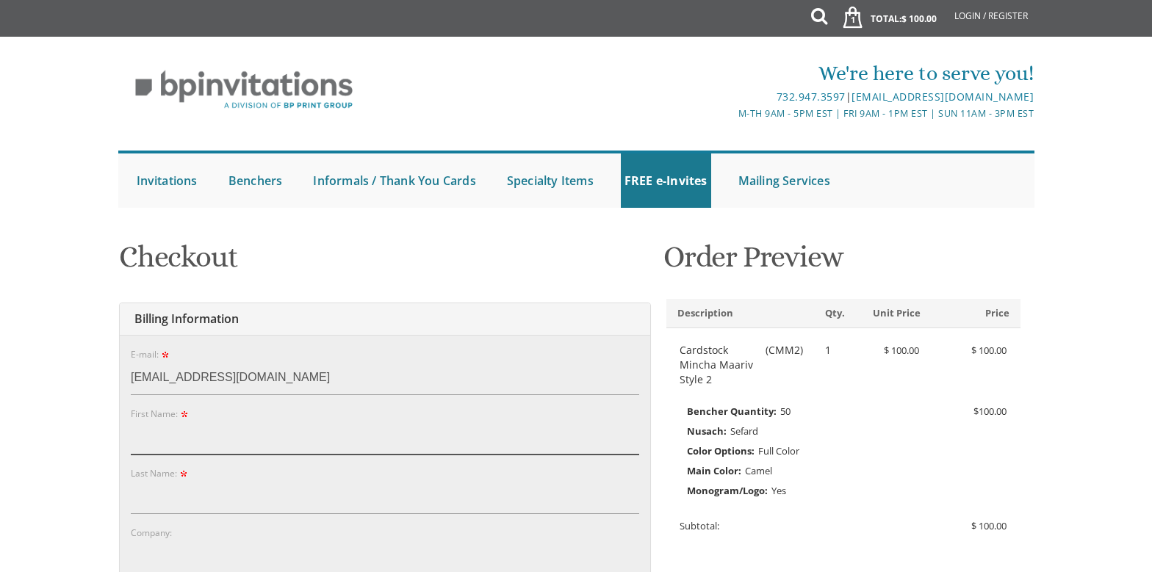
type input "Avigail"
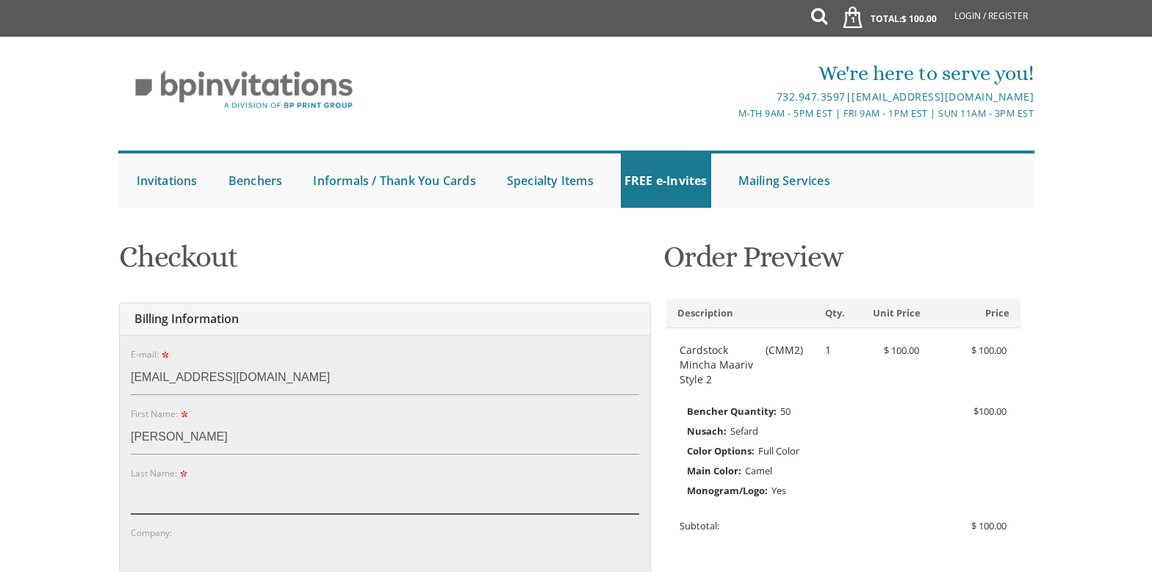
type input "Gordon"
type input "Bnos Yaakov Elementary School"
type input "2 Kent Road"
type input "lakewood"
type input "08701"
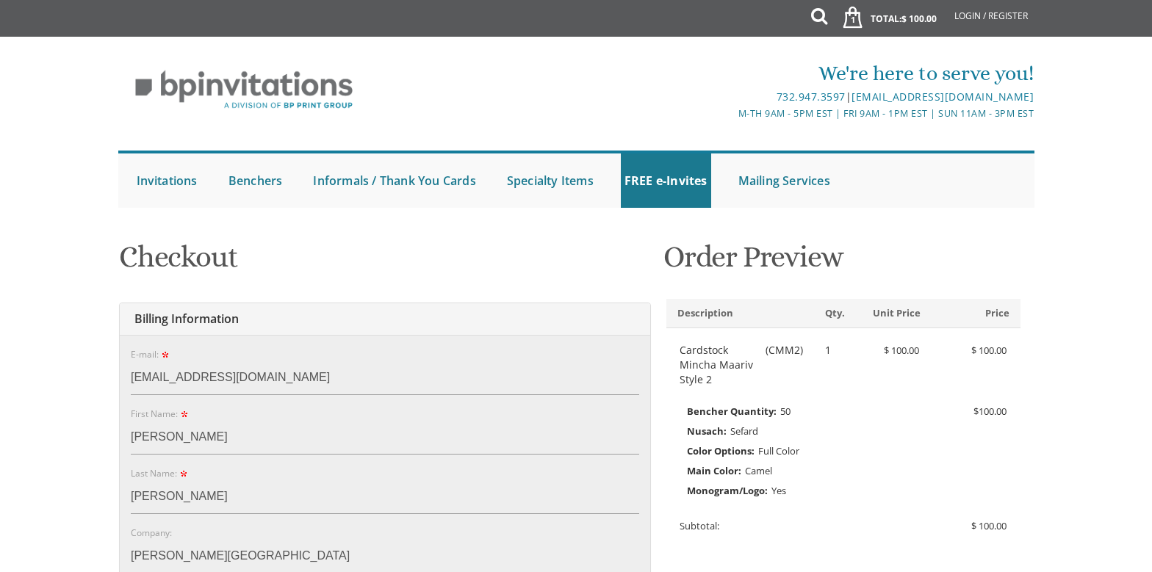
select select "NJ"
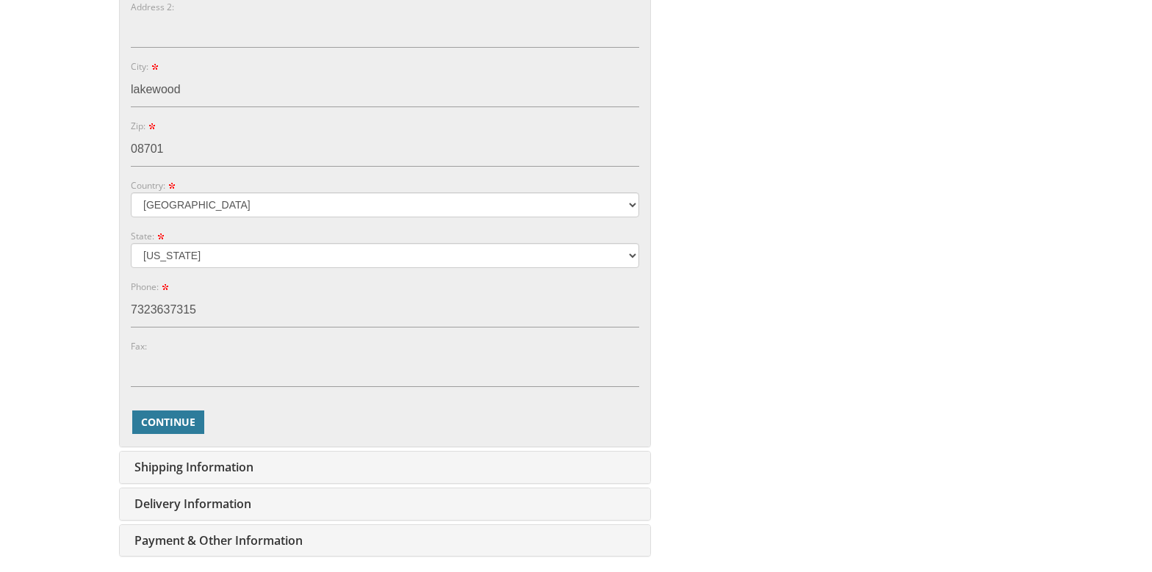
scroll to position [661, 0]
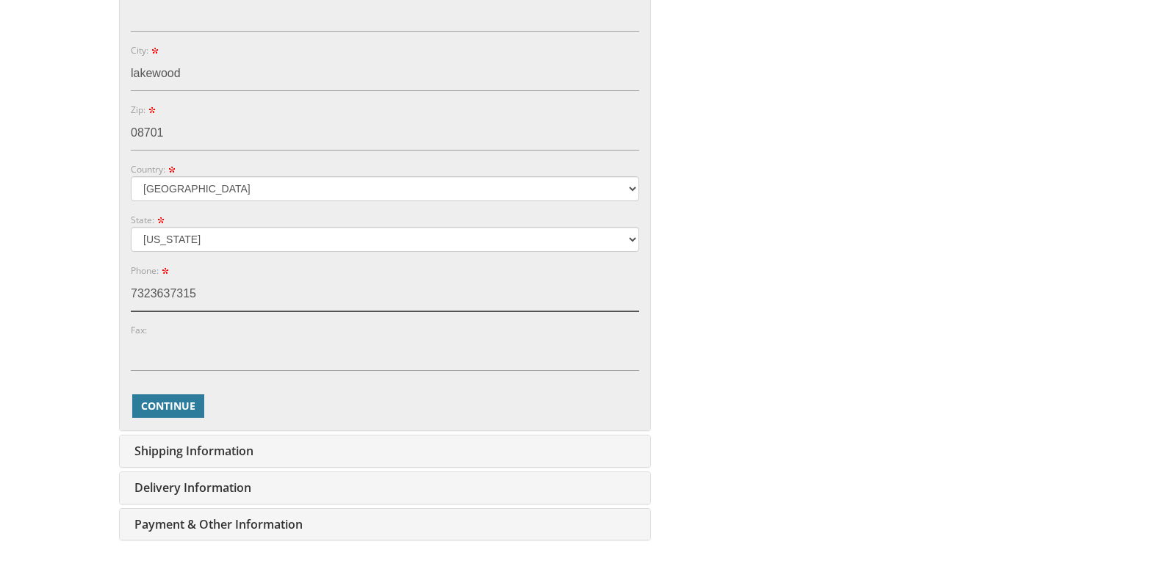
click at [148, 295] on input "7323637315" at bounding box center [385, 295] width 508 height 34
type input "7323631400"
click at [147, 398] on button "Continue" at bounding box center [168, 406] width 72 height 24
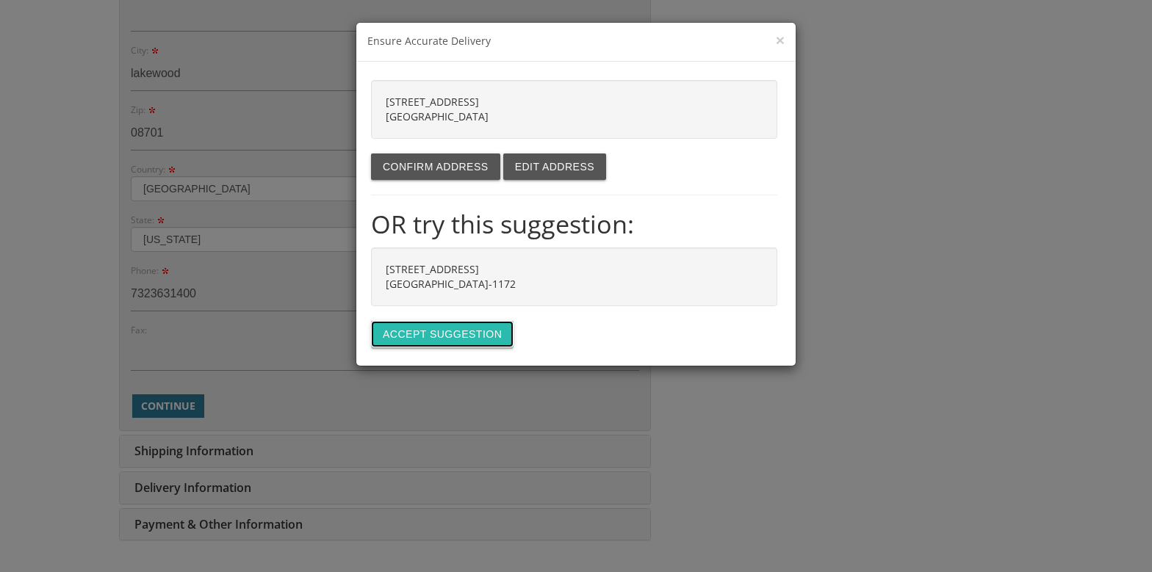
click at [447, 334] on button "Accept suggestion" at bounding box center [442, 334] width 143 height 26
type input "[STREET_ADDRESS]"
type input "LAKEWOOD"
type input "08701-1172"
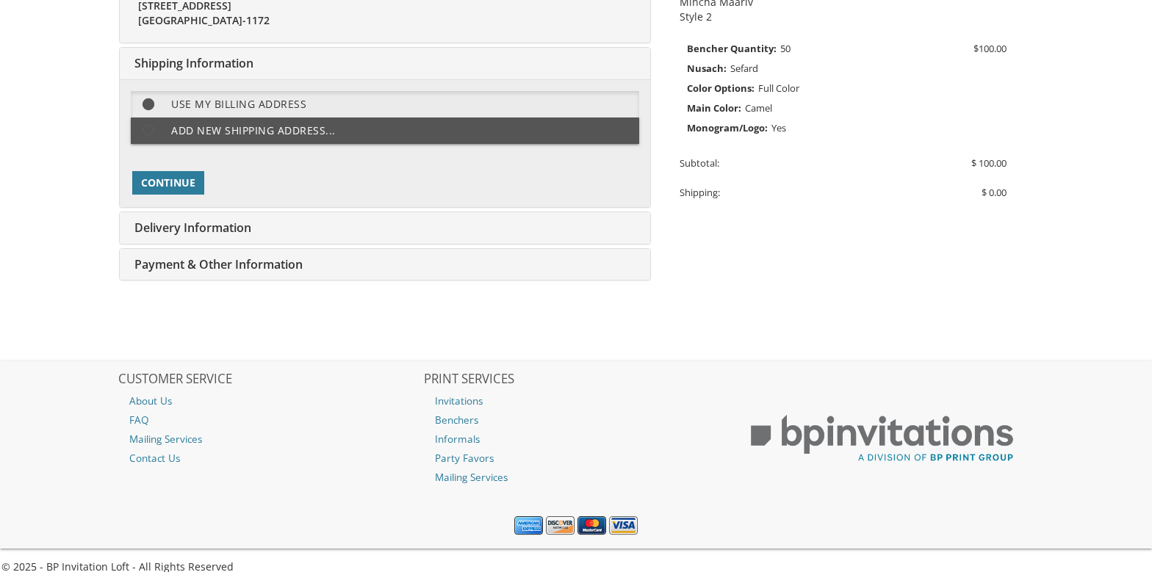
scroll to position [380, 0]
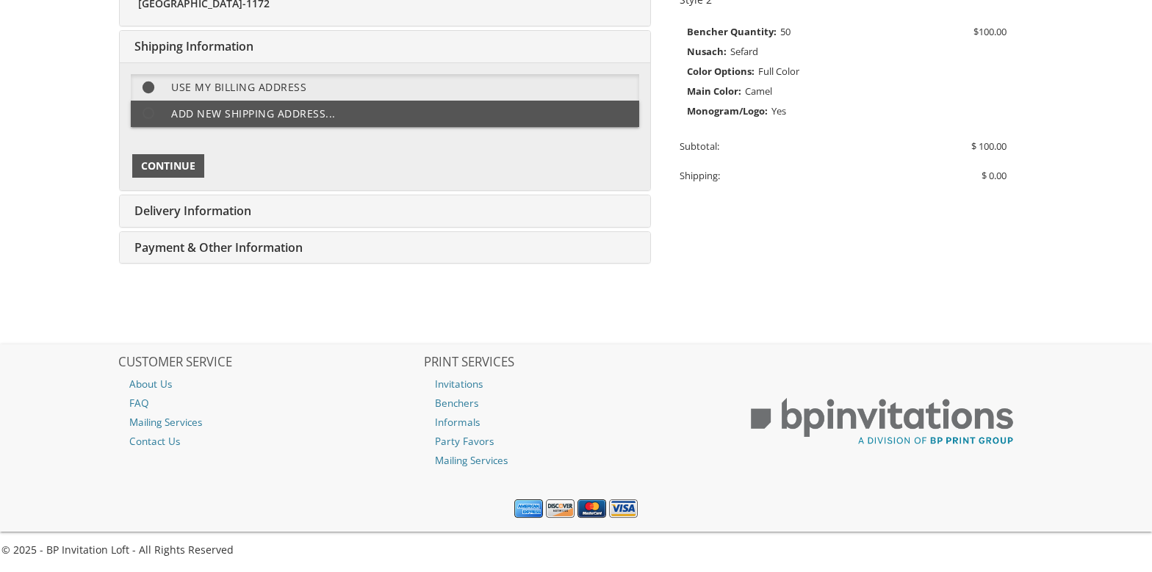
click at [188, 169] on span "Continue" at bounding box center [168, 166] width 54 height 15
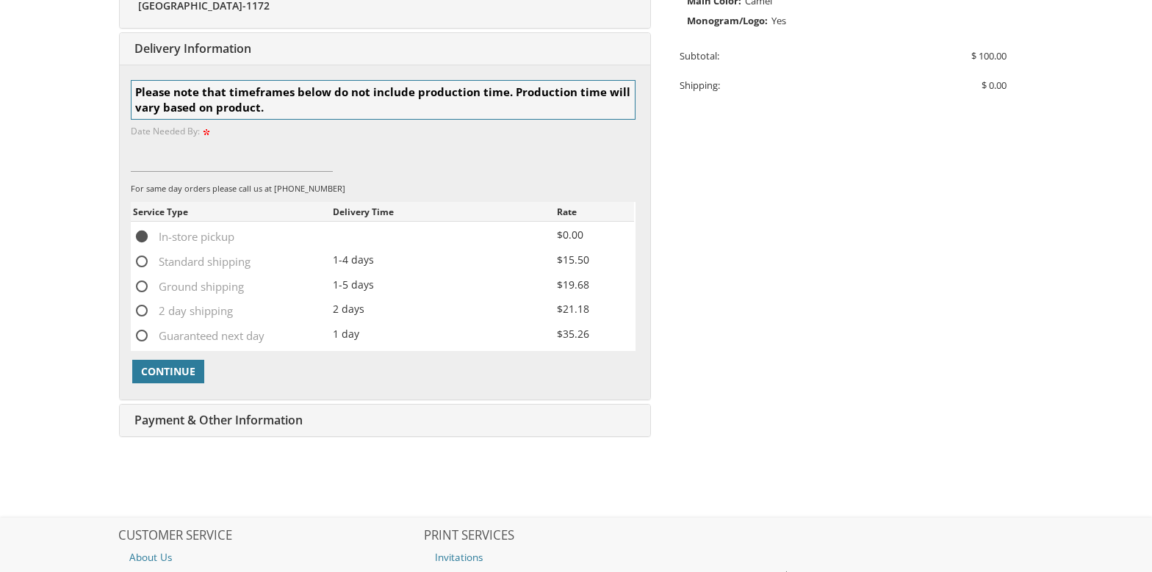
scroll to position [476, 0]
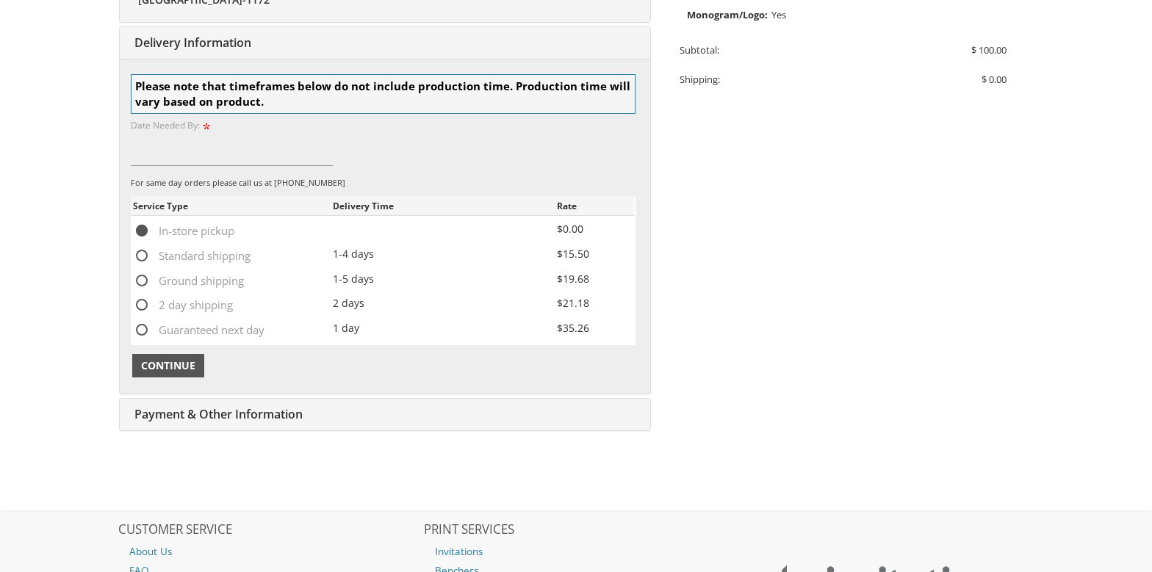
click at [177, 361] on span "Continue" at bounding box center [168, 365] width 54 height 15
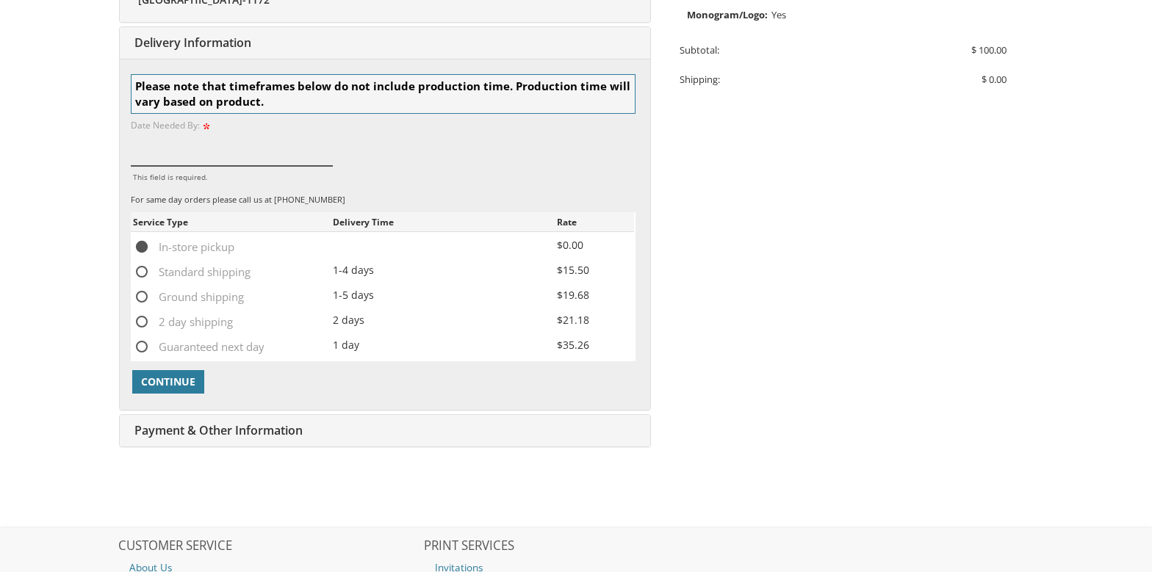
click at [179, 161] on input "This field is required." at bounding box center [232, 149] width 202 height 34
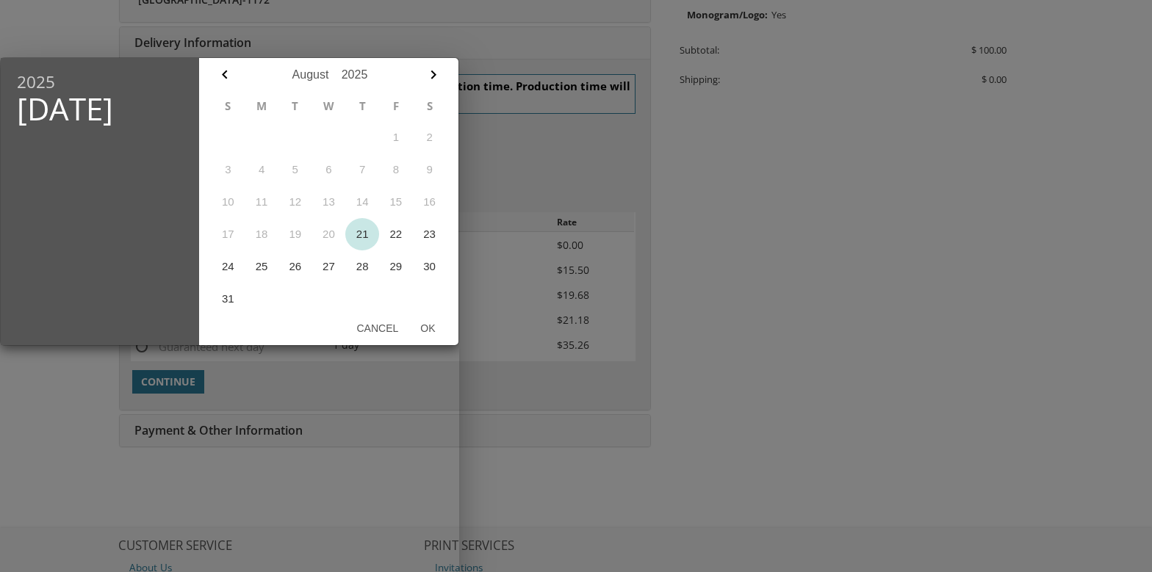
click at [360, 239] on button "21" at bounding box center [362, 234] width 34 height 32
click at [432, 325] on button "Ok" at bounding box center [427, 328] width 37 height 26
type input "Aug 21, 2025"
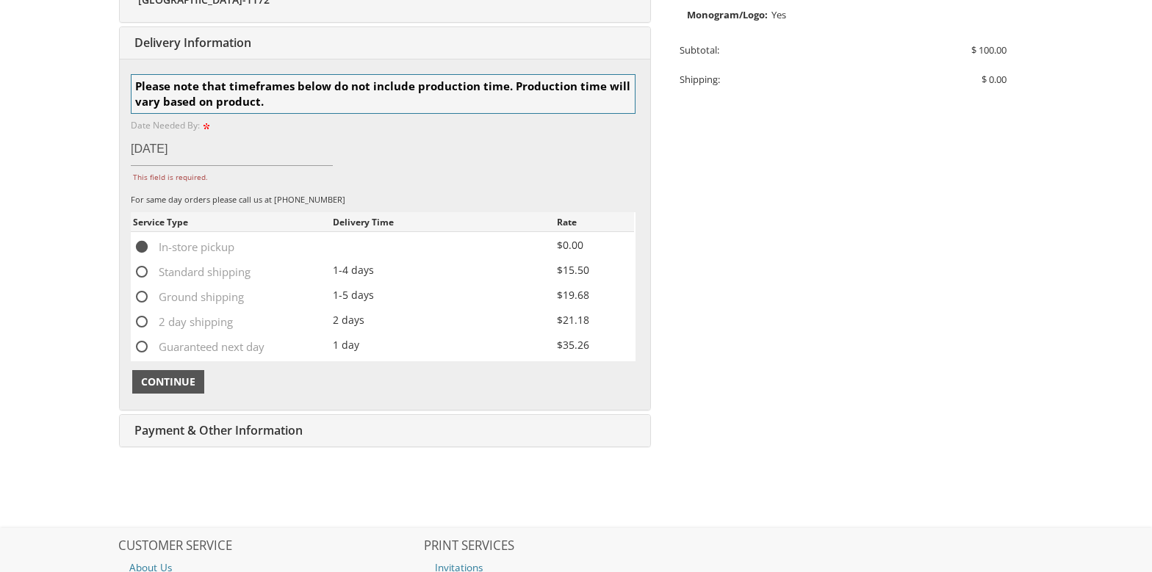
click at [184, 381] on span "Continue" at bounding box center [168, 382] width 54 height 15
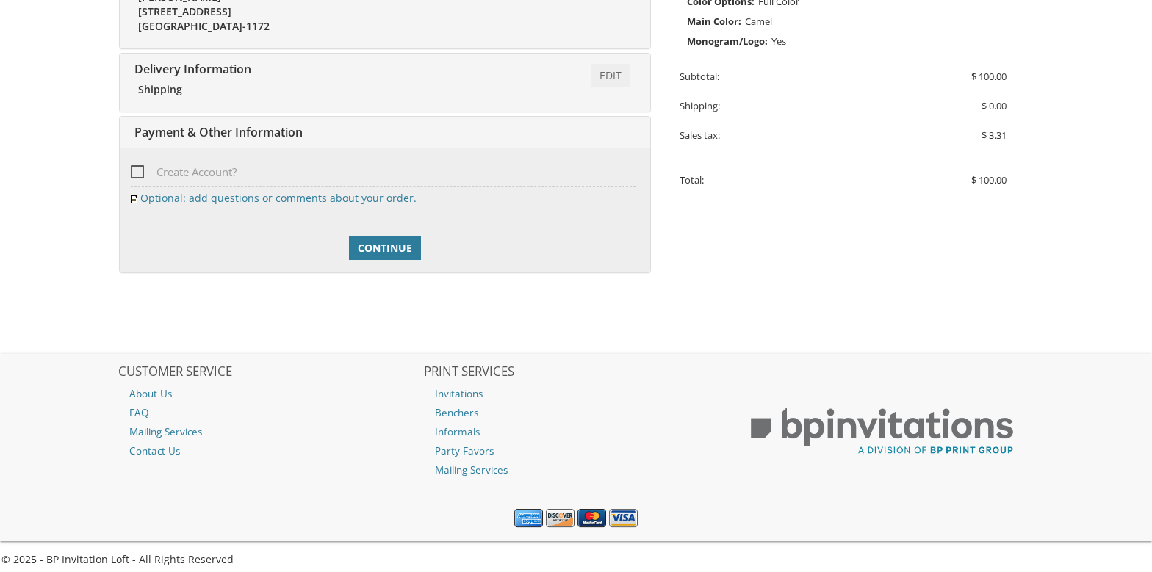
scroll to position [459, 0]
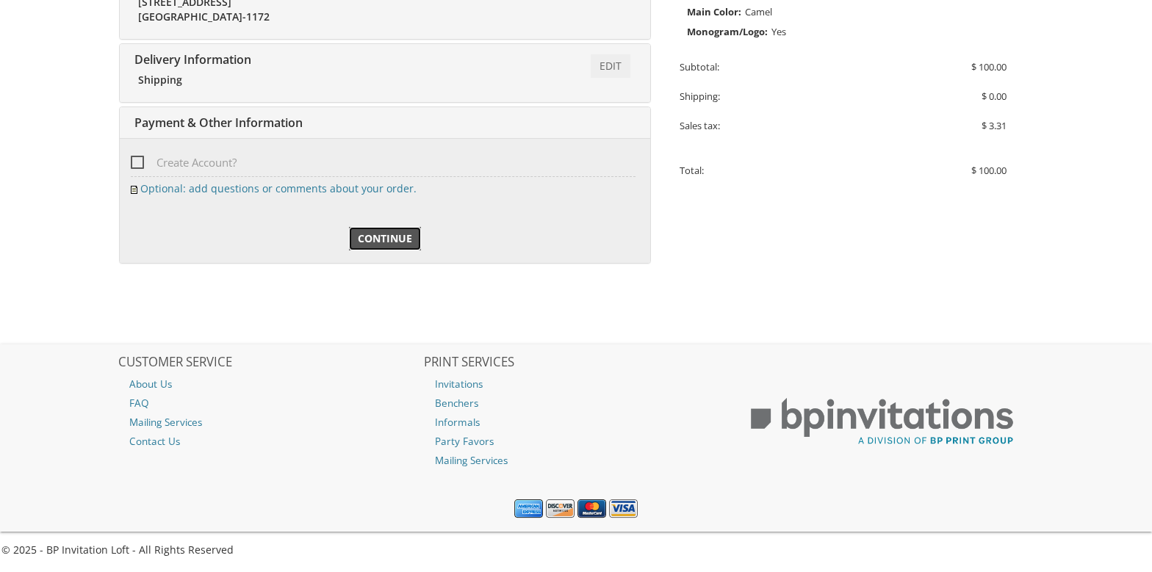
click at [385, 235] on span "Continue" at bounding box center [385, 238] width 54 height 15
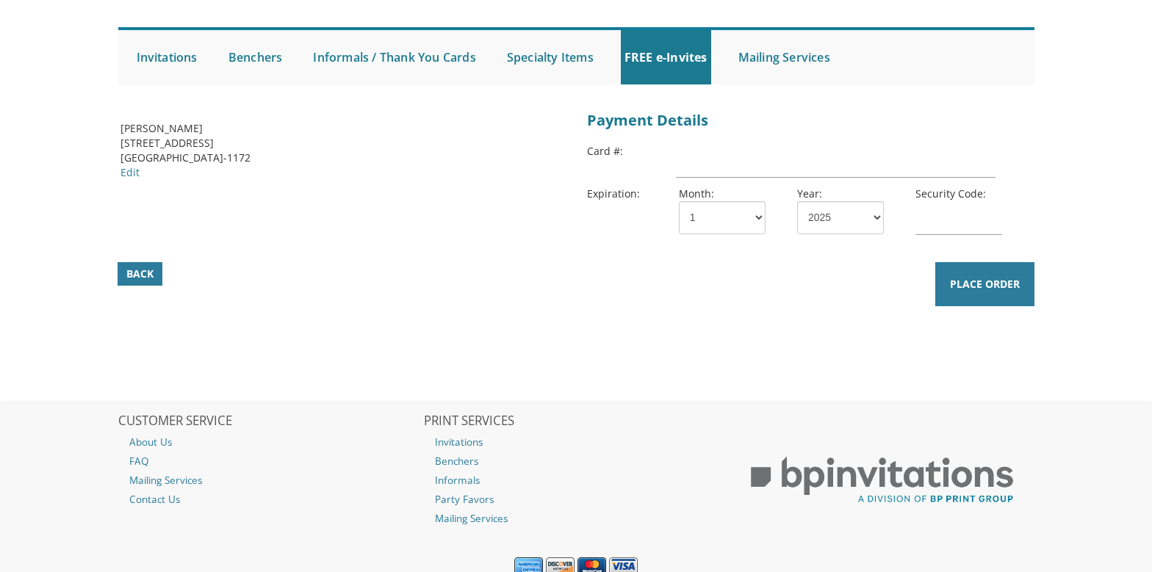
scroll to position [29, 0]
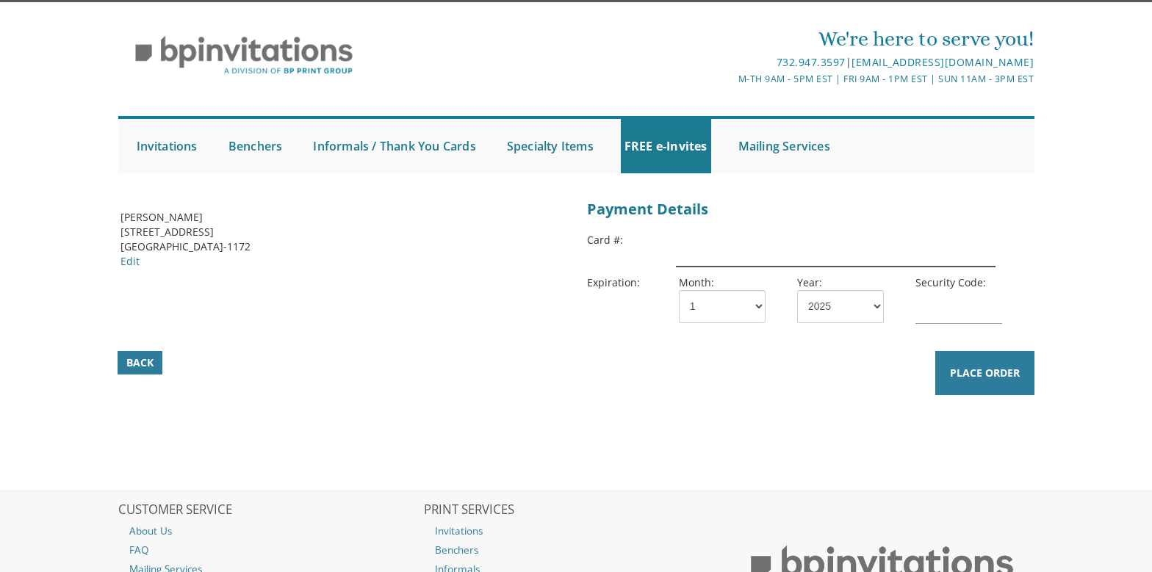
click at [749, 255] on input "text" at bounding box center [836, 250] width 320 height 34
type input "[CREDIT_CARD_NUMBER]"
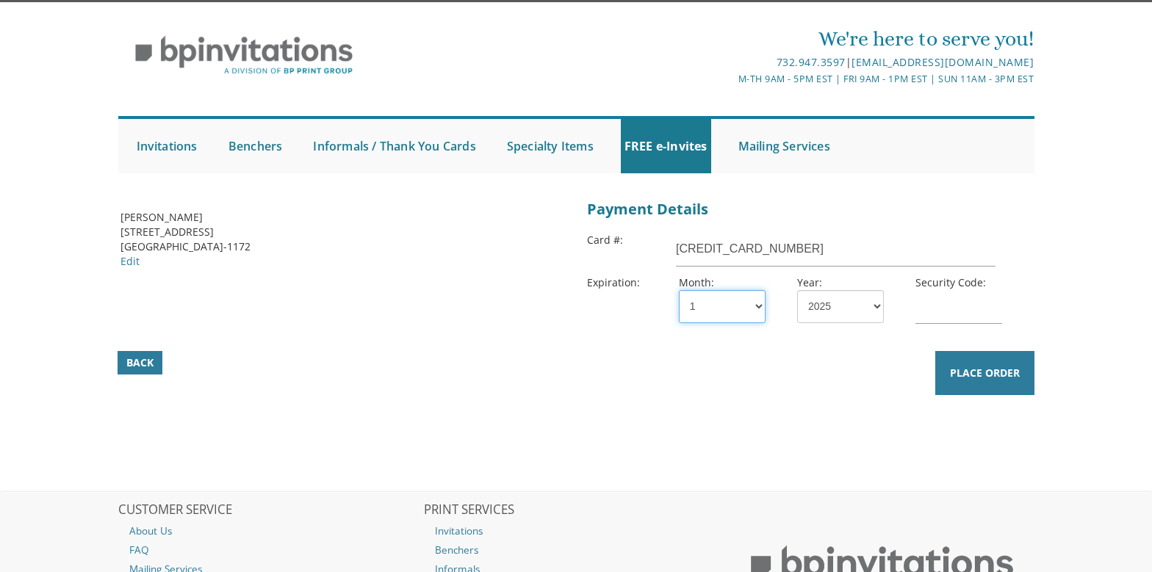
click at [703, 296] on select "1 2 3 4 5 6 7 8 9 10 11 12" at bounding box center [722, 306] width 87 height 33
select select "03"
click at [679, 290] on select "1 2 3 4 5 6 7 8 9 10 11 12" at bounding box center [722, 306] width 87 height 33
click at [846, 309] on select "2025 2026 2027 2028 2029 2030 2031 2032 2033 2034 2035" at bounding box center [840, 306] width 87 height 33
select select "30"
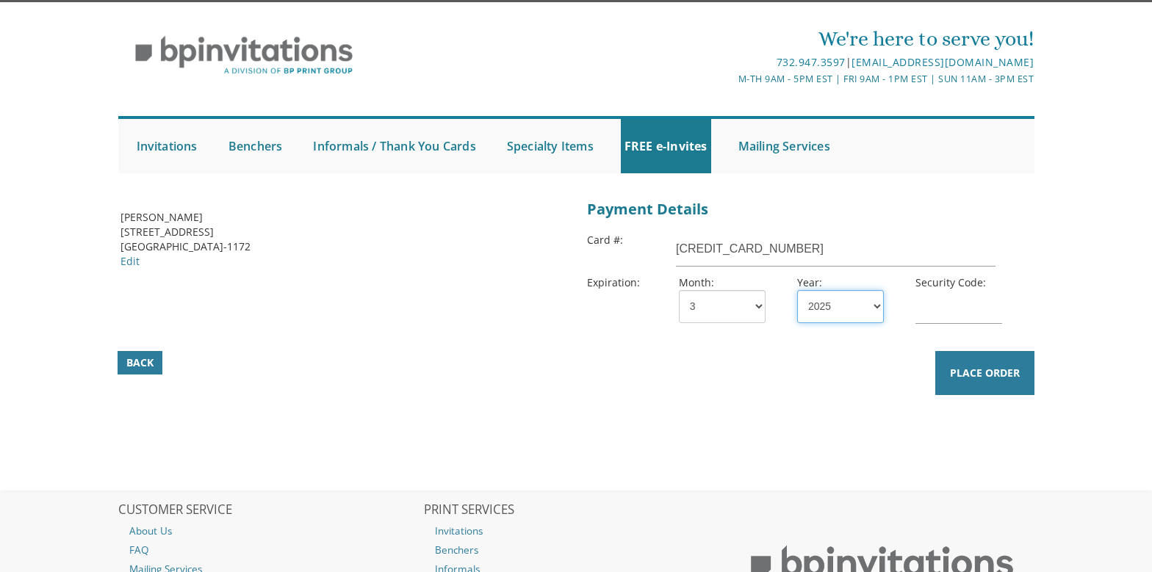
click at [797, 290] on select "2025 2026 2027 2028 2029 2030 2031 2032 2033 2034 2035" at bounding box center [840, 306] width 87 height 33
click at [959, 309] on input "text" at bounding box center [958, 307] width 87 height 34
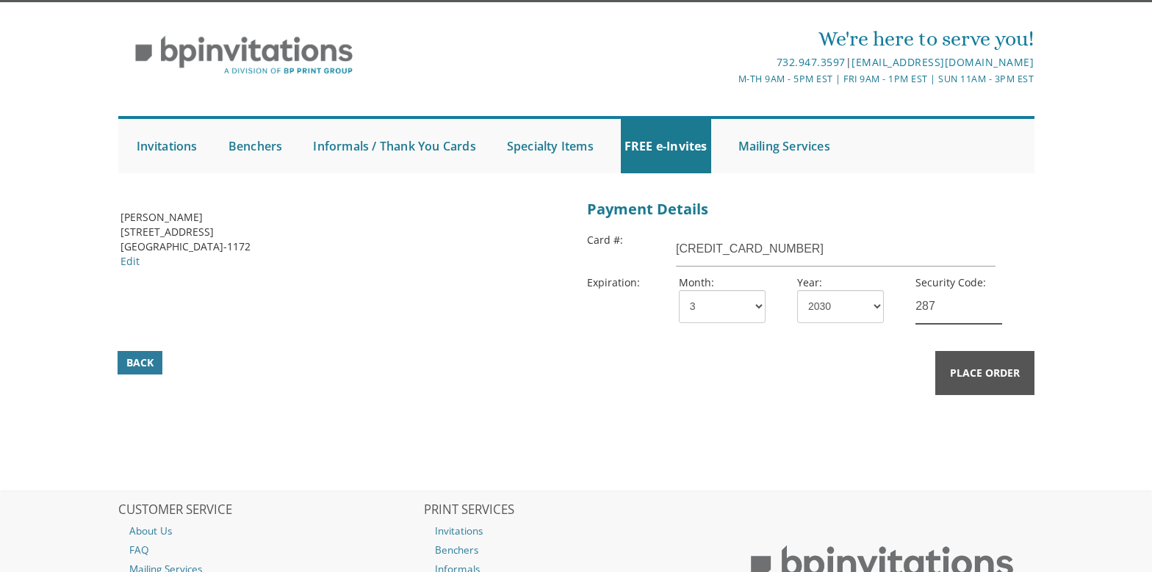
type input "287"
click at [984, 383] on button "Place Order" at bounding box center [984, 373] width 99 height 44
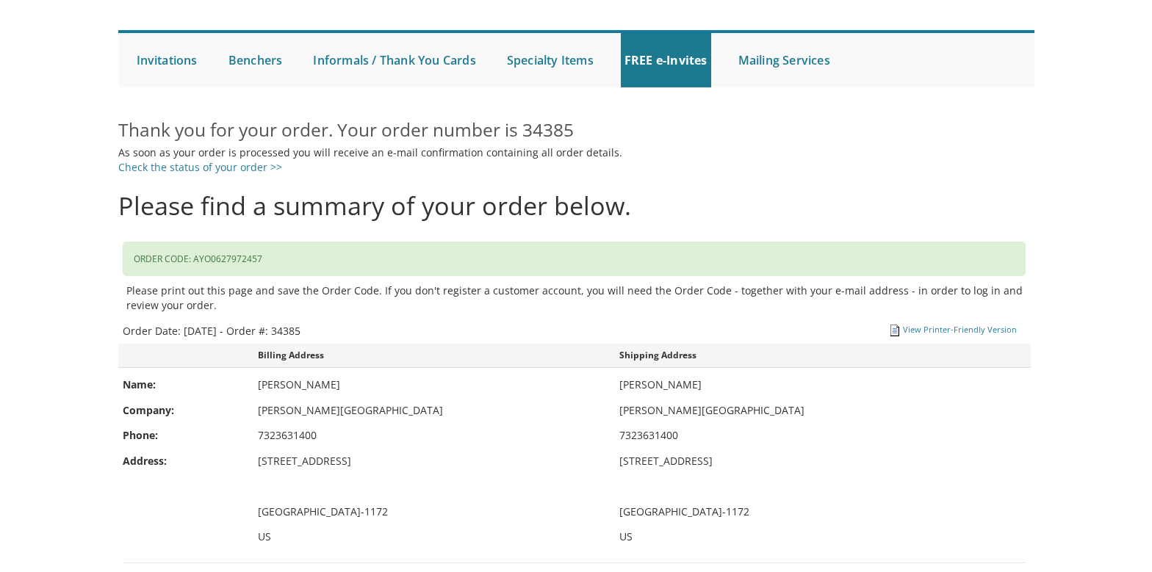
scroll to position [73, 0]
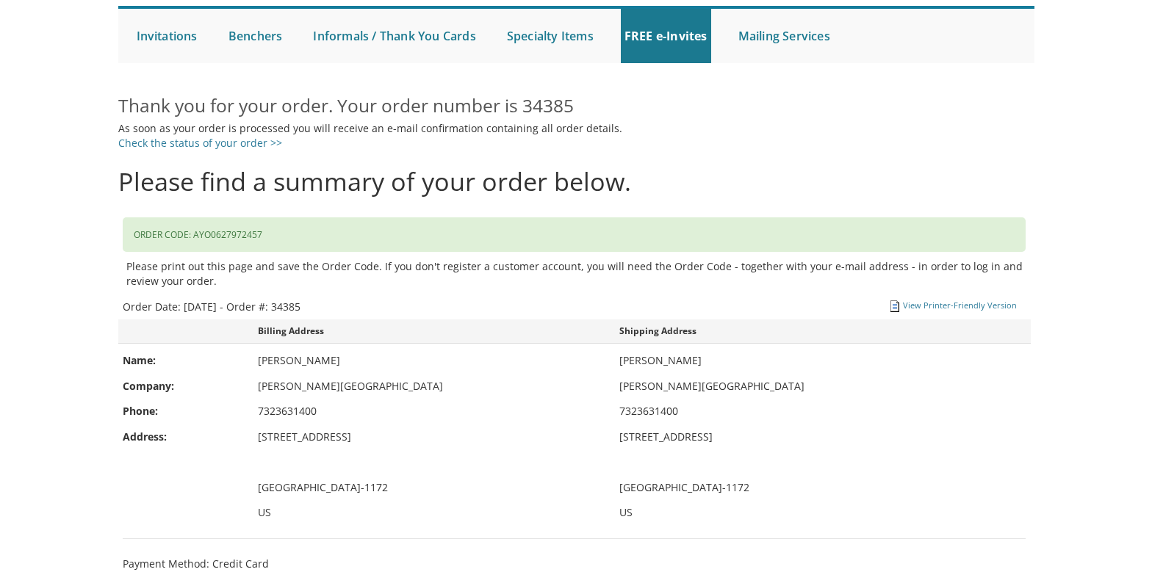
scroll to position [220, 0]
